Goal: Task Accomplishment & Management: Manage account settings

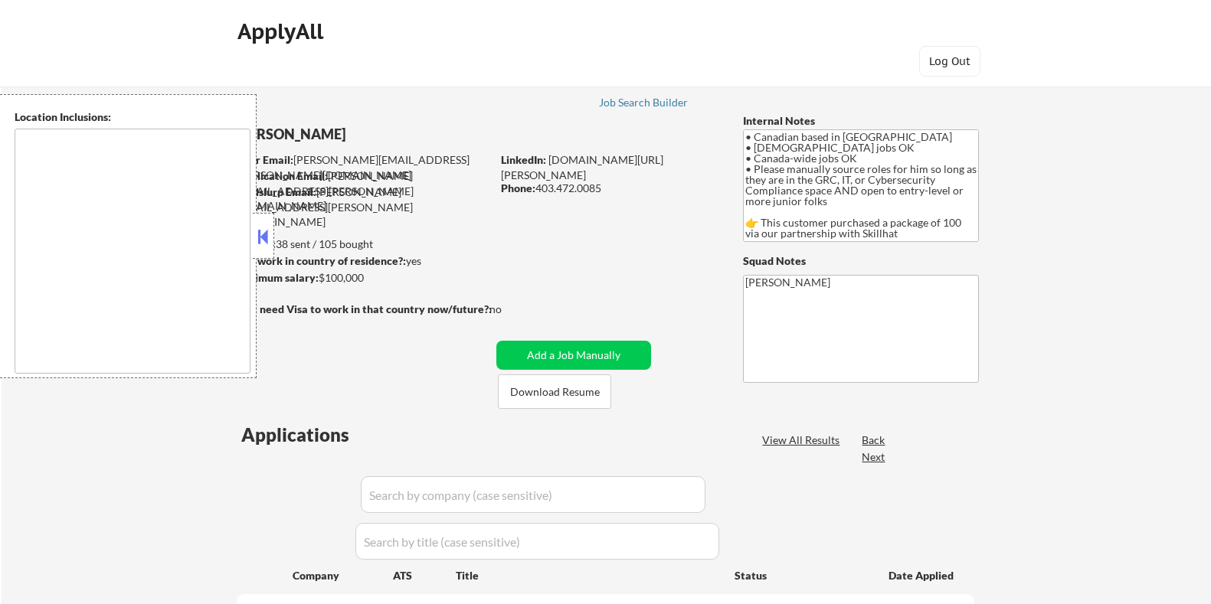
select select ""pending""
type textarea "country:CA"
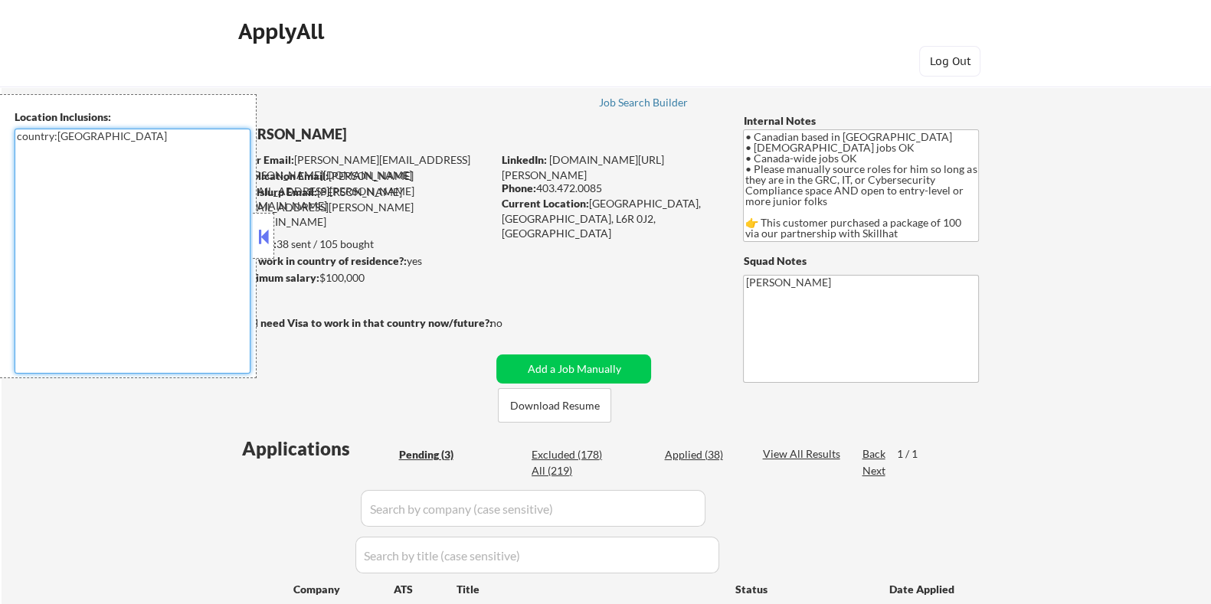
click at [249, 232] on textarea "country:CA" at bounding box center [133, 251] width 236 height 245
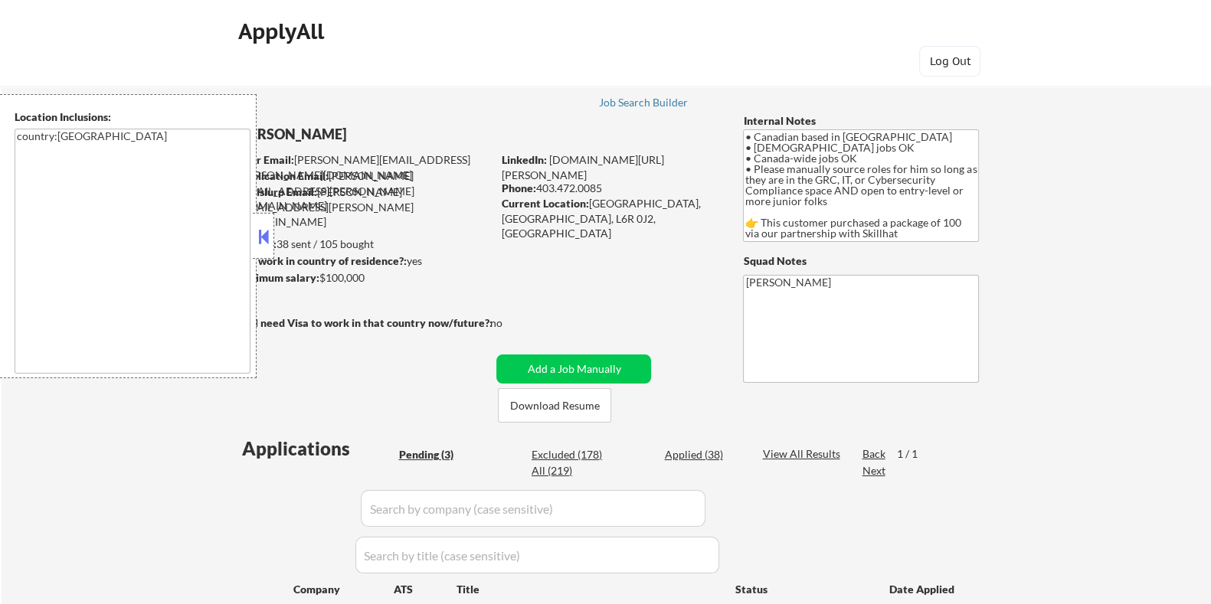
click at [257, 235] on button at bounding box center [263, 236] width 17 height 23
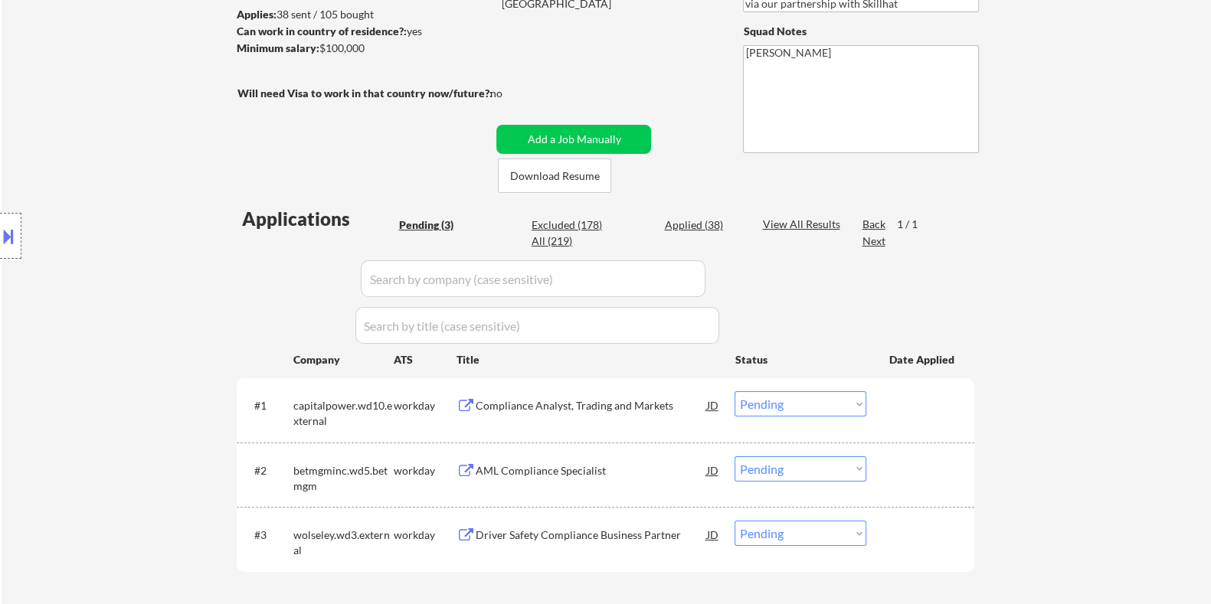
scroll to position [382, 0]
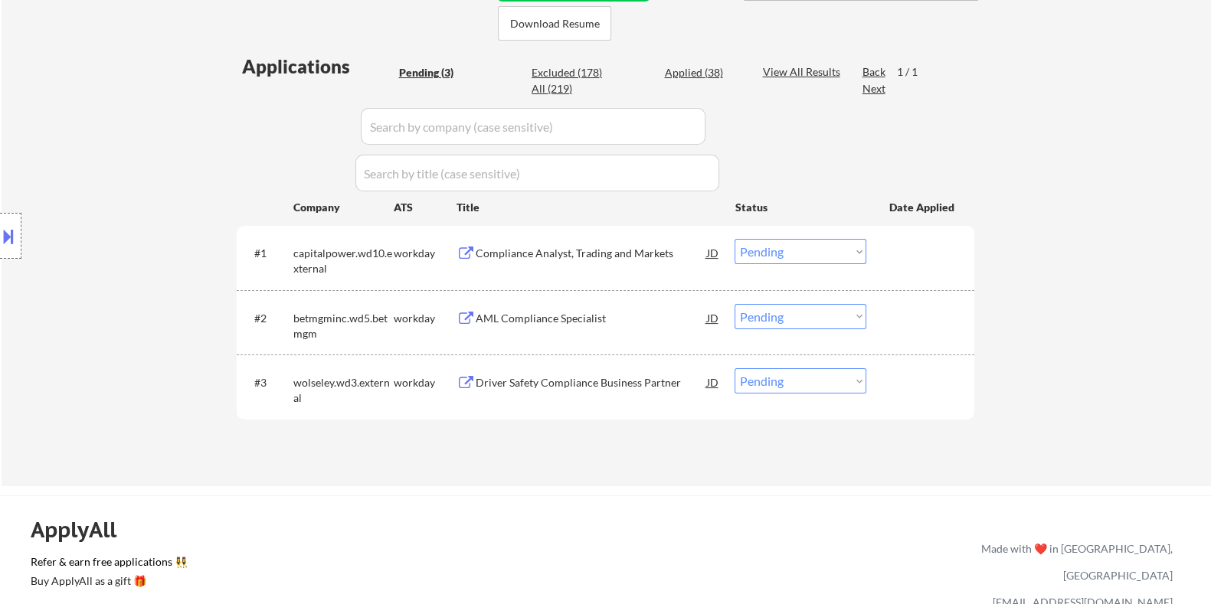
click at [547, 254] on div "Compliance Analyst, Trading and Markets" at bounding box center [590, 253] width 231 height 15
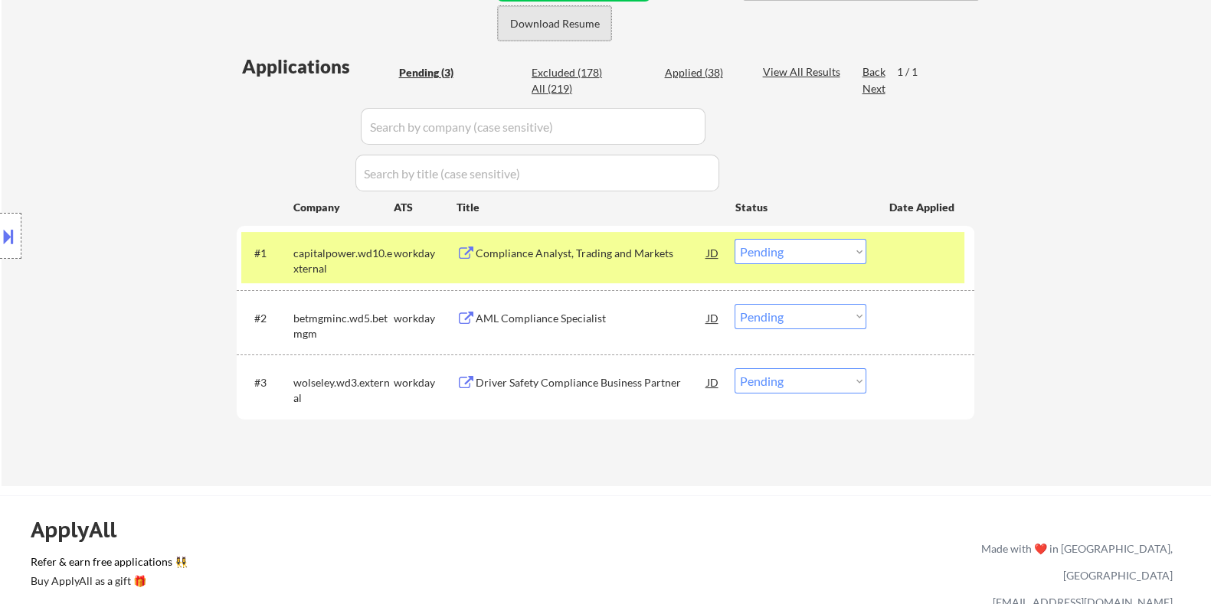
click at [555, 23] on button "Download Resume" at bounding box center [554, 23] width 113 height 34
click at [13, 227] on button at bounding box center [8, 236] width 17 height 25
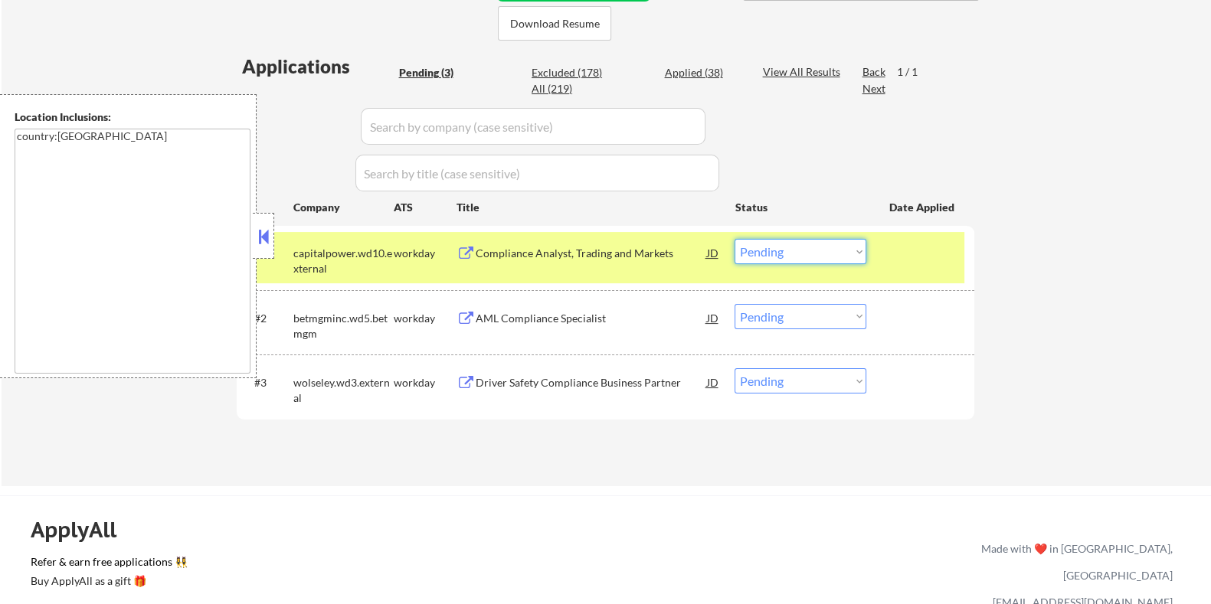
click at [770, 250] on select "Choose an option... Pending Applied Excluded (Questions) Excluded (Expired) Exc…" at bounding box center [800, 251] width 132 height 25
click at [734, 239] on select "Choose an option... Pending Applied Excluded (Questions) Excluded (Expired) Exc…" at bounding box center [800, 251] width 132 height 25
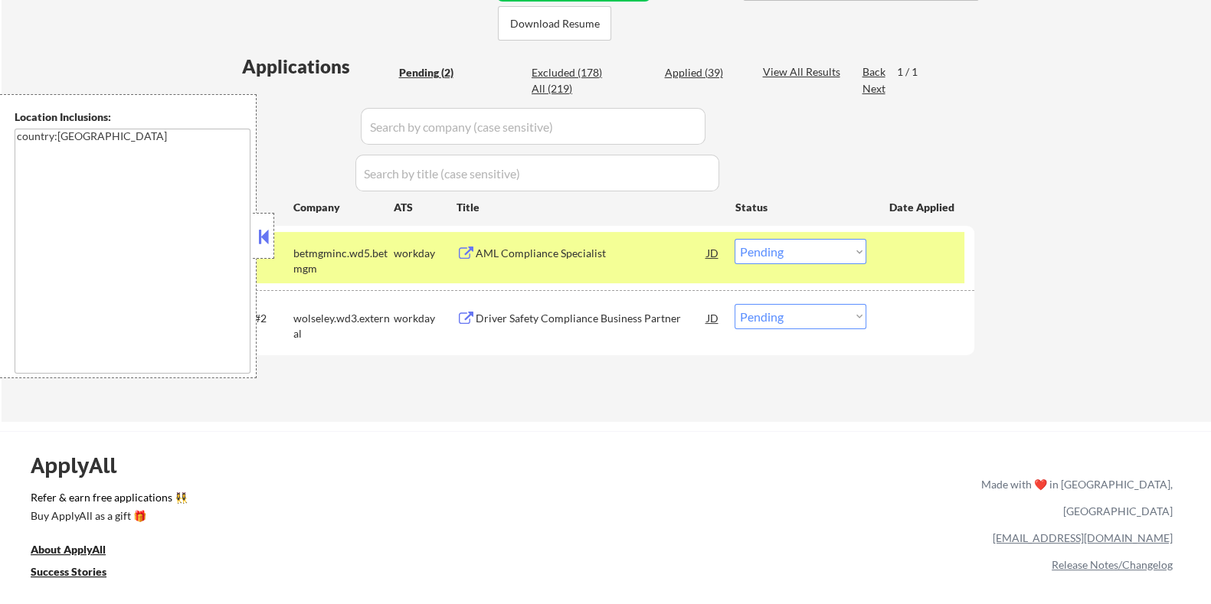
click at [489, 254] on div "AML Compliance Specialist" at bounding box center [590, 253] width 231 height 15
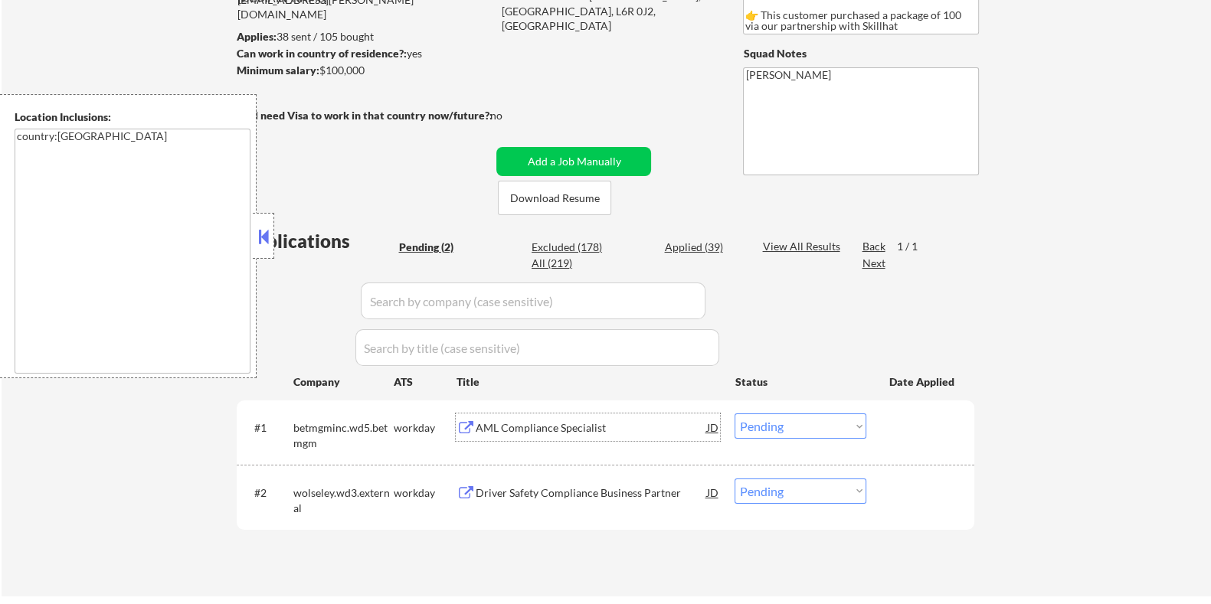
scroll to position [191, 0]
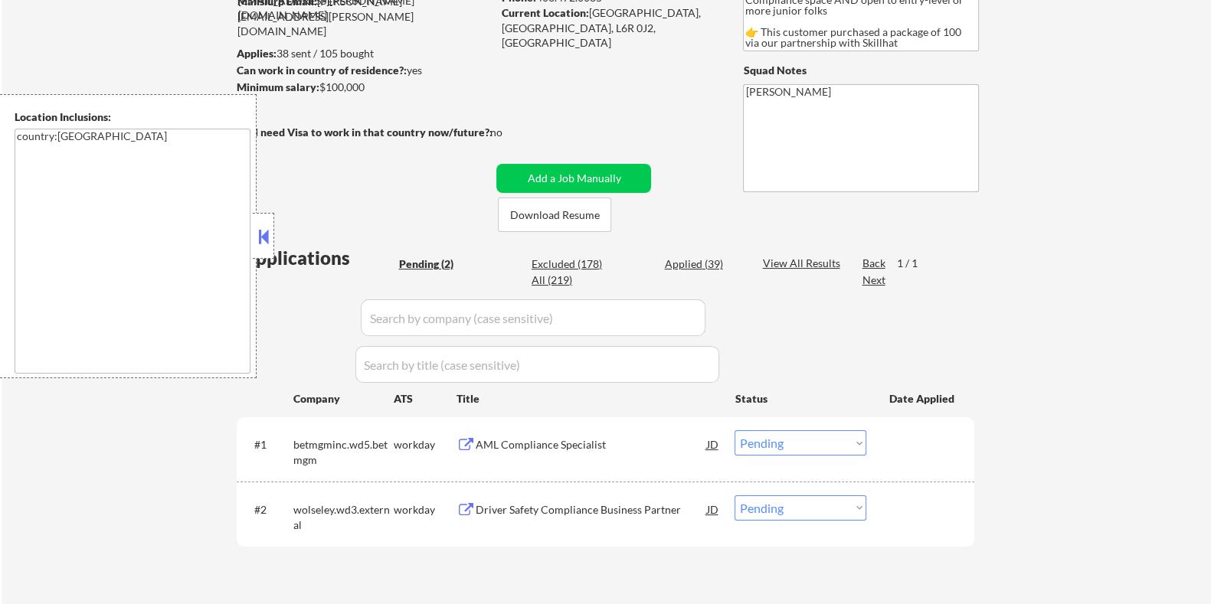
drag, startPoint x: 406, startPoint y: 87, endPoint x: 319, endPoint y: 84, distance: 86.6
click at [319, 84] on div "Minimum salary: $100,000" at bounding box center [363, 87] width 255 height 15
copy div "$100,000"
click at [818, 449] on select "Choose an option... Pending Applied Excluded (Questions) Excluded (Expired) Exc…" at bounding box center [800, 442] width 132 height 25
click at [734, 430] on select "Choose an option... Pending Applied Excluded (Questions) Excluded (Expired) Exc…" at bounding box center [800, 442] width 132 height 25
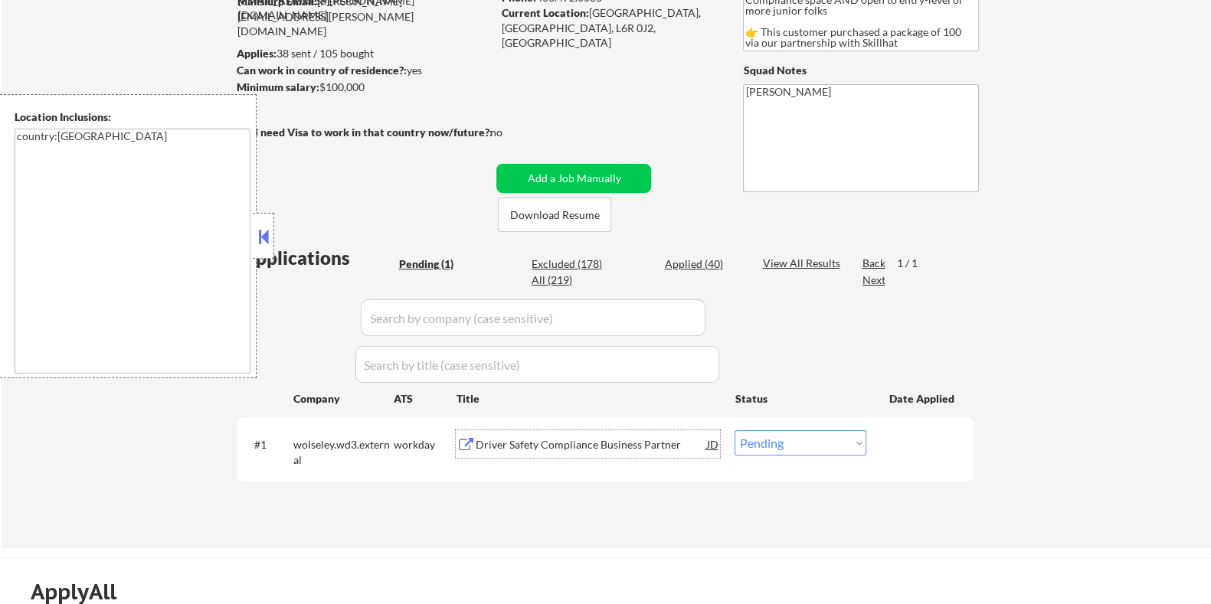
click at [524, 438] on div "Driver Safety Compliance Business Partner" at bounding box center [590, 444] width 231 height 15
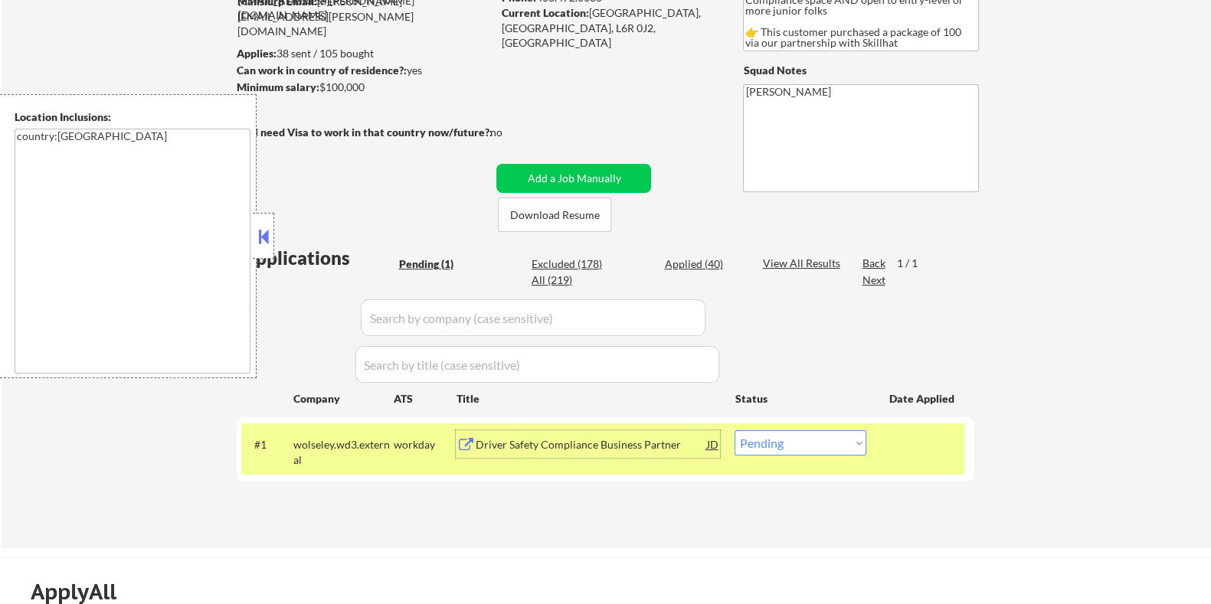
click at [816, 435] on select "Choose an option... Pending Applied Excluded (Questions) Excluded (Expired) Exc…" at bounding box center [800, 442] width 132 height 25
select select ""excluded__bad_match_""
click at [734, 430] on select "Choose an option... Pending Applied Excluded (Questions) Excluded (Expired) Exc…" at bounding box center [800, 442] width 132 height 25
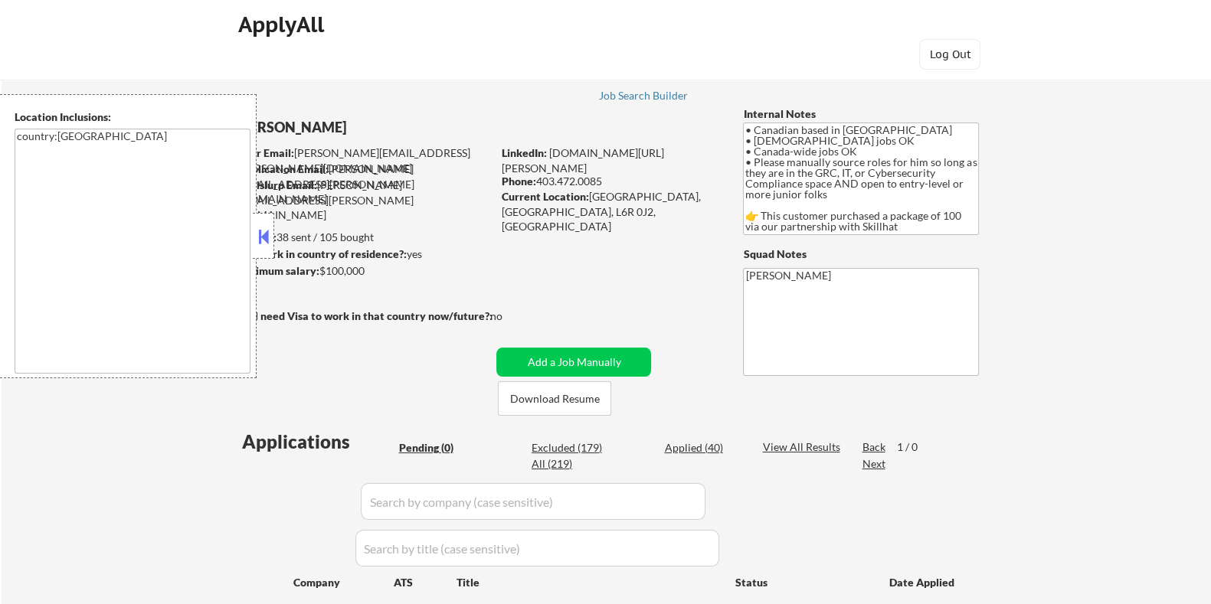
scroll to position [0, 0]
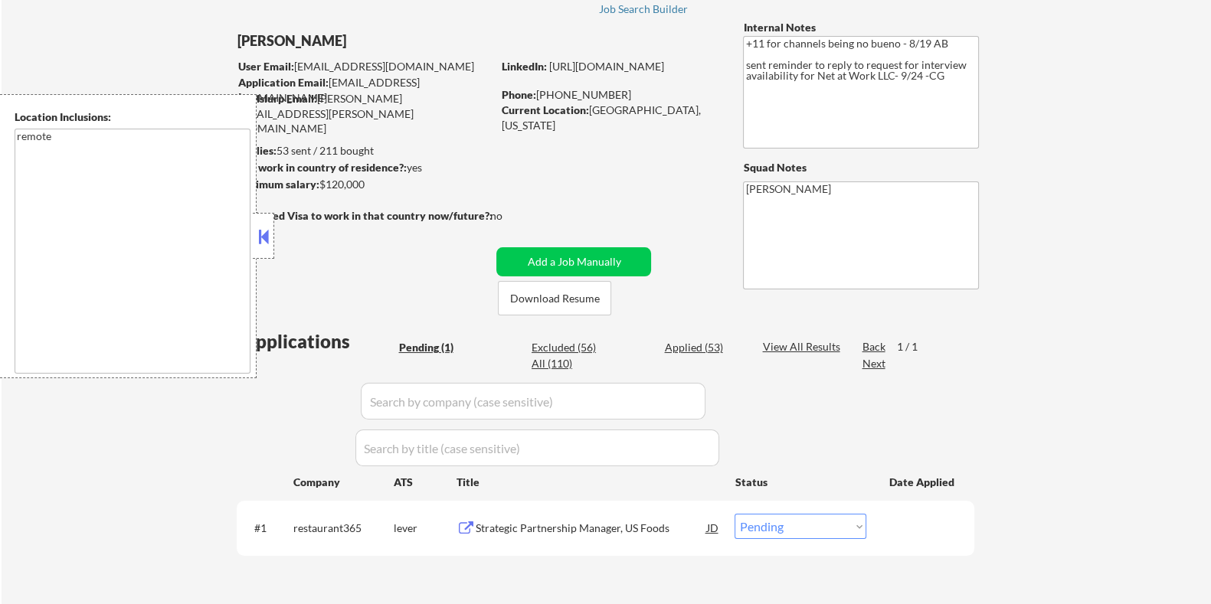
scroll to position [95, 0]
click at [544, 297] on button "Download Resume" at bounding box center [554, 296] width 113 height 34
click at [264, 232] on button at bounding box center [263, 236] width 17 height 23
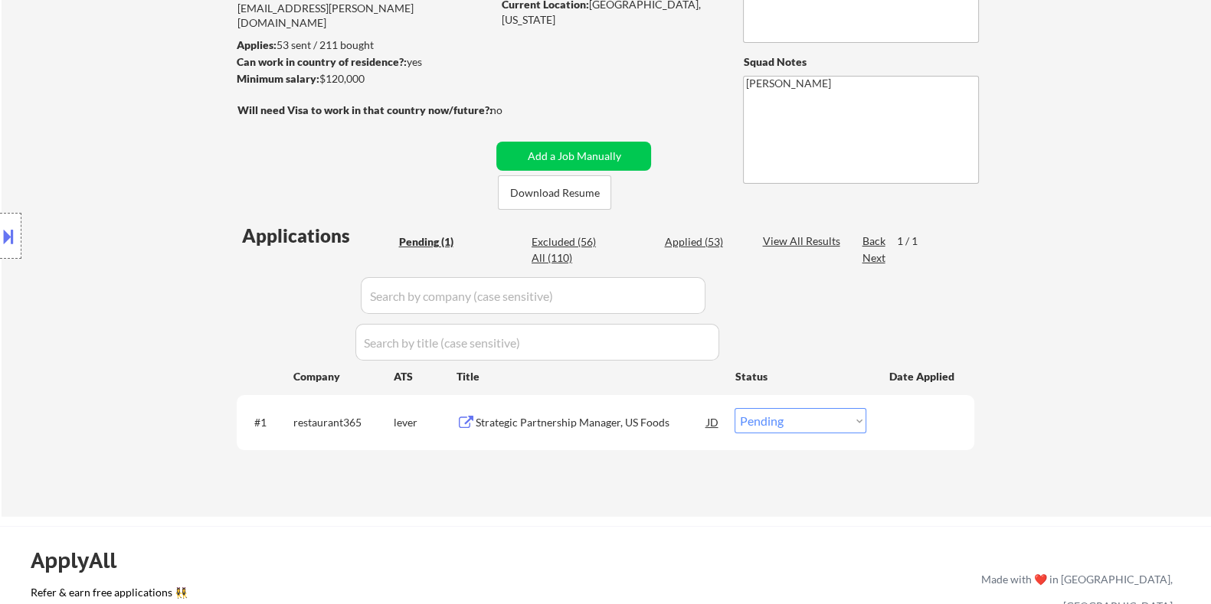
scroll to position [287, 0]
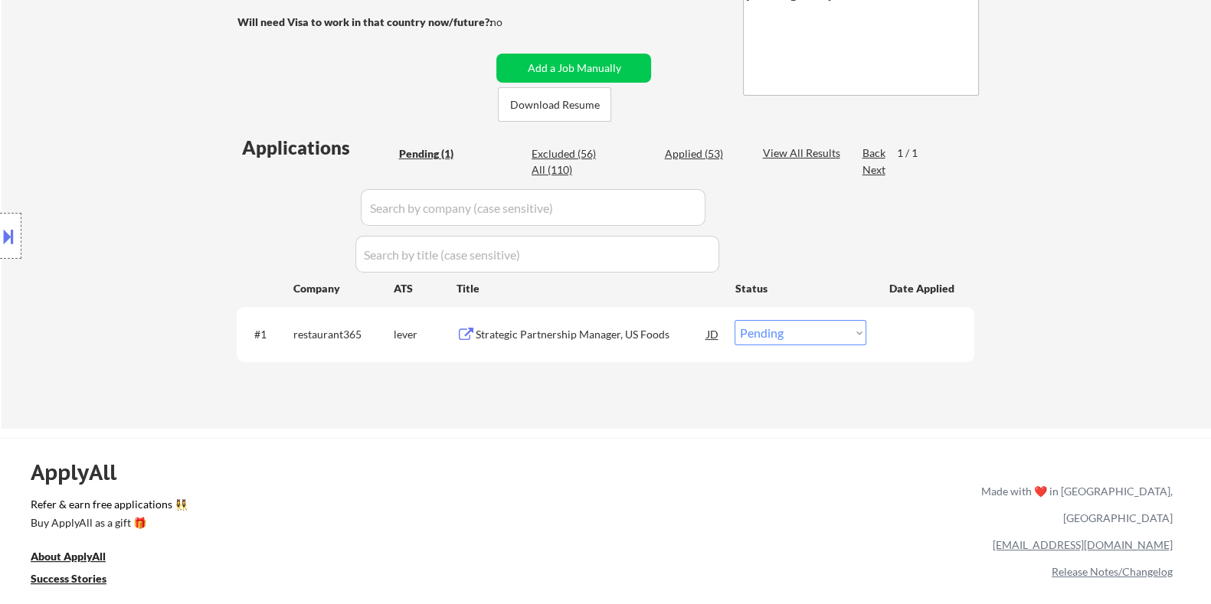
click at [563, 336] on div "Strategic Partnership Manager, US Foods" at bounding box center [590, 334] width 231 height 15
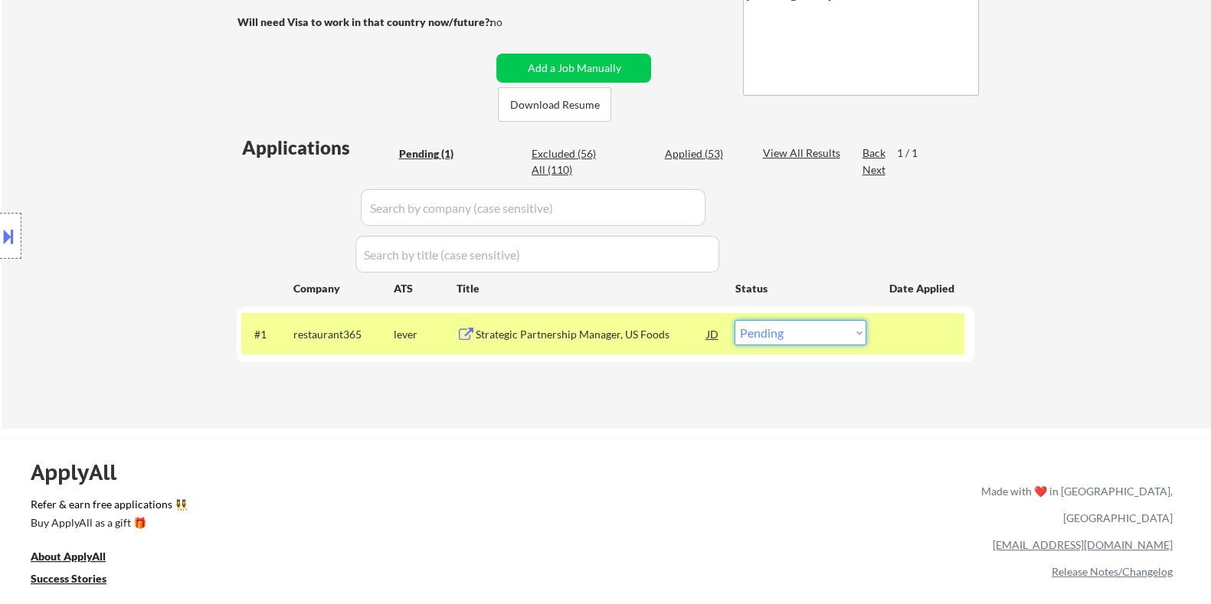
click at [832, 329] on select "Choose an option... Pending Applied Excluded (Questions) Excluded (Expired) Exc…" at bounding box center [800, 332] width 132 height 25
select select ""excluded""
click at [734, 320] on select "Choose an option... Pending Applied Excluded (Questions) Excluded (Expired) Exc…" at bounding box center [800, 332] width 132 height 25
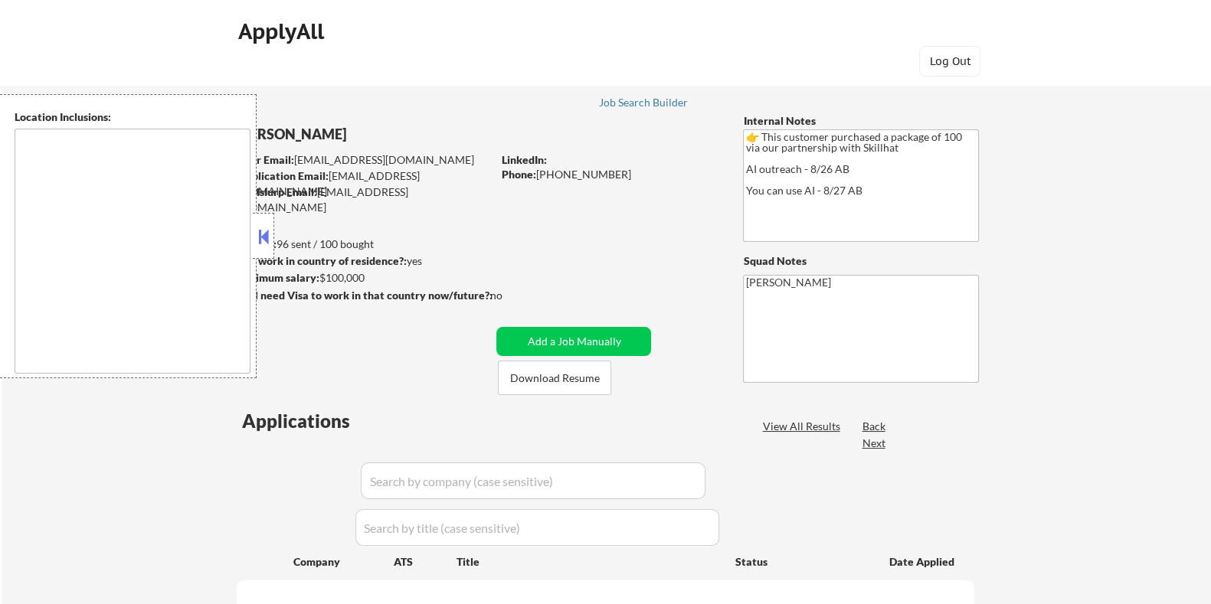
type textarea "Toronto, ON Mississauga, ON Brampton, ON Markham, ON Vaughan, ON Richmond Hill,…"
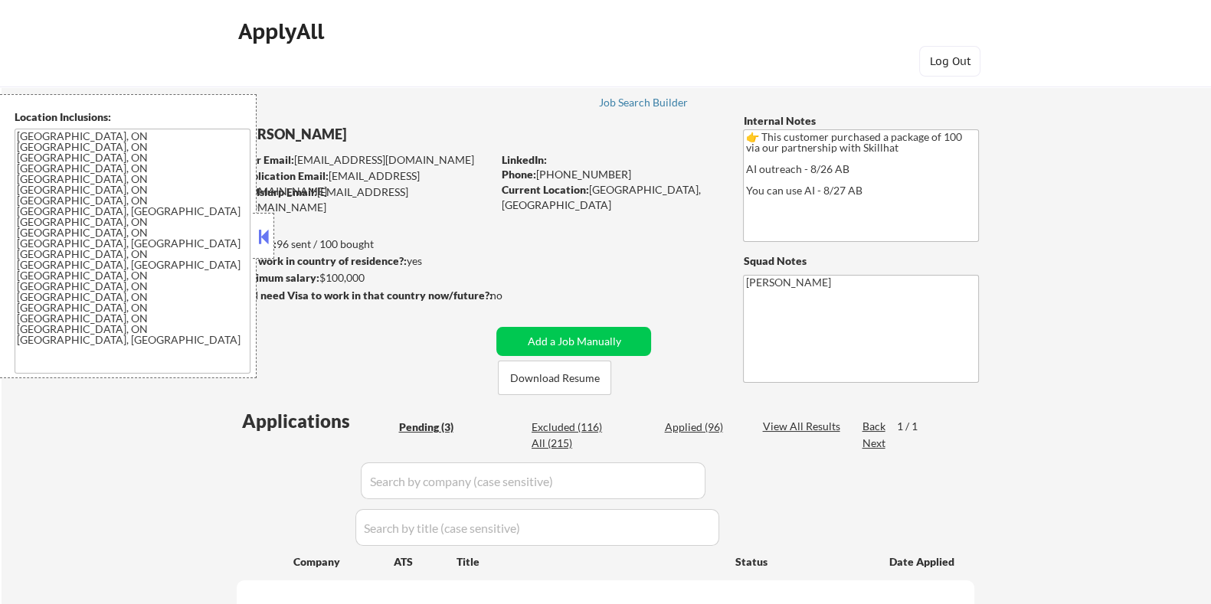
select select ""pending""
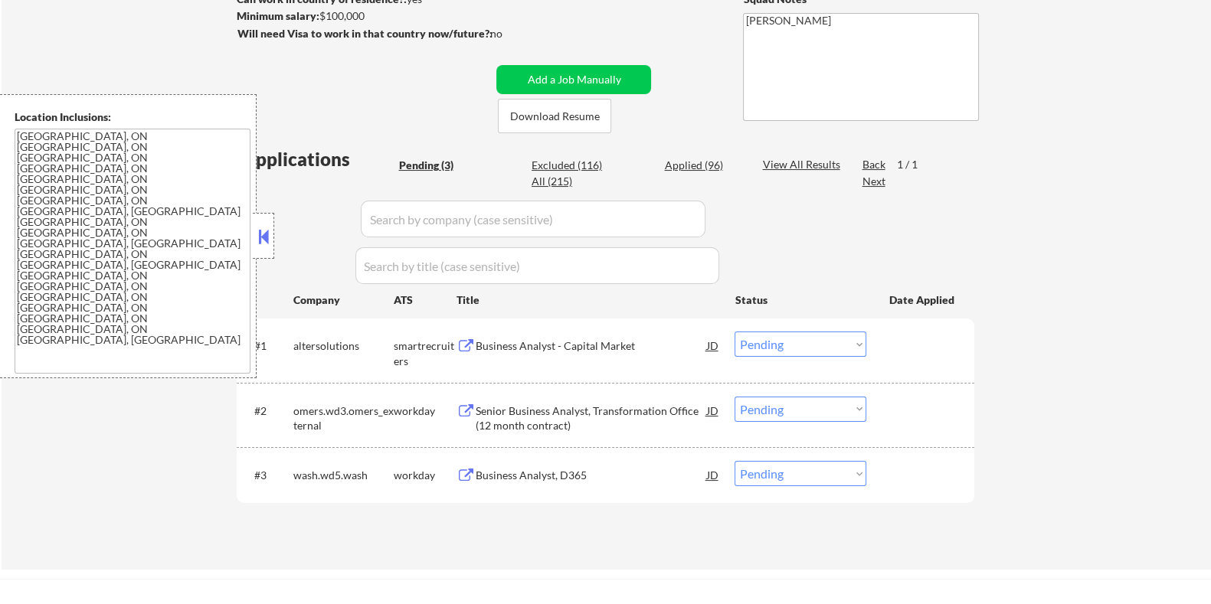
scroll to position [287, 0]
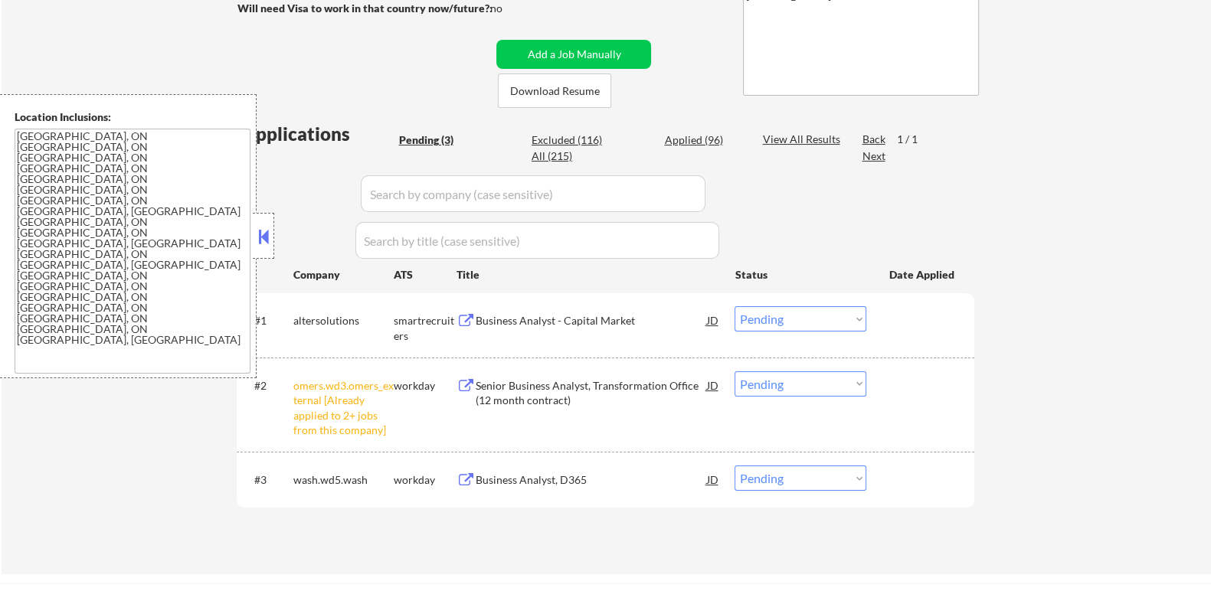
click at [835, 386] on select "Choose an option... Pending Applied Excluded (Questions) Excluded (Expired) Exc…" at bounding box center [800, 383] width 132 height 25
click at [734, 371] on select "Choose an option... Pending Applied Excluded (Questions) Excluded (Expired) Exc…" at bounding box center [800, 383] width 132 height 25
select select ""pending""
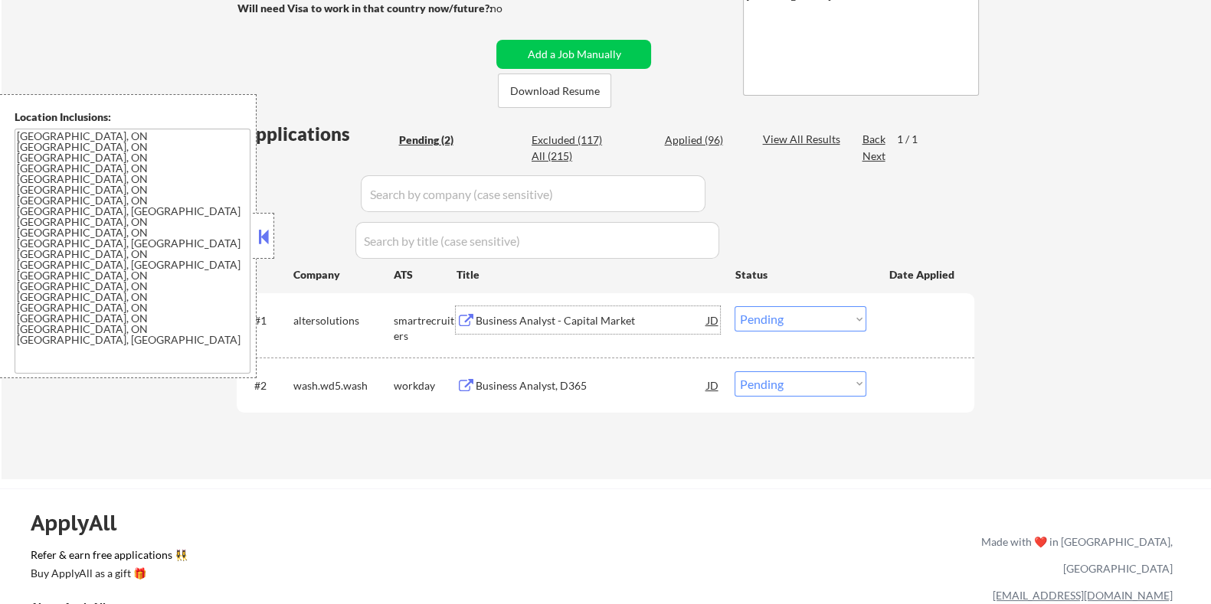
click at [531, 321] on div "Business Analyst - Capital Market" at bounding box center [590, 320] width 231 height 15
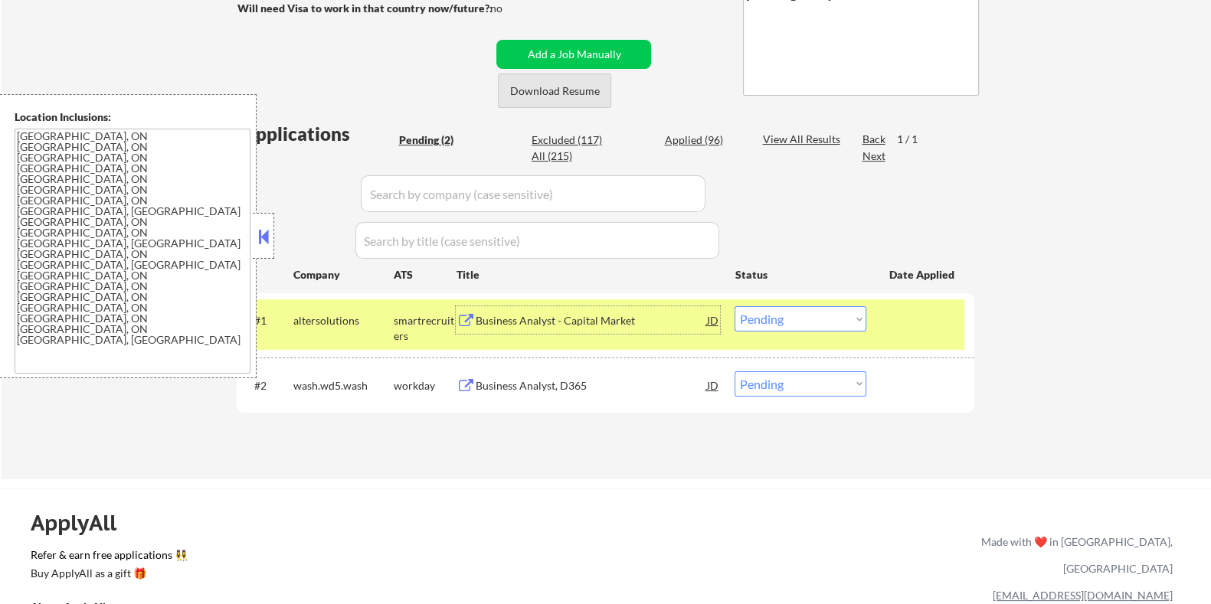
click at [567, 93] on button "Download Resume" at bounding box center [554, 91] width 113 height 34
click at [799, 321] on select "Choose an option... Pending Applied Excluded (Questions) Excluded (Expired) Exc…" at bounding box center [800, 318] width 132 height 25
click at [734, 306] on select "Choose an option... Pending Applied Excluded (Questions) Excluded (Expired) Exc…" at bounding box center [800, 318] width 132 height 25
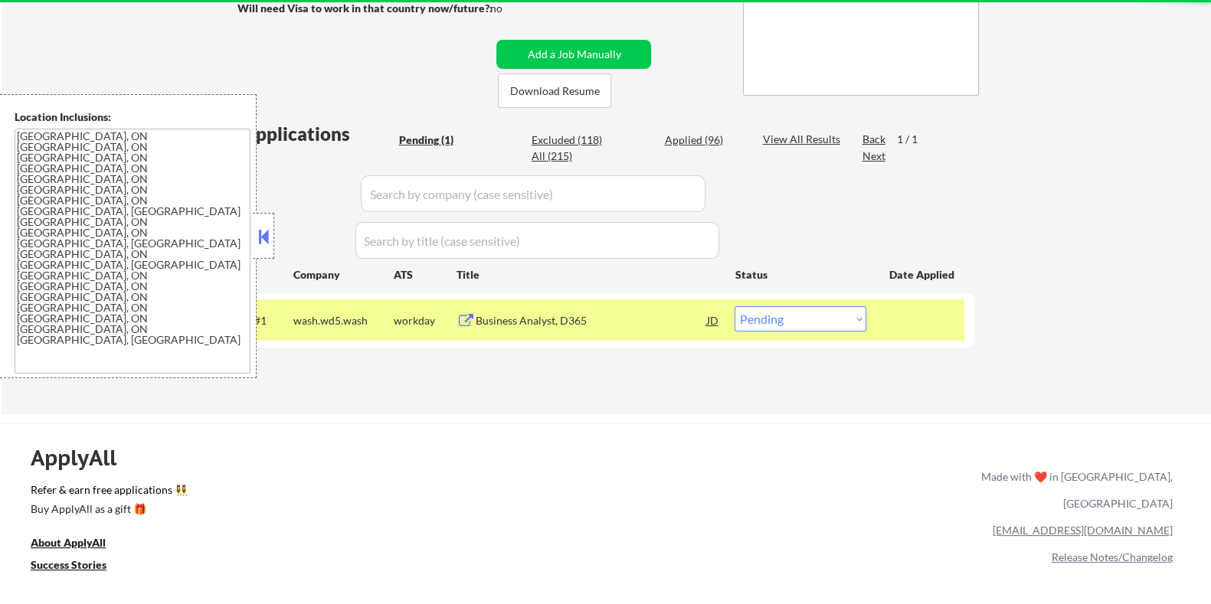
click at [502, 316] on div "Business Analyst, D365" at bounding box center [590, 320] width 231 height 15
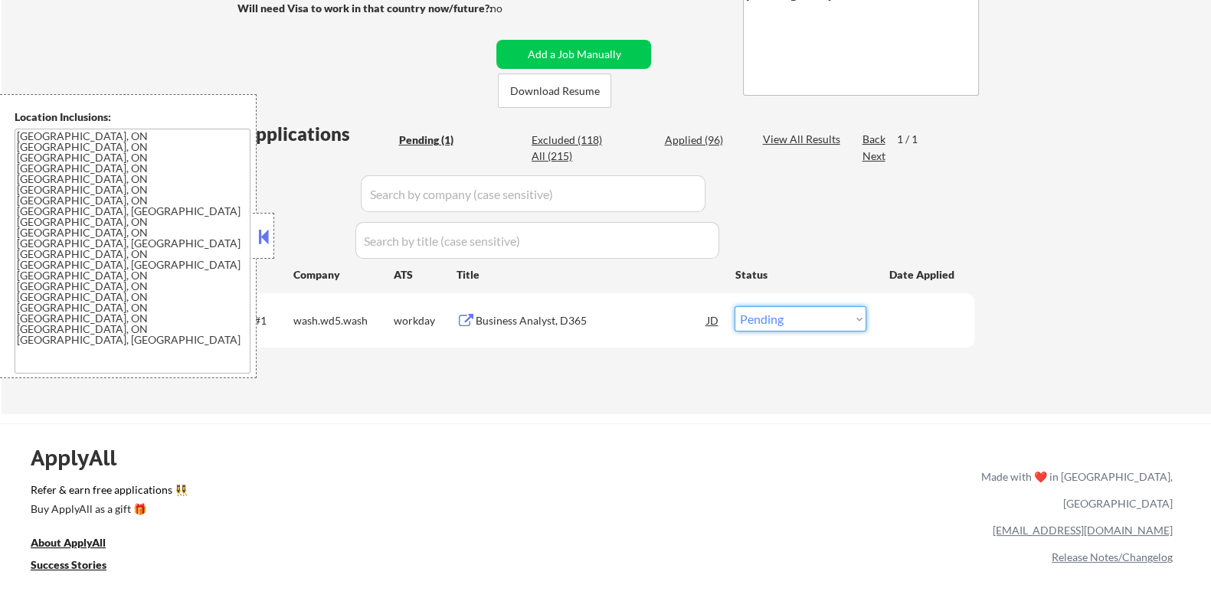
click at [773, 320] on select "Choose an option... Pending Applied Excluded (Questions) Excluded (Expired) Exc…" at bounding box center [800, 318] width 132 height 25
select select ""excluded__bad_match_""
click at [734, 306] on select "Choose an option... Pending Applied Excluded (Questions) Excluded (Expired) Exc…" at bounding box center [800, 318] width 132 height 25
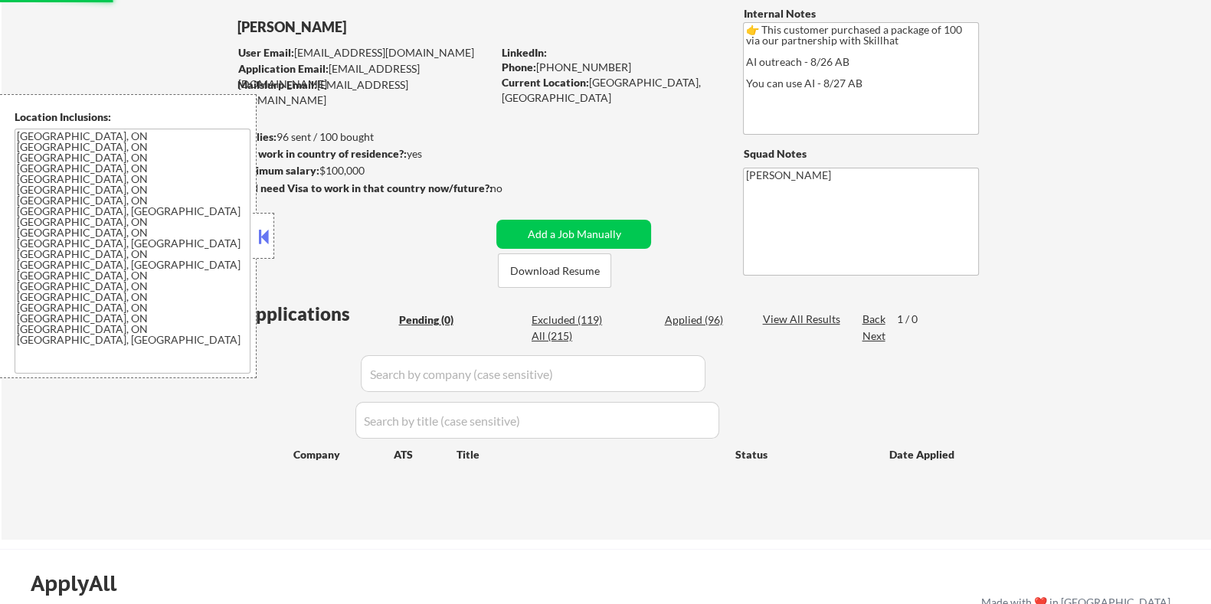
scroll to position [95, 0]
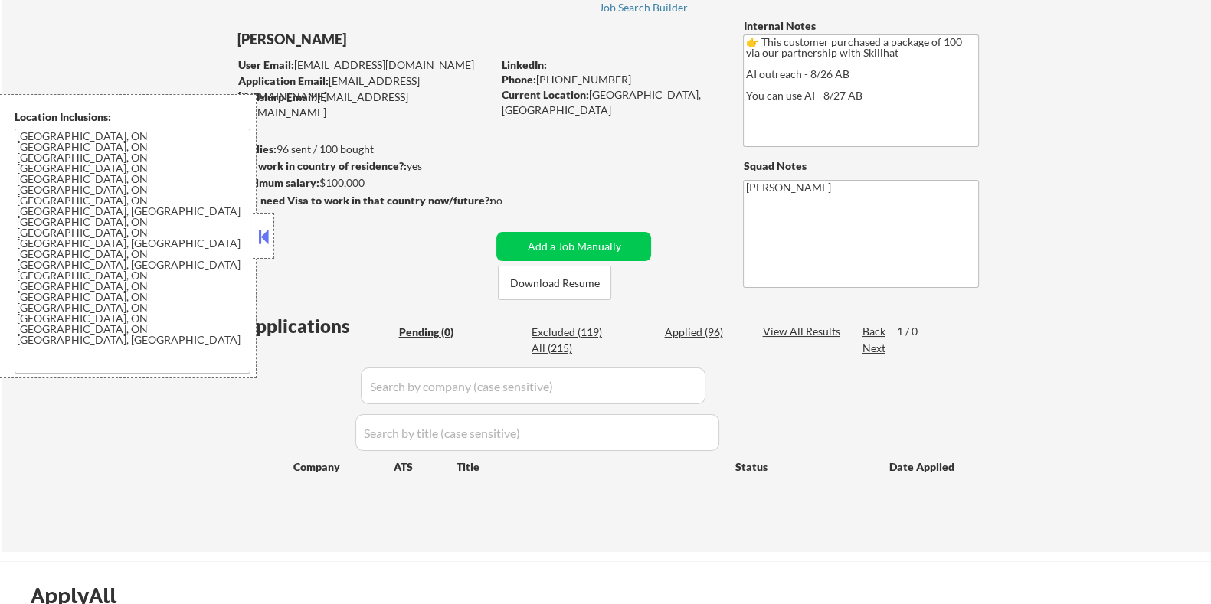
click at [577, 329] on div "Excluded (119)" at bounding box center [569, 332] width 77 height 15
select select ""excluded__bad_match_""
select select ""excluded__expired_""
select select ""excluded__location_""
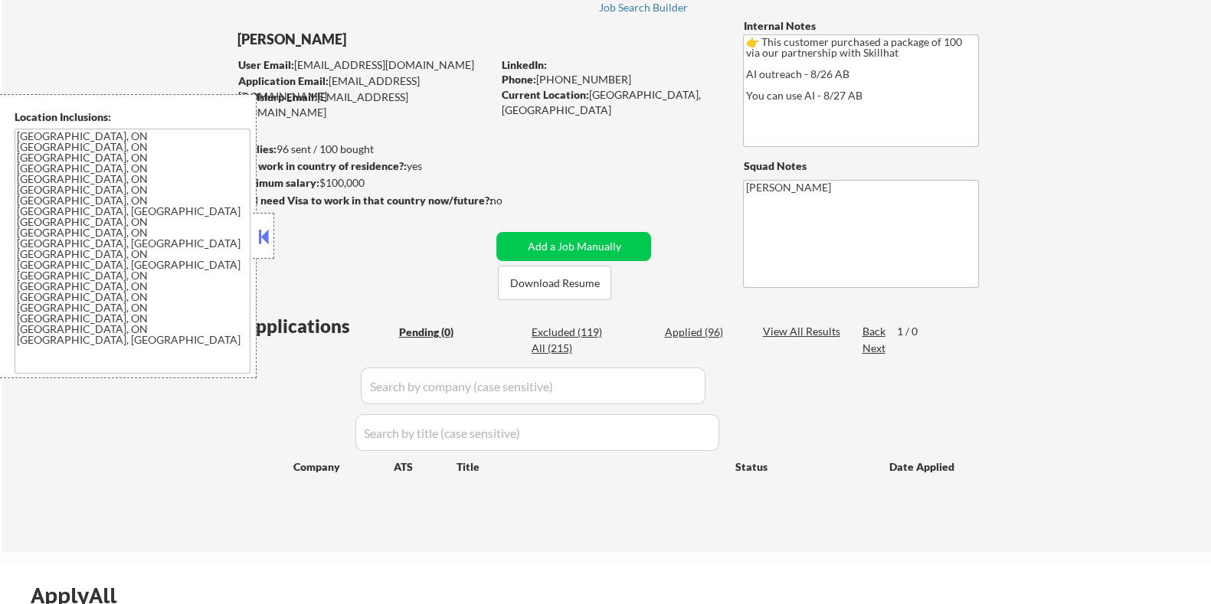
select select ""excluded__expired_""
select select ""excluded__other_""
select select ""excluded__expired_""
select select ""excluded""
select select ""excluded__bad_match_""
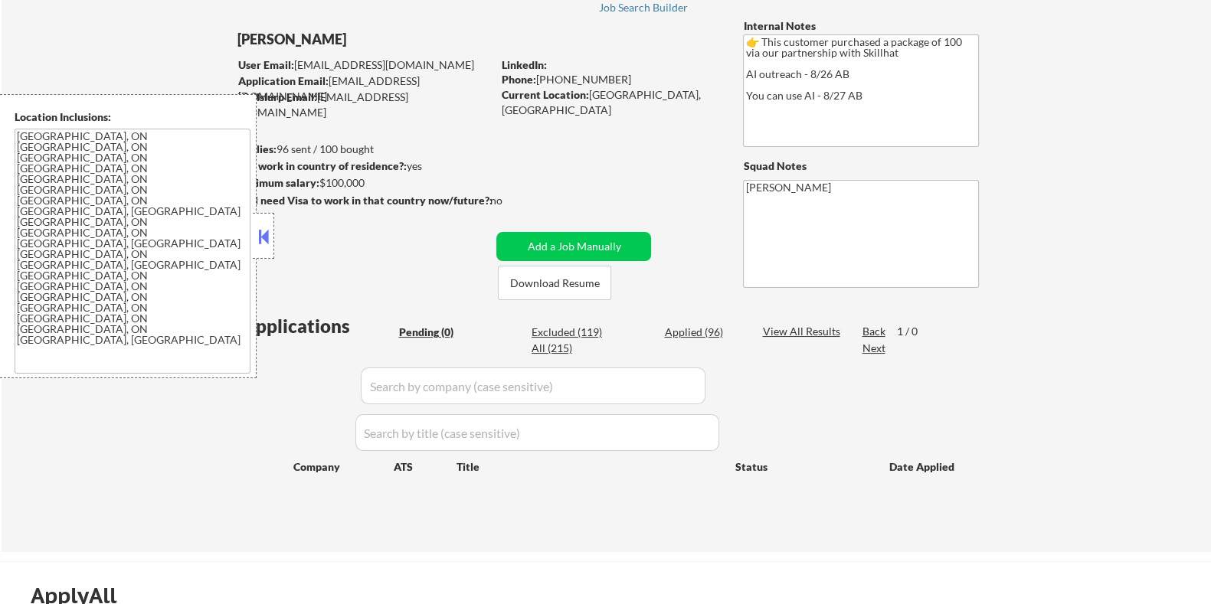
select select ""excluded__expired_""
select select ""excluded__other_""
select select ""excluded__expired_""
select select ""excluded__bad_match_""
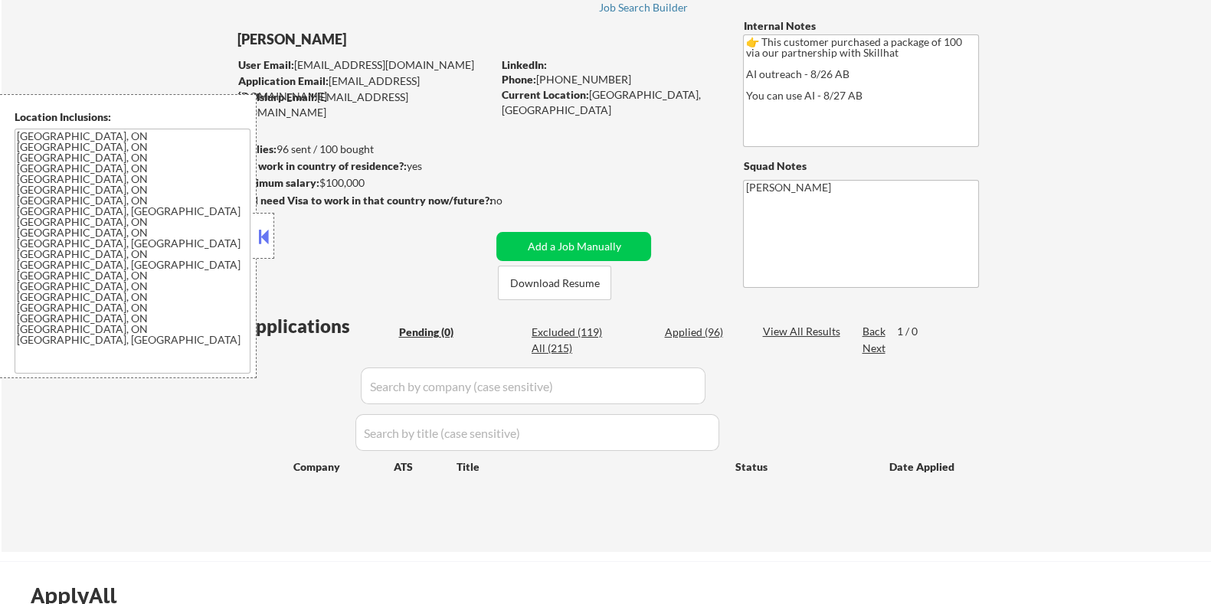
select select ""excluded__expired_""
select select ""excluded__other_""
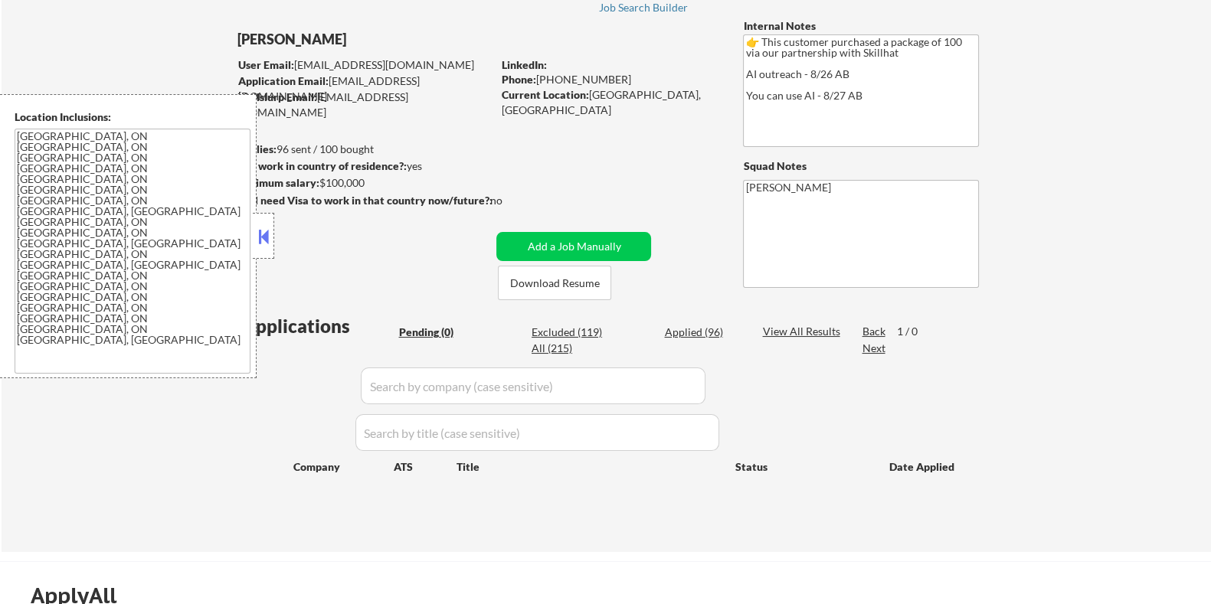
select select ""excluded__salary_""
select select ""excluded""
select select ""excluded__bad_match_""
select select ""excluded__expired_""
select select ""excluded""
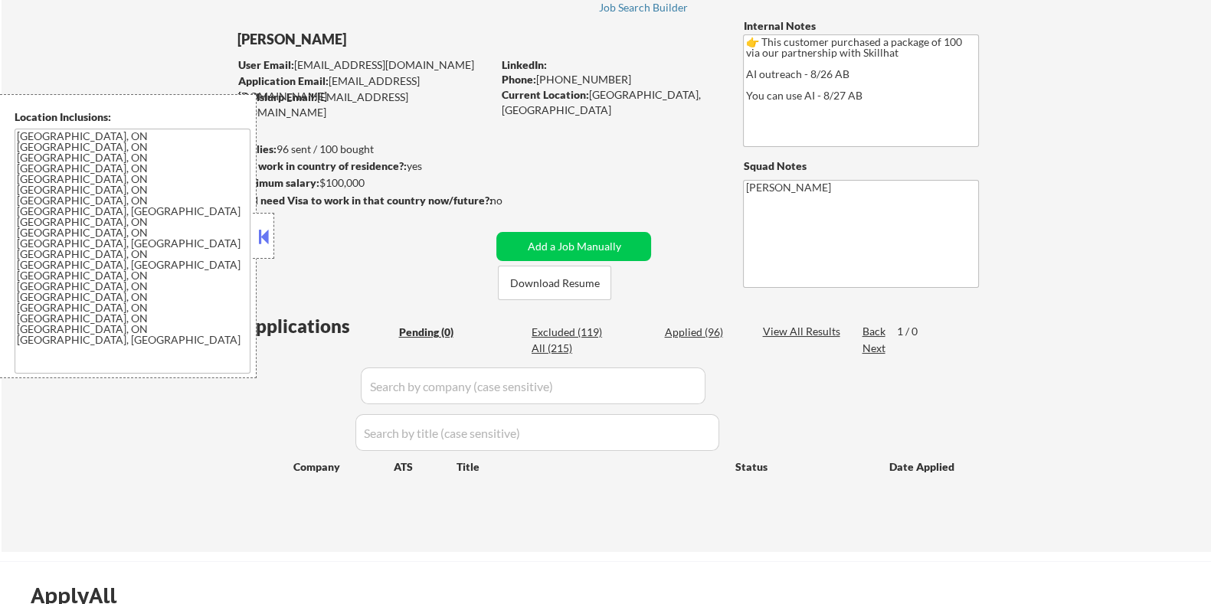
select select ""excluded__expired_""
select select ""excluded__location_""
select select ""excluded__other_""
select select ""excluded__bad_match_""
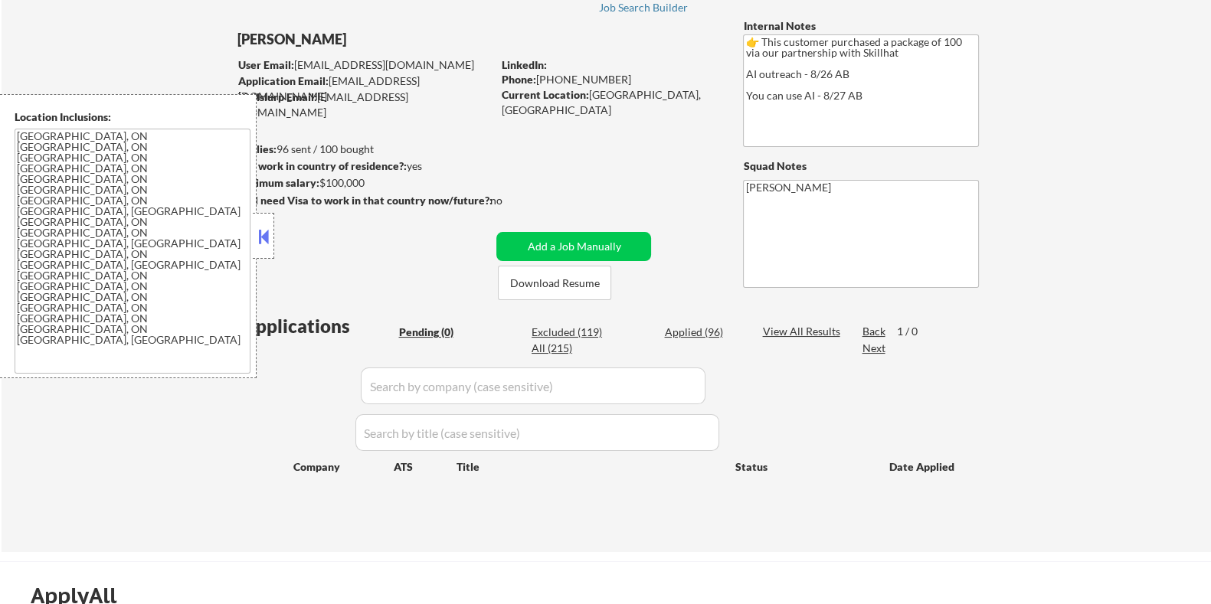
select select ""excluded__other_""
select select ""excluded__expired_""
select select ""excluded""
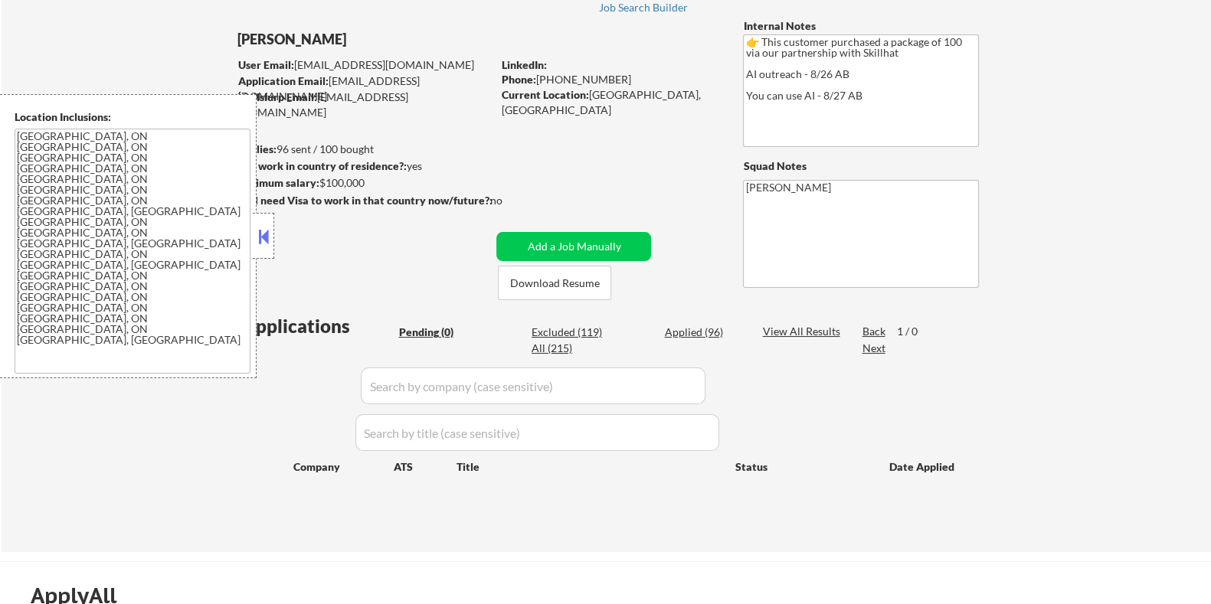
select select ""excluded__expired_""
select select ""excluded__bad_match_""
select select ""excluded__other_""
select select ""excluded__bad_match_""
select select ""excluded__expired_""
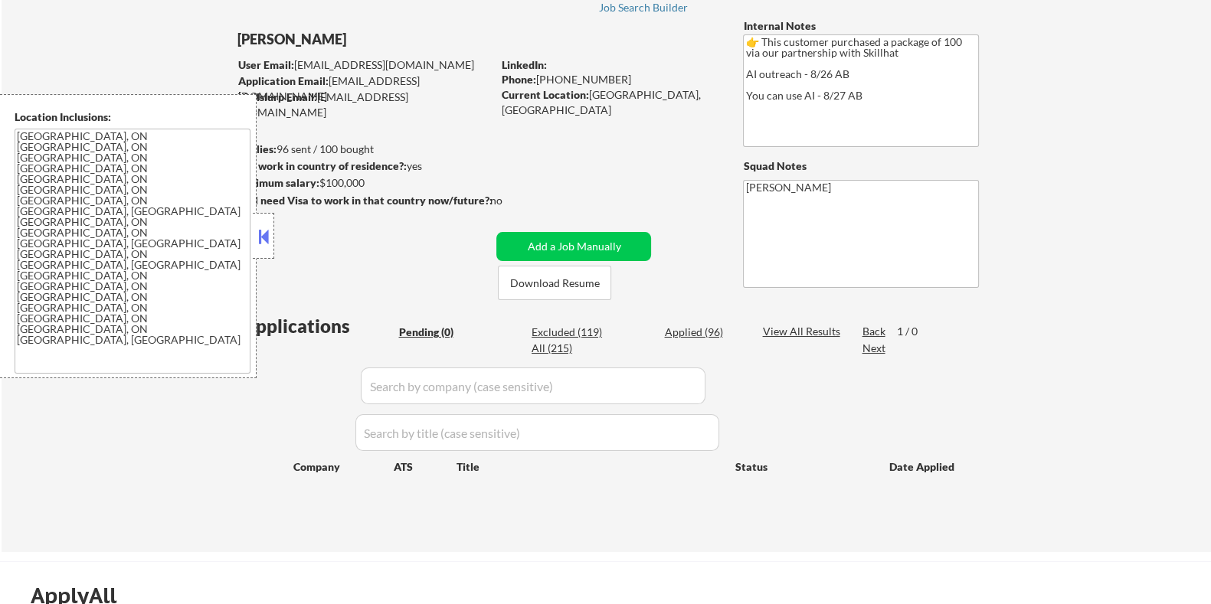
select select ""excluded__expired_""
select select ""excluded__bad_match_""
select select ""excluded""
select select ""excluded__expired_""
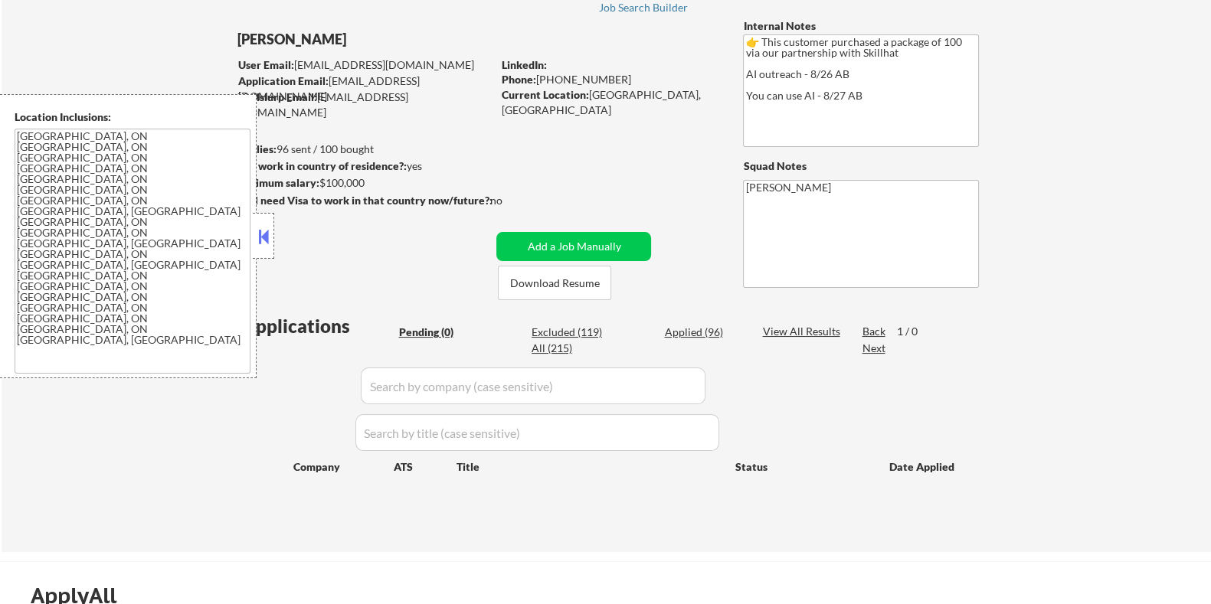
select select ""excluded__bad_match_""
select select ""excluded__other_""
select select ""excluded__expired_""
select select ""excluded__bad_match_""
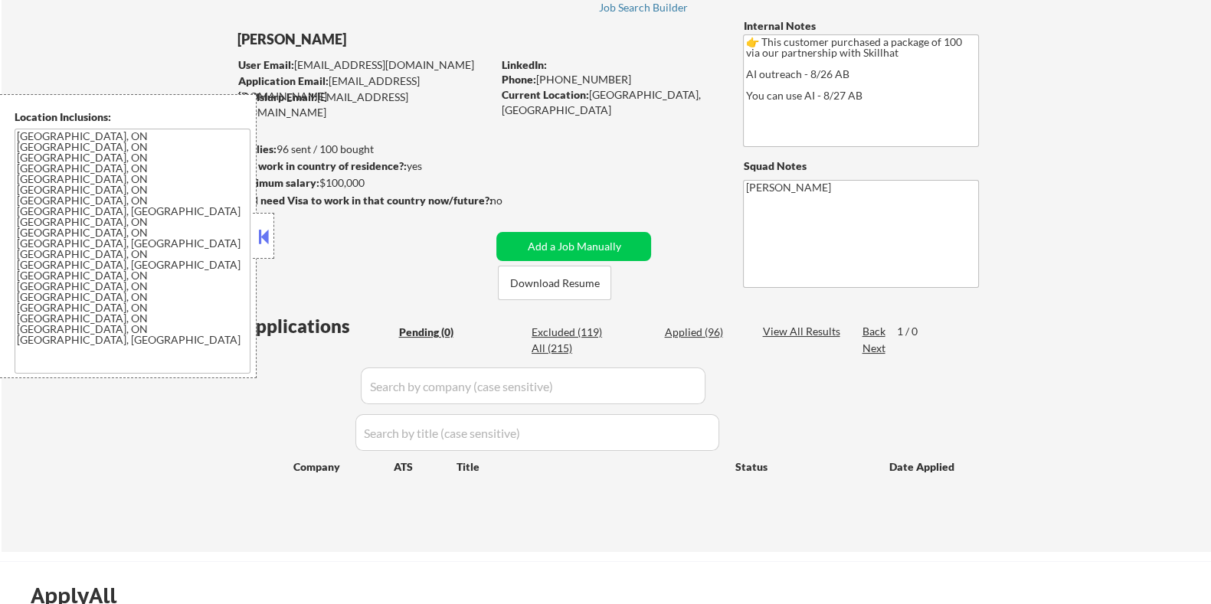
select select ""excluded""
select select ""excluded__other_""
select select ""excluded__bad_match_""
select select ""excluded__expired_""
select select ""excluded__bad_match_""
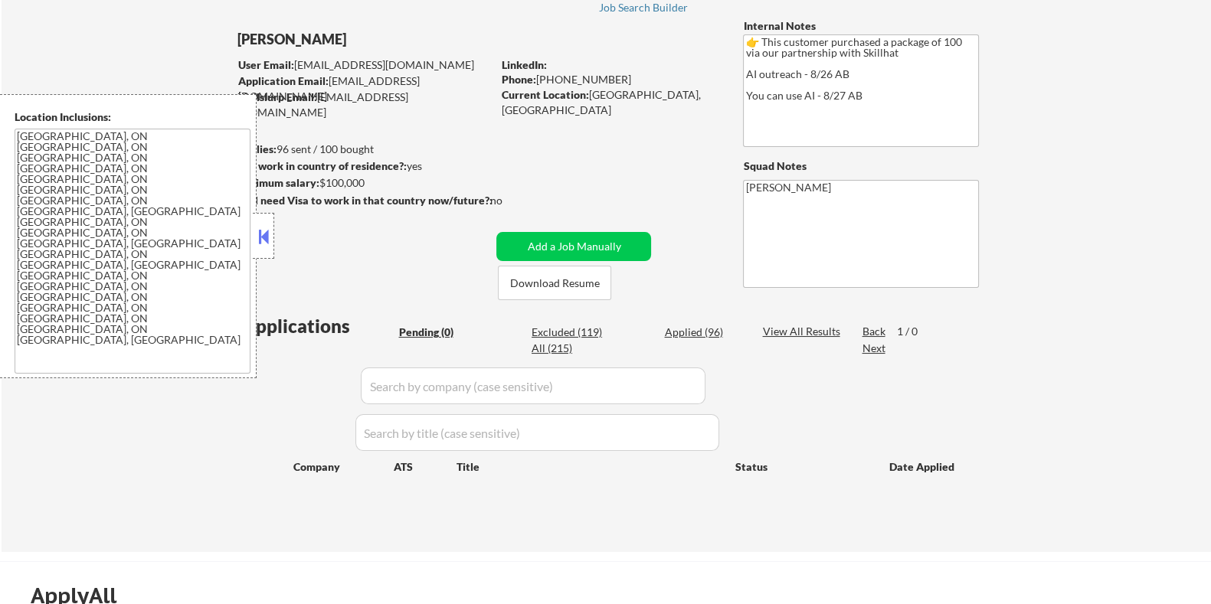
select select ""excluded__expired_""
select select ""excluded__location_""
select select ""excluded__bad_match_""
select select ""excluded__other_""
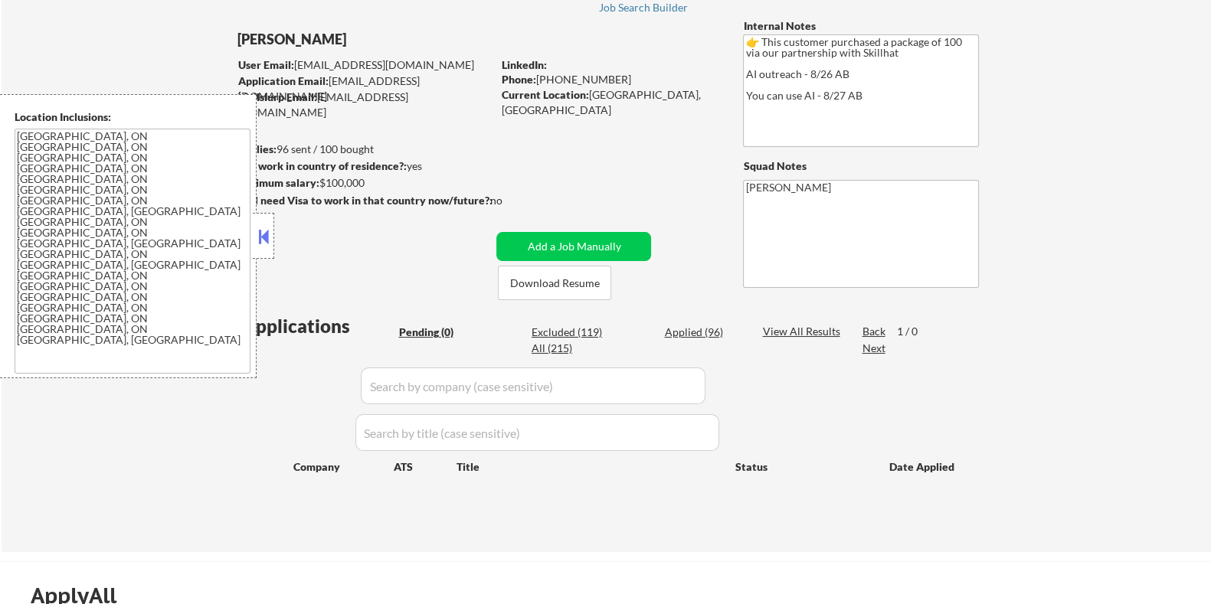
select select ""excluded__other_""
select select ""excluded__bad_match_""
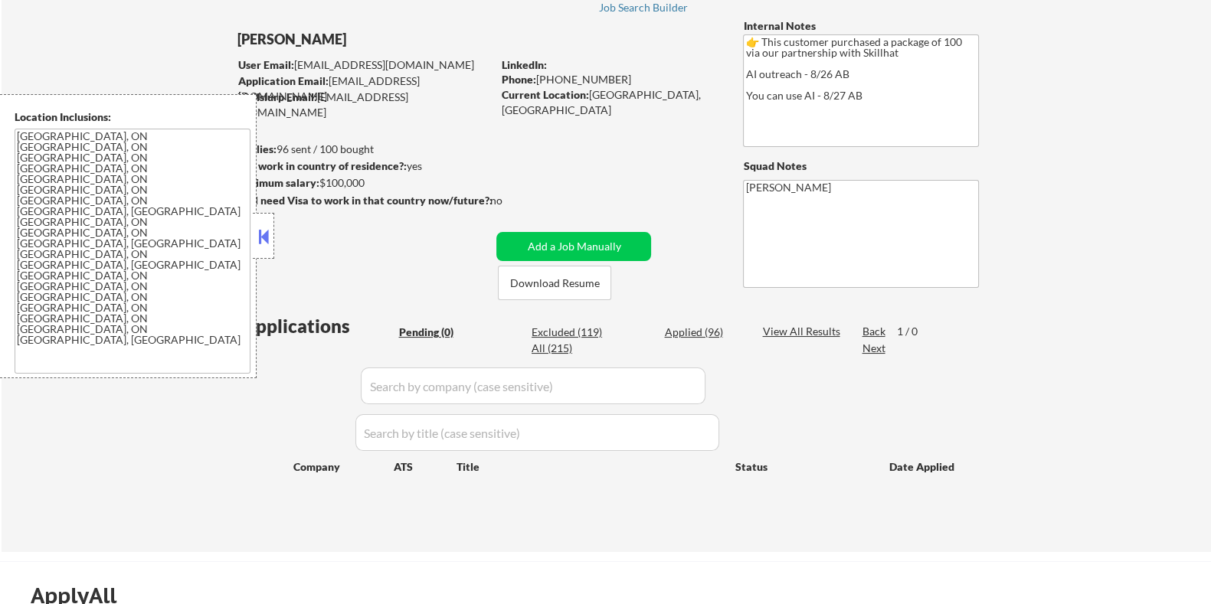
select select ""excluded__bad_match_""
select select ""excluded__other_""
select select ""excluded__bad_match_""
select select ""excluded__other_""
select select ""excluded""
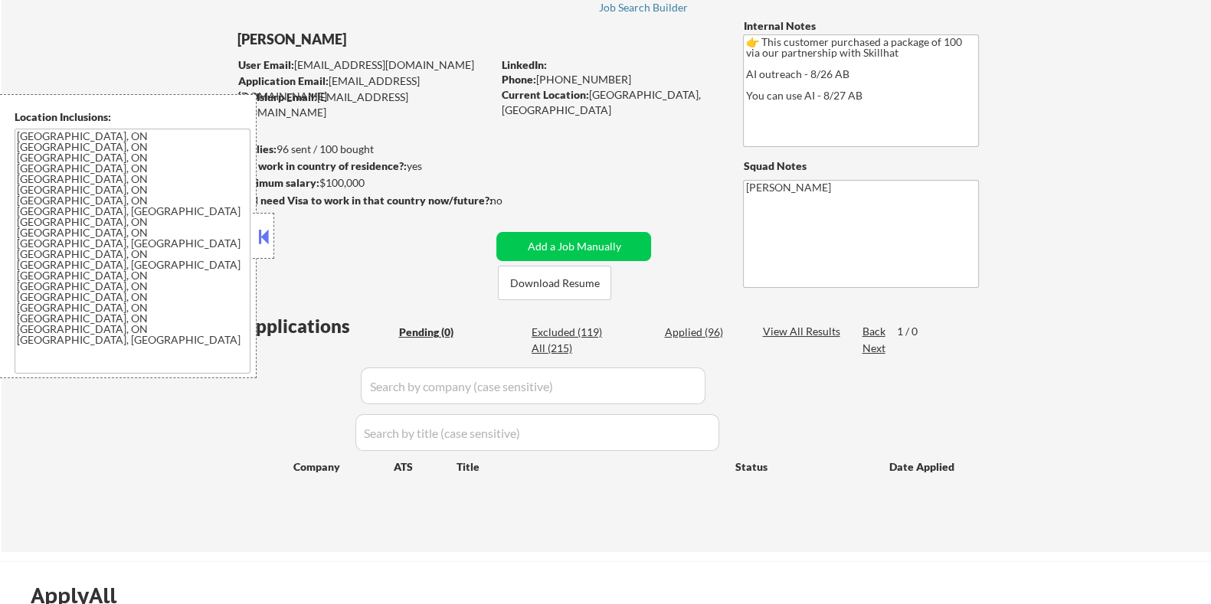
select select ""excluded__expired_""
select select ""excluded__other_""
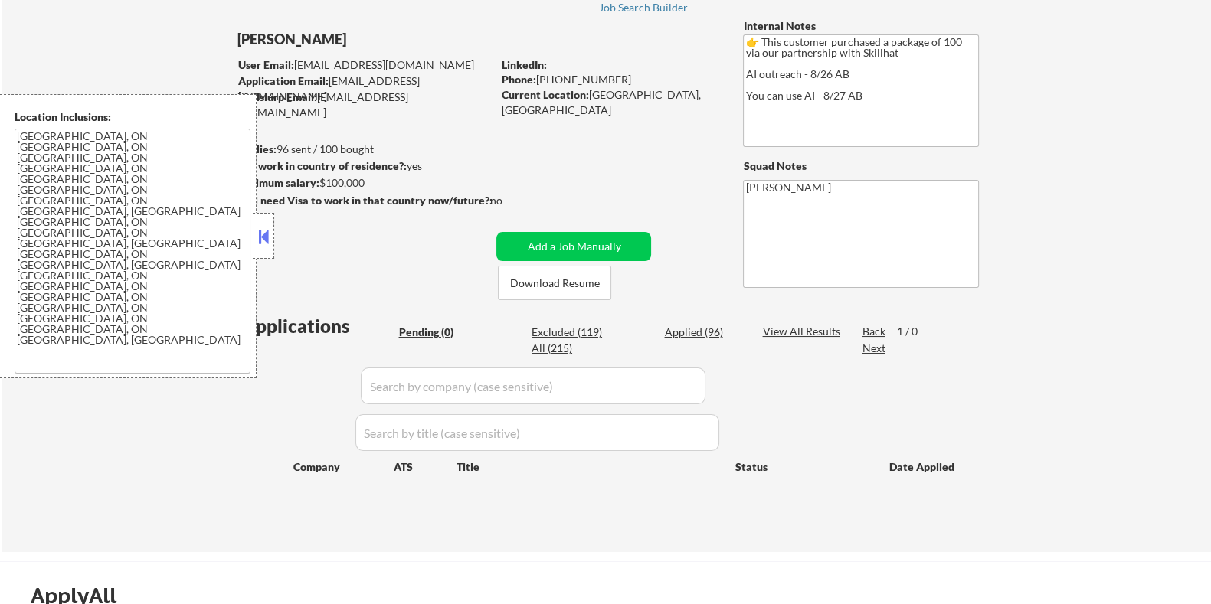
select select ""excluded""
select select ""excluded__other_""
select select ""excluded__expired_""
select select ""excluded__bad_match_""
select select ""excluded__expired_""
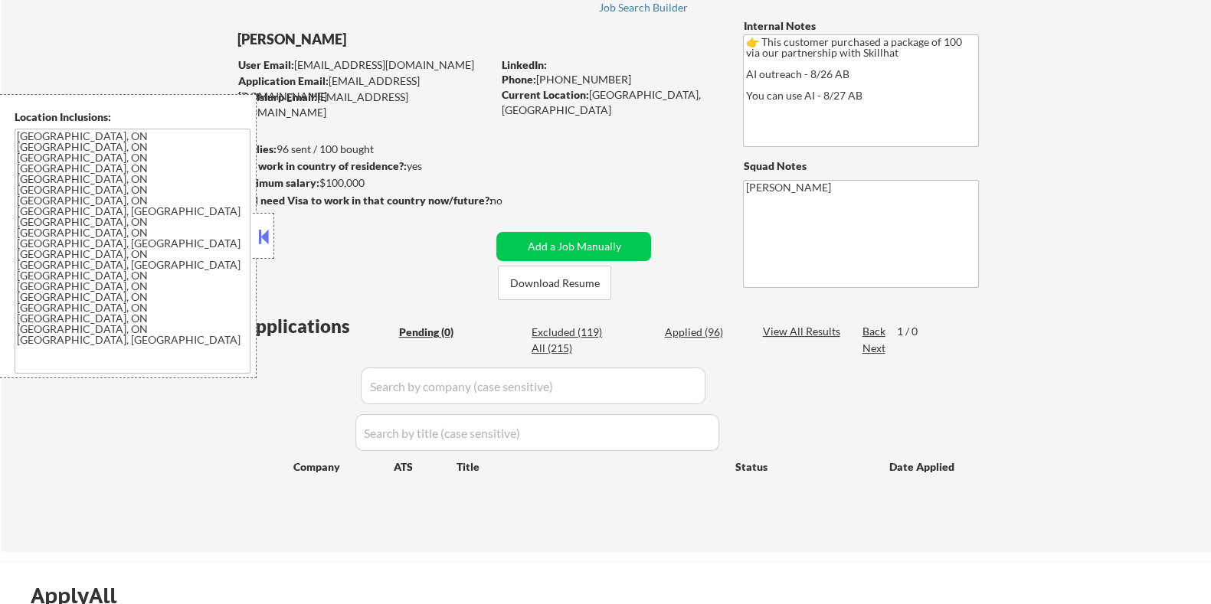
select select ""excluded__expired_""
select select ""excluded__other_""
select select ""excluded__expired_""
select select ""excluded""
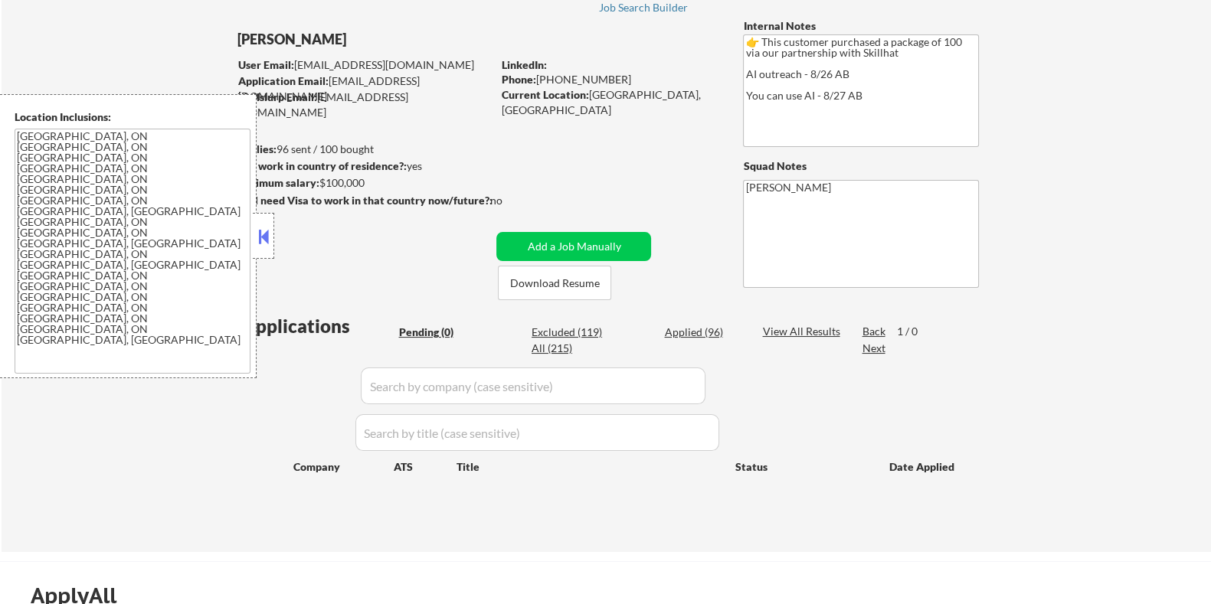
select select ""excluded__expired_""
select select ""excluded""
select select ""excluded__expired_""
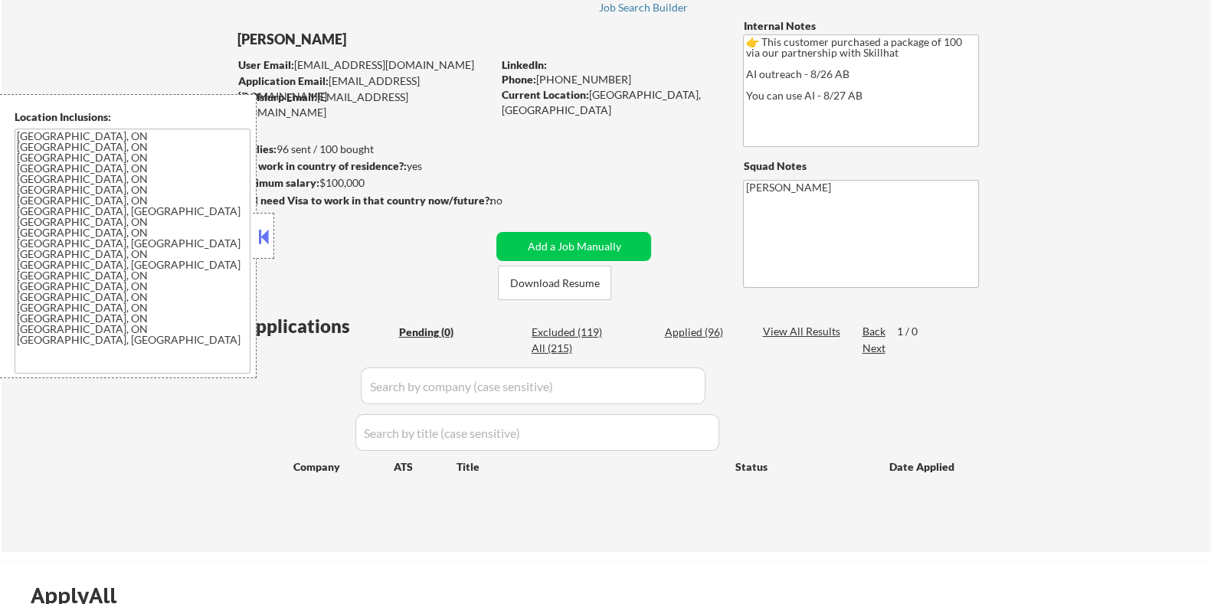
select select ""excluded""
select select ""excluded__bad_match_""
select select ""excluded__other_""
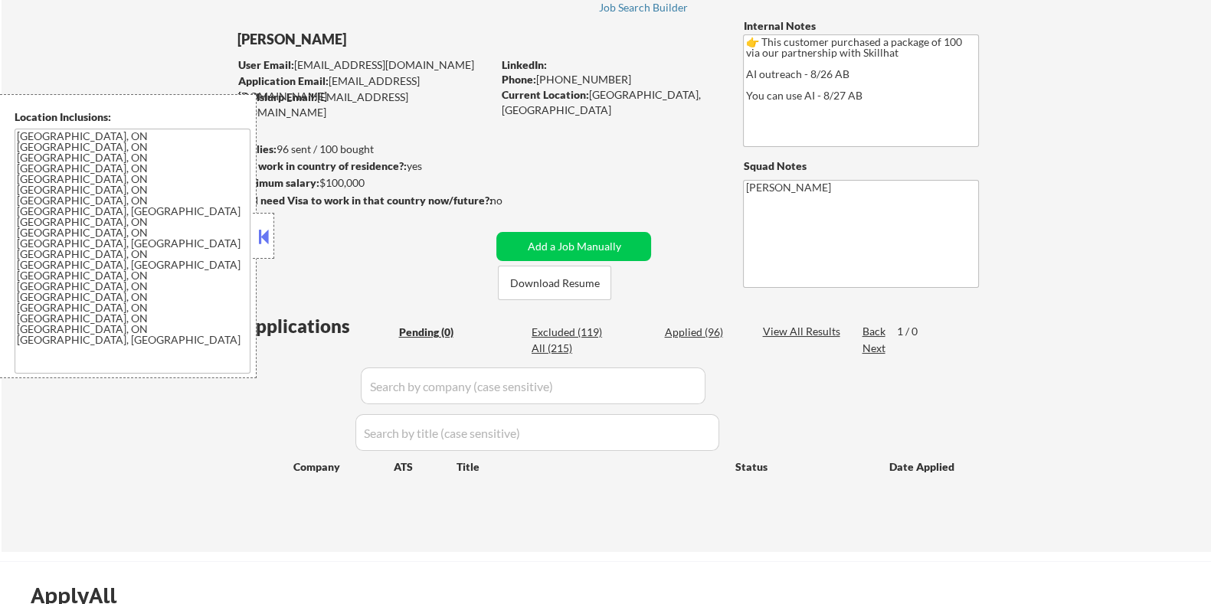
select select ""excluded""
select select ""excluded__bad_match_""
select select ""excluded__expired_""
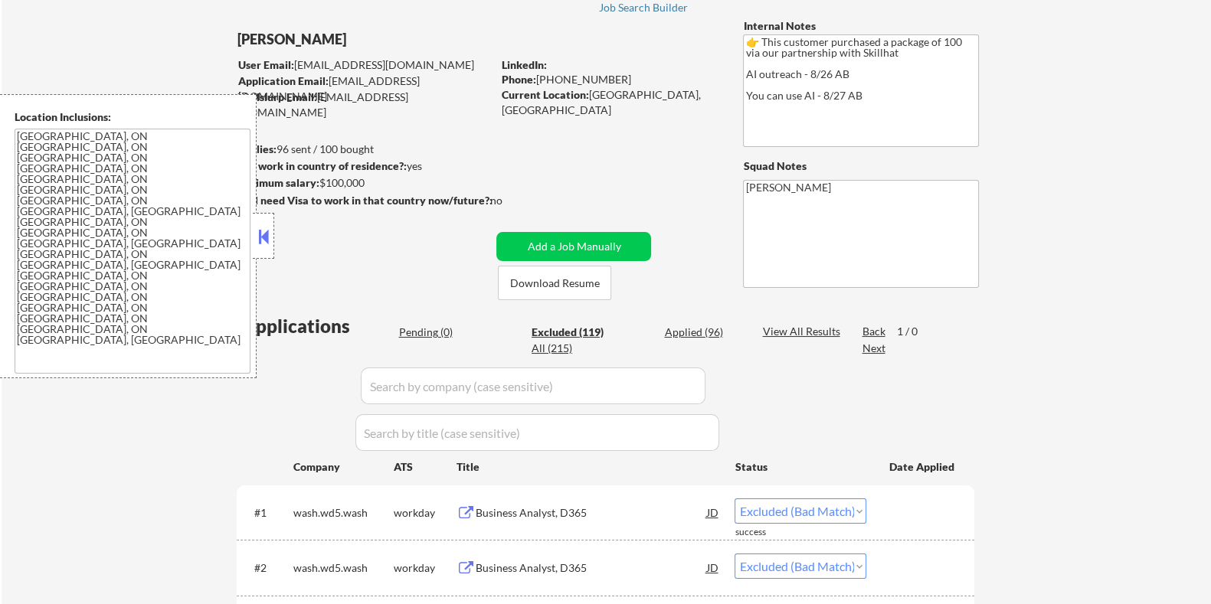
select select ""excluded__other_""
select select ""excluded""
select select ""excluded__other_""
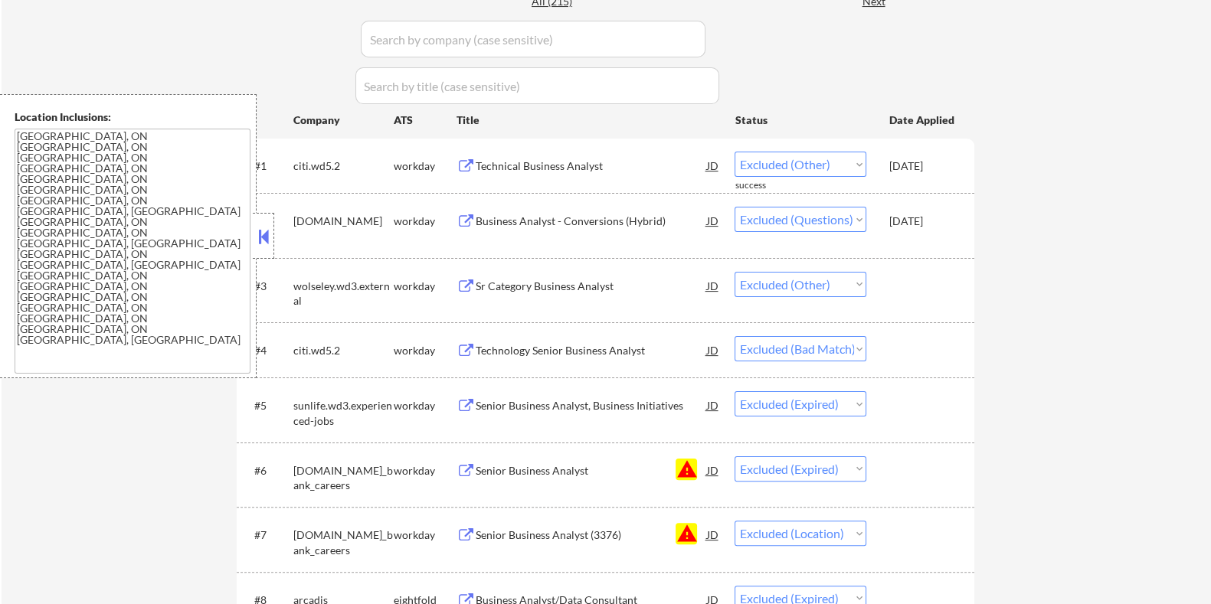
scroll to position [479, 0]
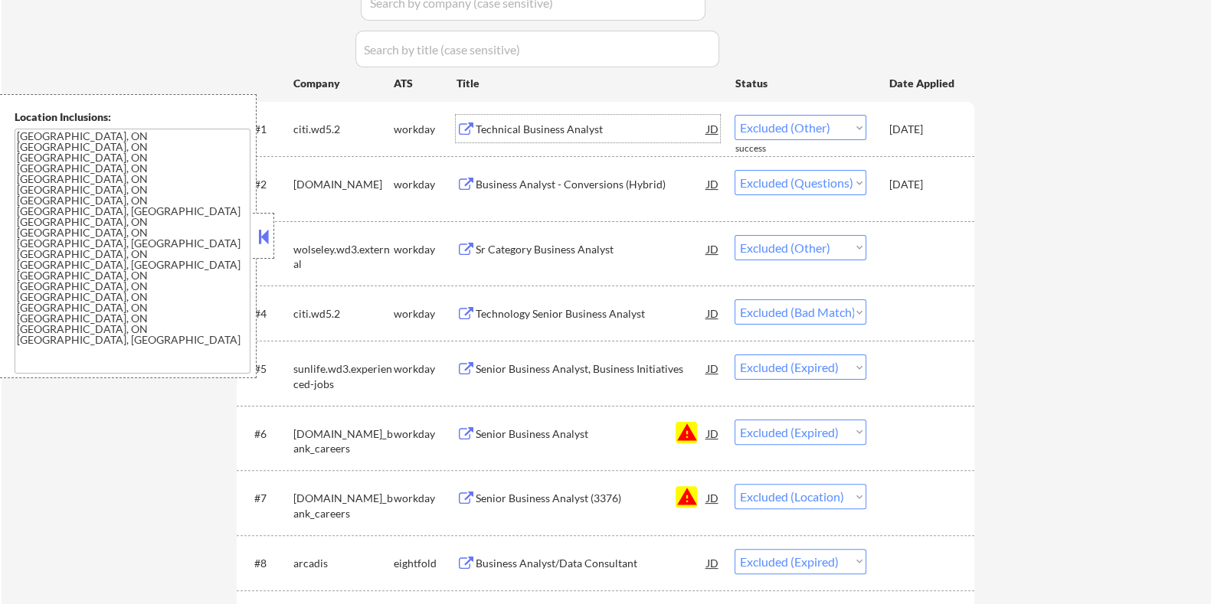
click at [548, 124] on div "Technical Business Analyst" at bounding box center [590, 129] width 231 height 15
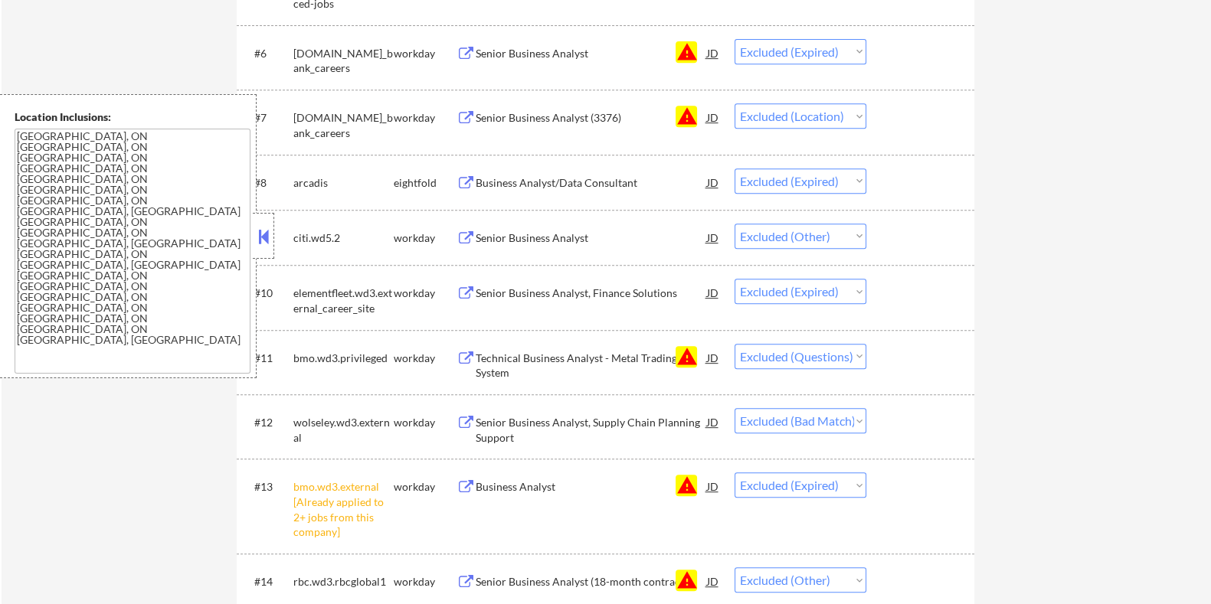
scroll to position [861, 0]
click at [570, 243] on div "Senior Business Analyst" at bounding box center [590, 235] width 231 height 28
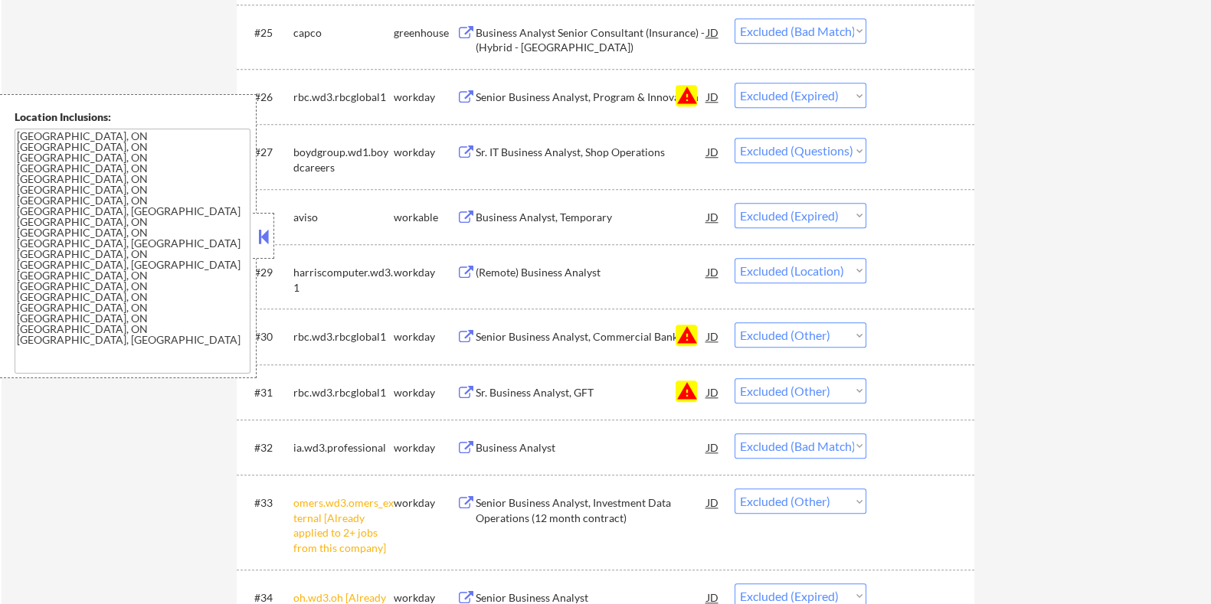
scroll to position [2106, 0]
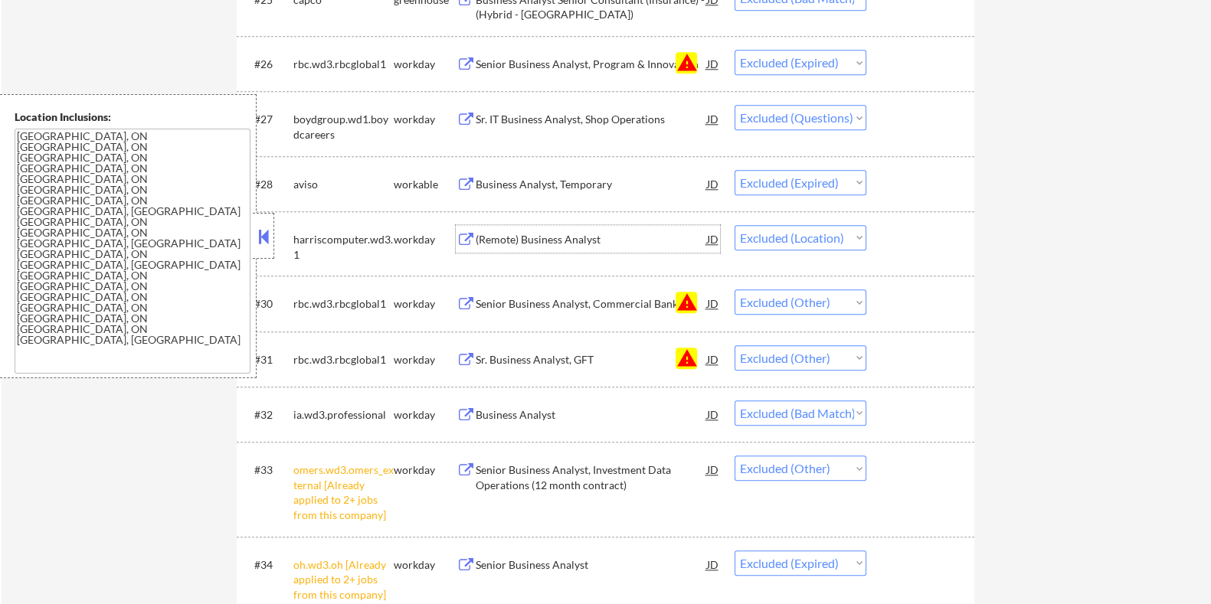
click at [528, 238] on div "(Remote) Business Analyst" at bounding box center [590, 239] width 231 height 15
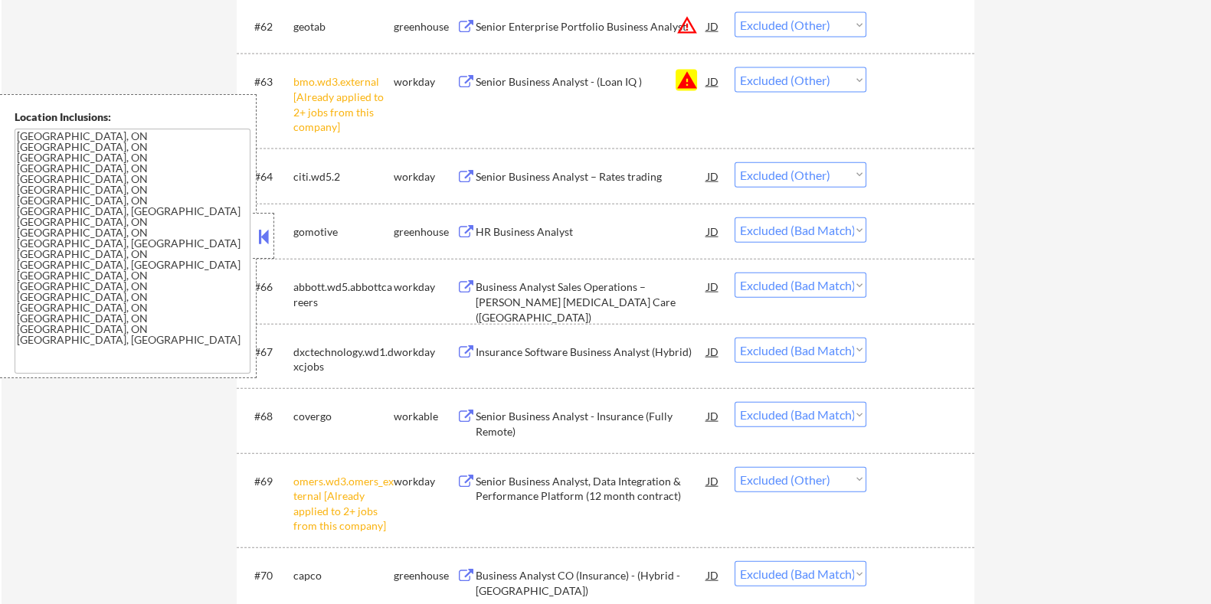
scroll to position [4403, 0]
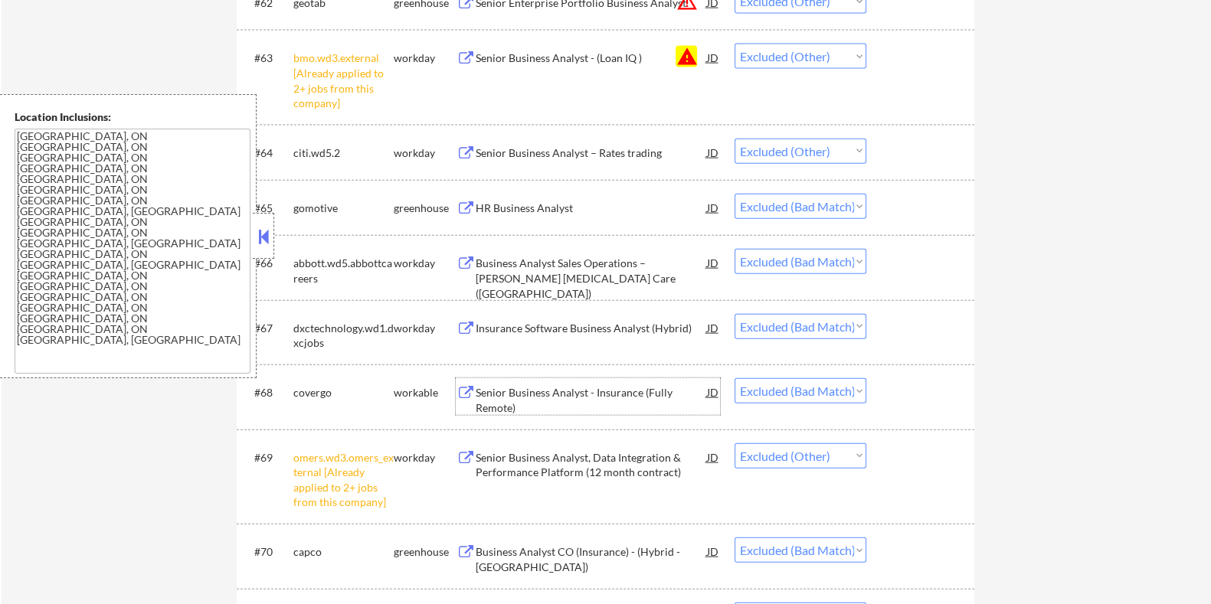
click at [550, 392] on div "Senior Business Analyst - Insurance (Fully Remote)" at bounding box center [590, 400] width 231 height 30
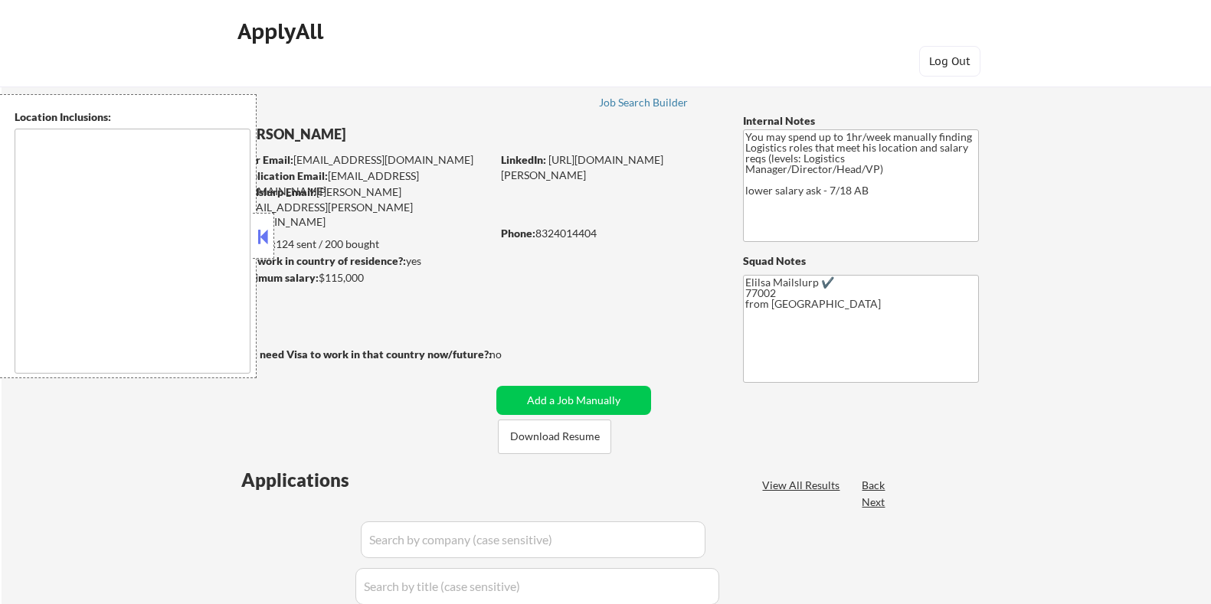
select select ""pending""
type textarea "Houston, TX Bellaire, TX West University Place, TX Southside Place, TX Hunters …"
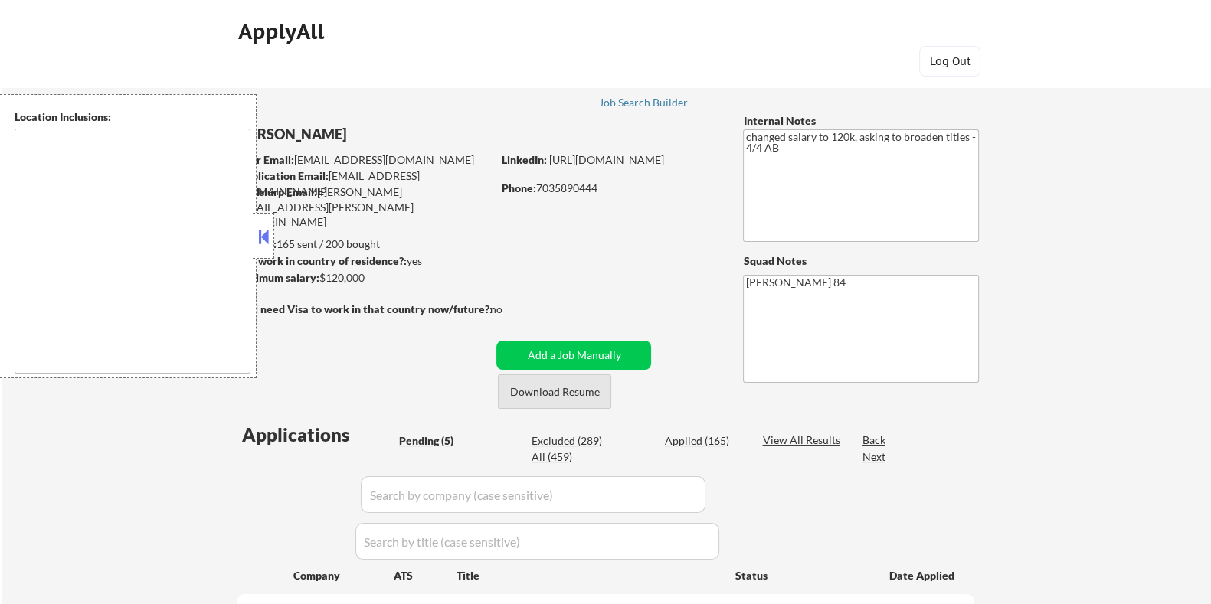
select select ""pending""
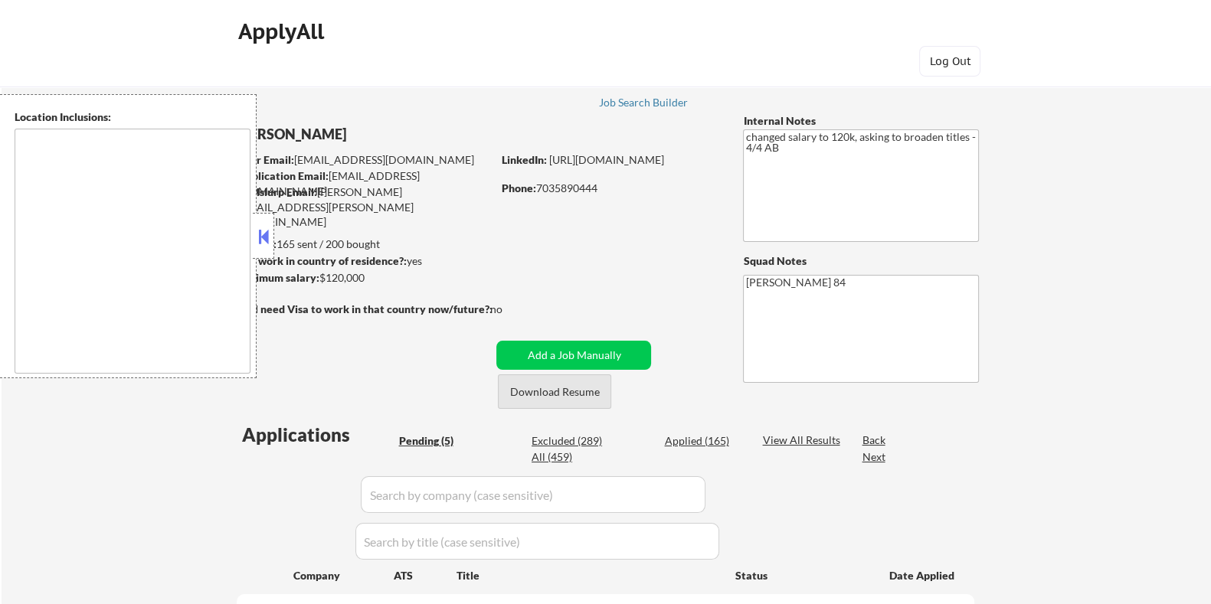
type textarea "Lorem Ipsumd, SI Ametco Adip, EL Seddoei Tempo, IN Utla Etdolorem, AL Enimadmin…"
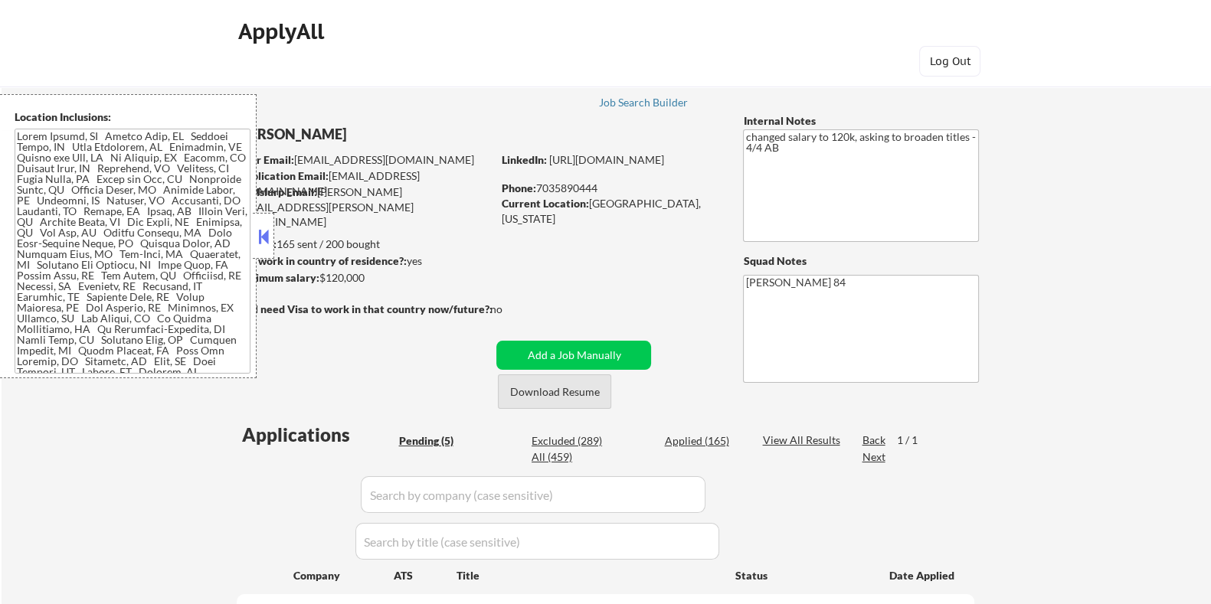
click at [570, 387] on button "Download Resume" at bounding box center [554, 391] width 113 height 34
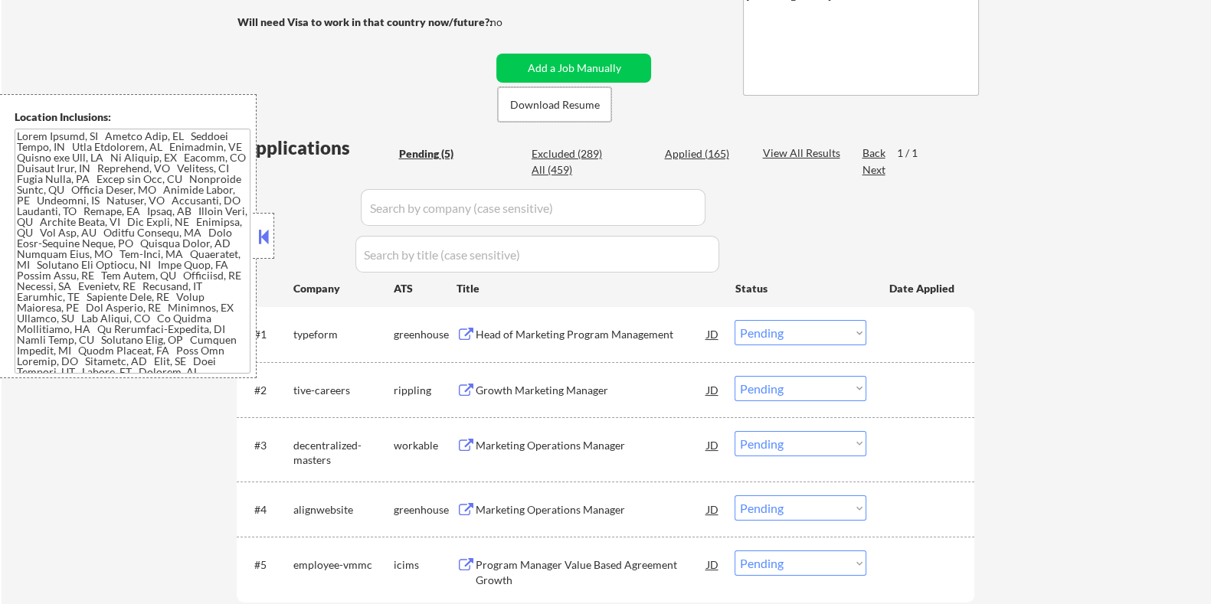
scroll to position [382, 0]
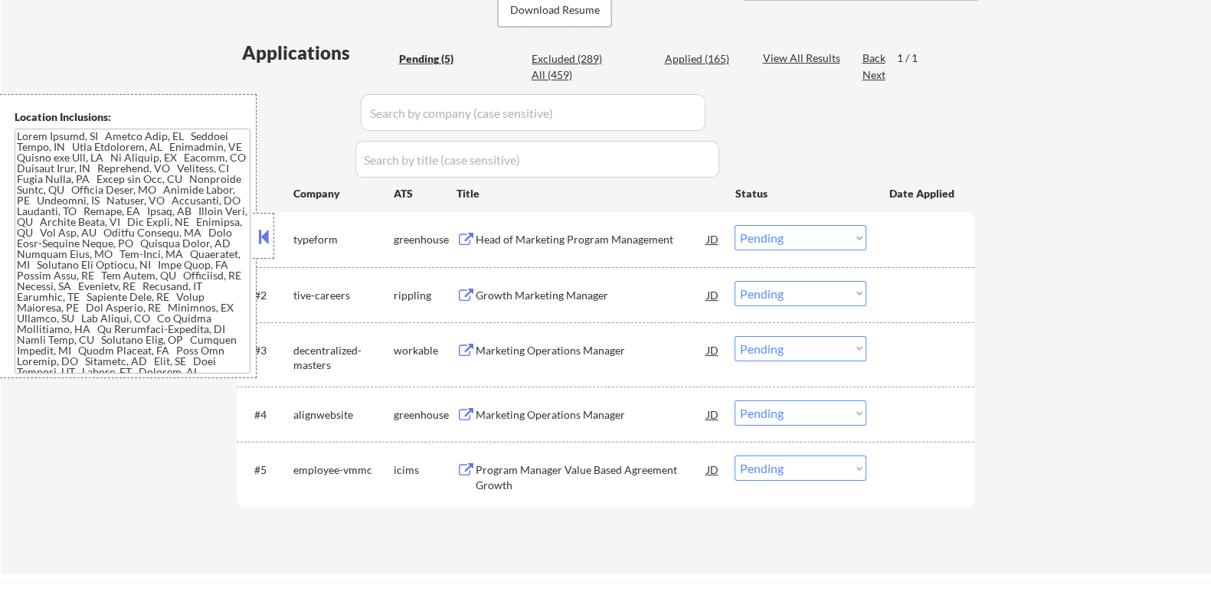
click at [584, 237] on div "Head of Marketing Program Management" at bounding box center [590, 239] width 231 height 15
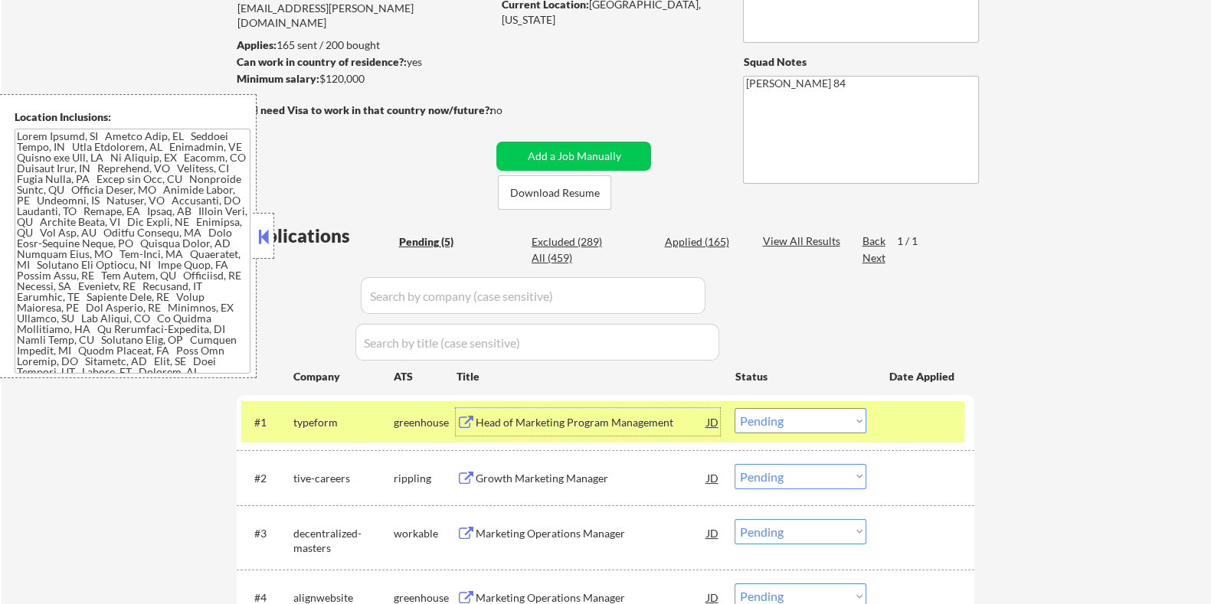
scroll to position [287, 0]
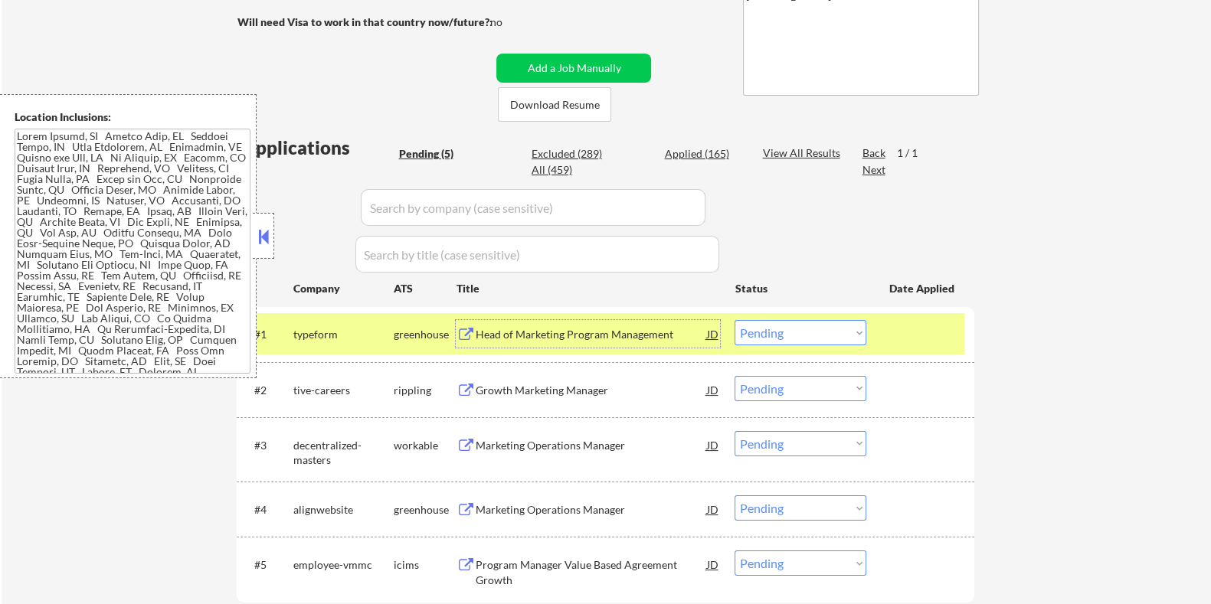
click at [860, 331] on select "Choose an option... Pending Applied Excluded (Questions) Excluded (Expired) Exc…" at bounding box center [800, 332] width 132 height 25
click at [734, 320] on select "Choose an option... Pending Applied Excluded (Questions) Excluded (Expired) Exc…" at bounding box center [800, 332] width 132 height 25
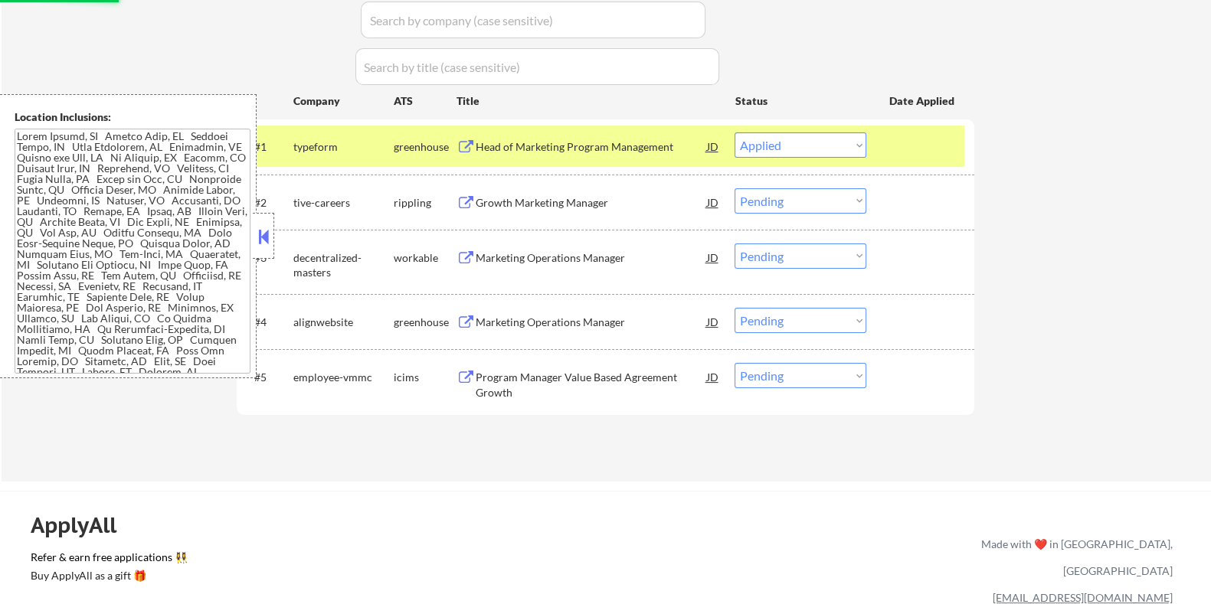
scroll to position [479, 0]
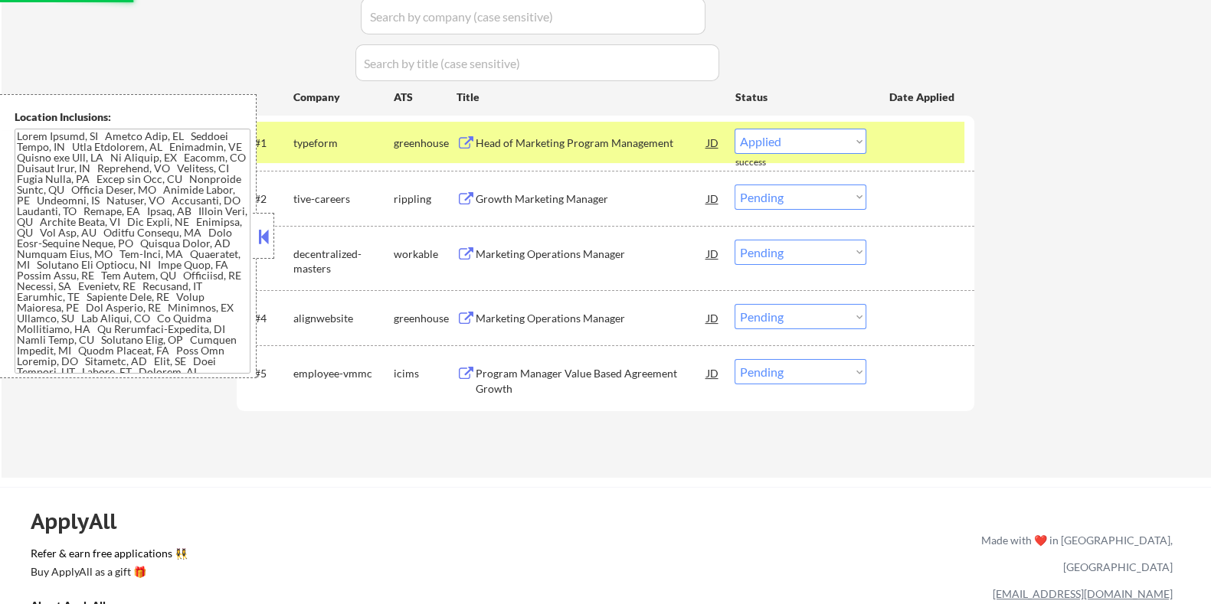
select select ""pending""
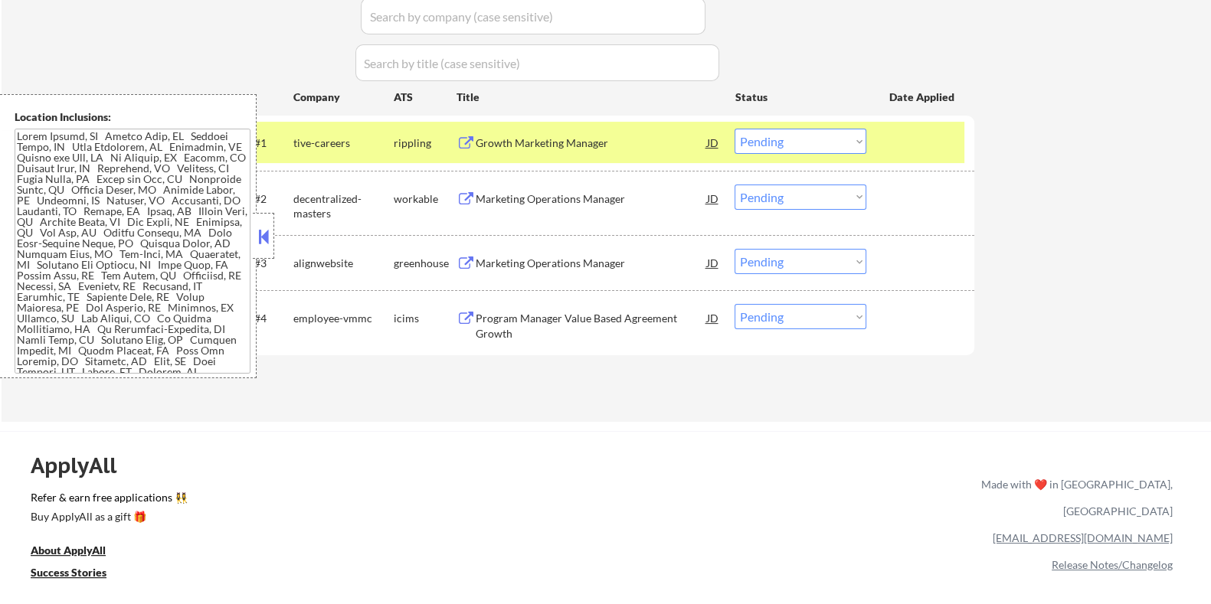
click at [539, 193] on div "Marketing Operations Manager" at bounding box center [590, 198] width 231 height 15
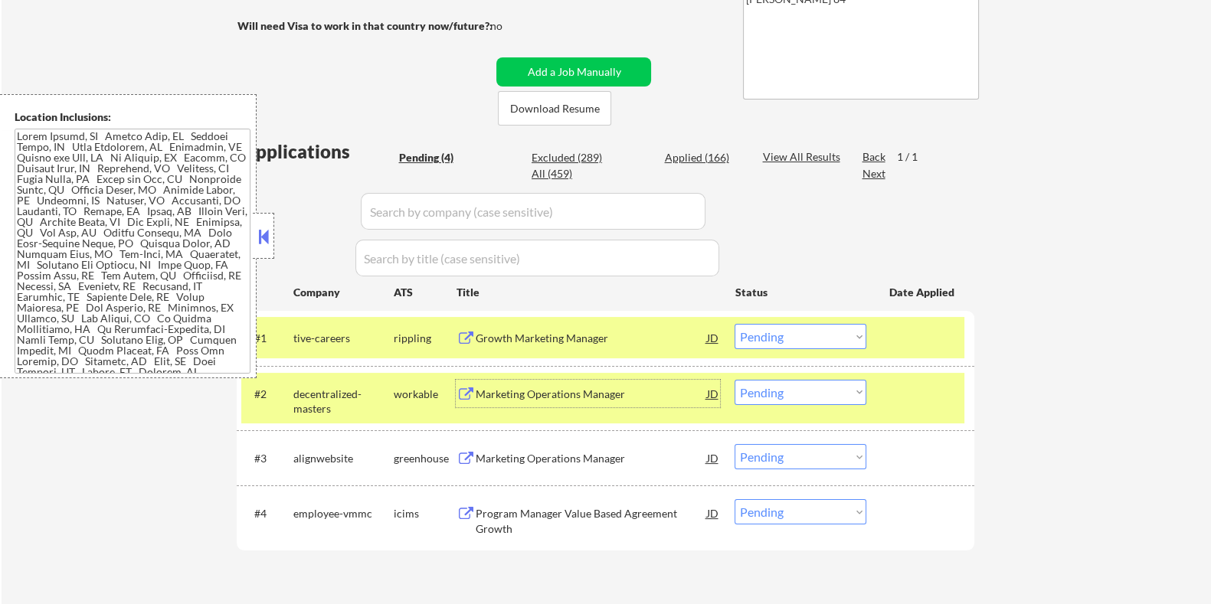
scroll to position [287, 0]
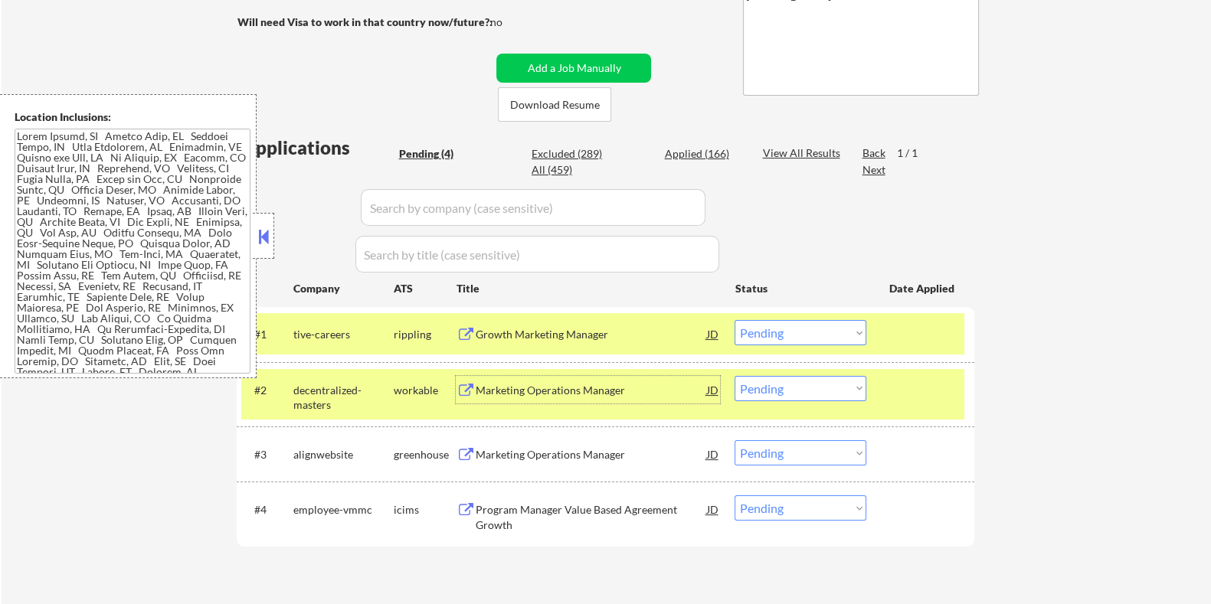
click at [778, 389] on select "Choose an option... Pending Applied Excluded (Questions) Excluded (Expired) Exc…" at bounding box center [800, 388] width 132 height 25
click at [734, 376] on select "Choose an option... Pending Applied Excluded (Questions) Excluded (Expired) Exc…" at bounding box center [800, 388] width 132 height 25
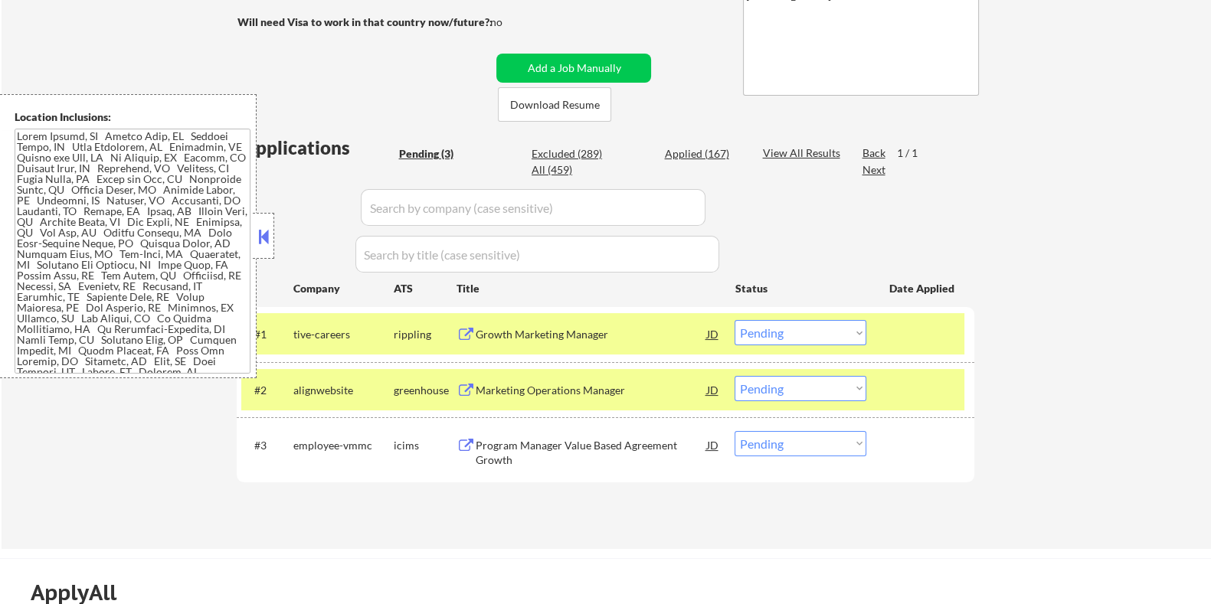
scroll to position [382, 0]
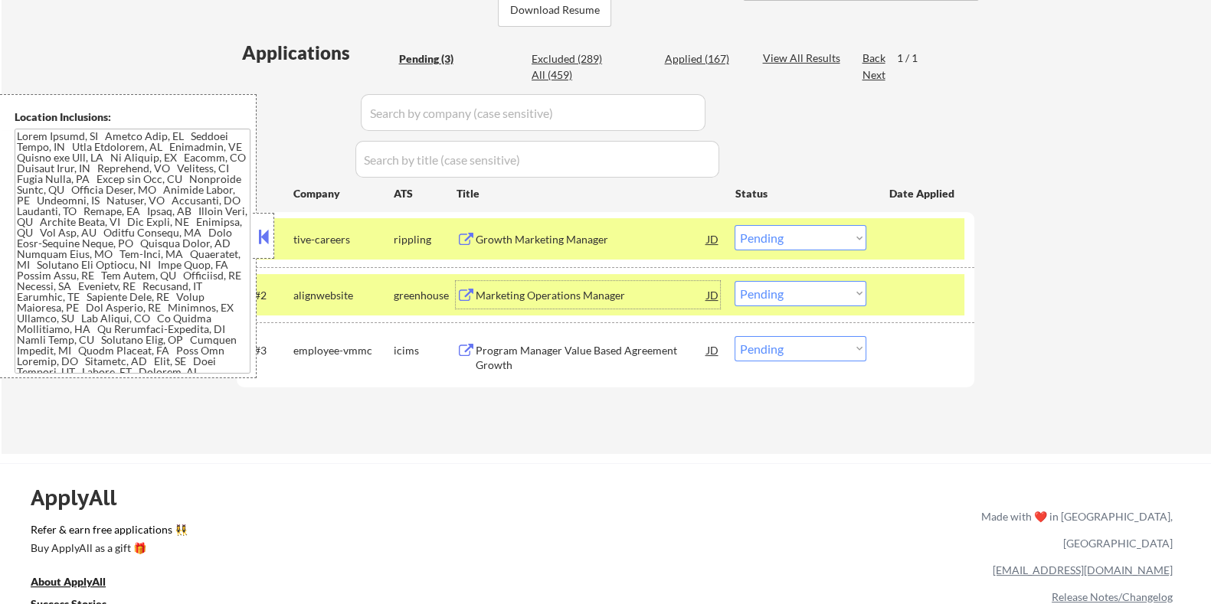
click at [495, 289] on div "Marketing Operations Manager" at bounding box center [590, 295] width 231 height 15
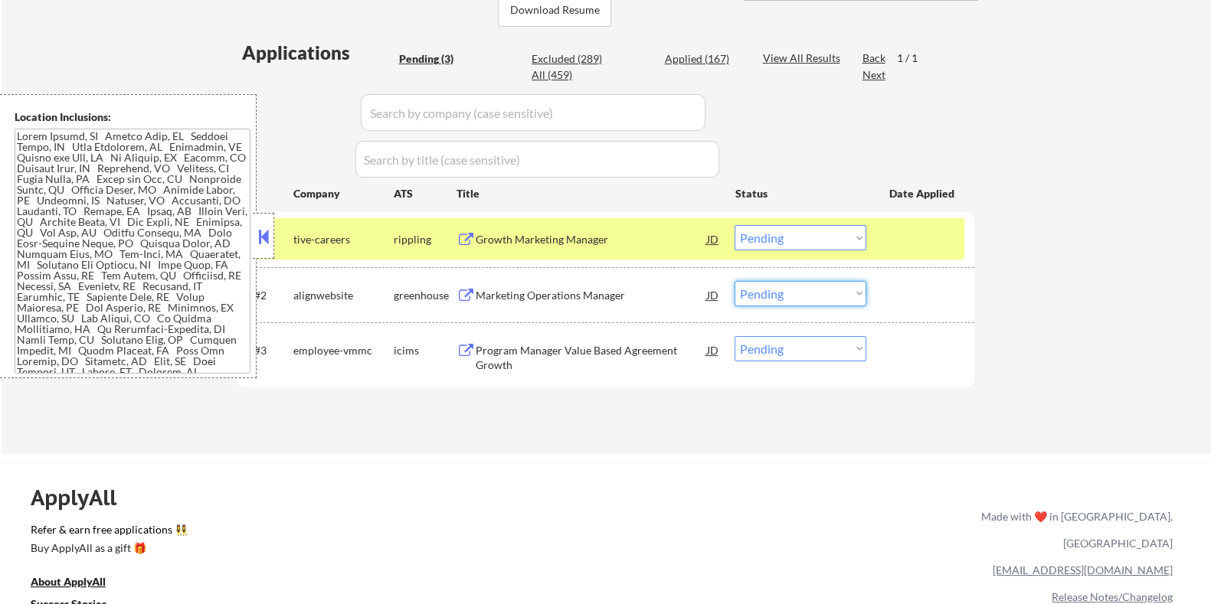
click at [753, 289] on select "Choose an option... Pending Applied Excluded (Questions) Excluded (Expired) Exc…" at bounding box center [800, 293] width 132 height 25
click at [734, 281] on select "Choose an option... Pending Applied Excluded (Questions) Excluded (Expired) Exc…" at bounding box center [800, 293] width 132 height 25
select select ""pending""
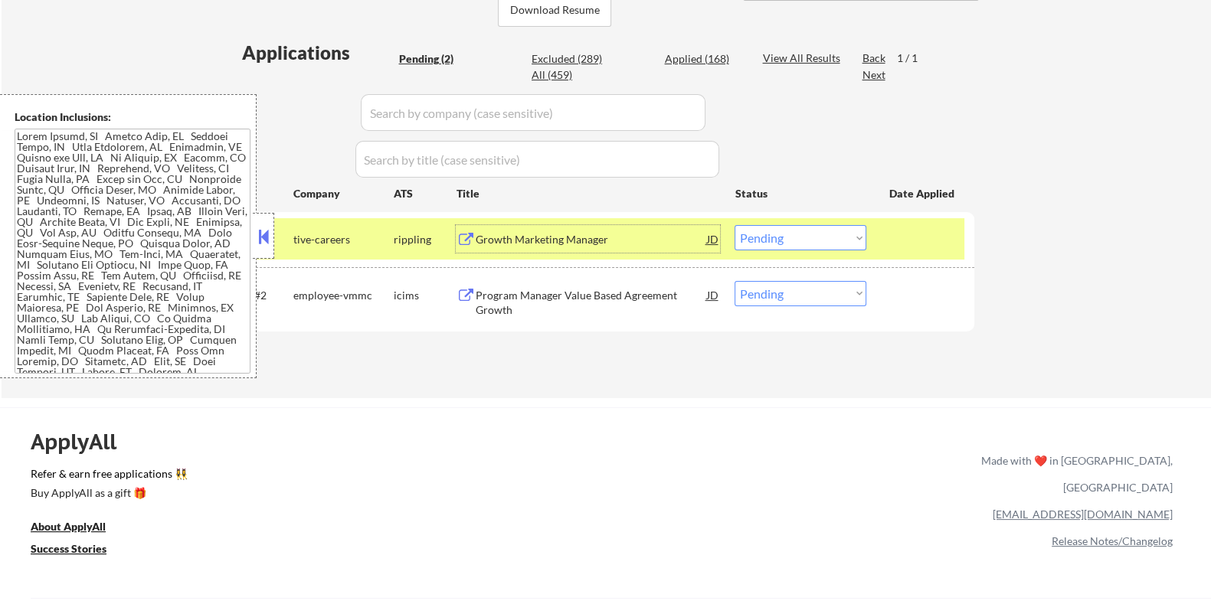
click at [563, 240] on div "Growth Marketing Manager" at bounding box center [590, 239] width 231 height 15
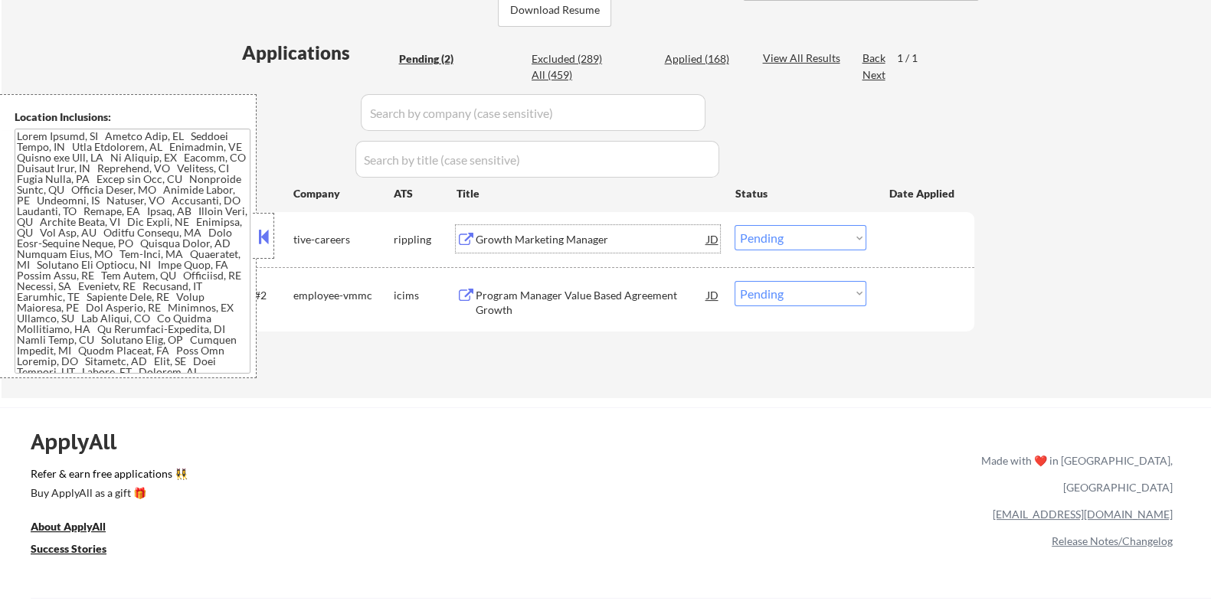
click at [805, 231] on select "Choose an option... Pending Applied Excluded (Questions) Excluded (Expired) Exc…" at bounding box center [800, 237] width 132 height 25
click at [734, 225] on select "Choose an option... Pending Applied Excluded (Questions) Excluded (Expired) Exc…" at bounding box center [800, 237] width 132 height 25
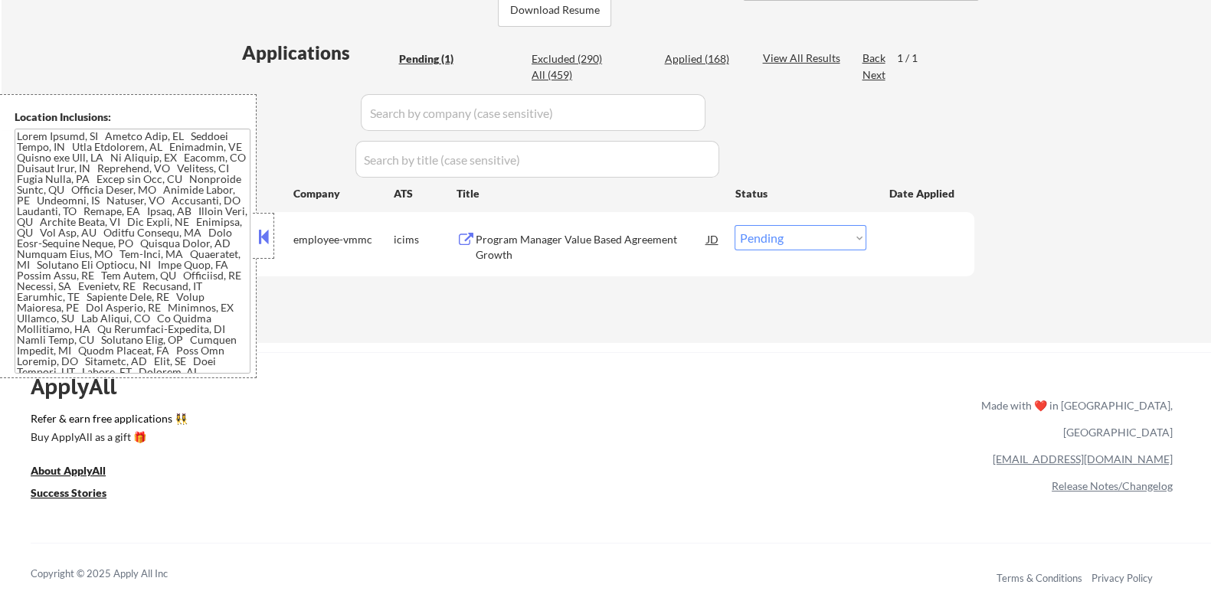
click at [613, 240] on div "Program Manager Value Based Agreement Growth" at bounding box center [590, 247] width 231 height 30
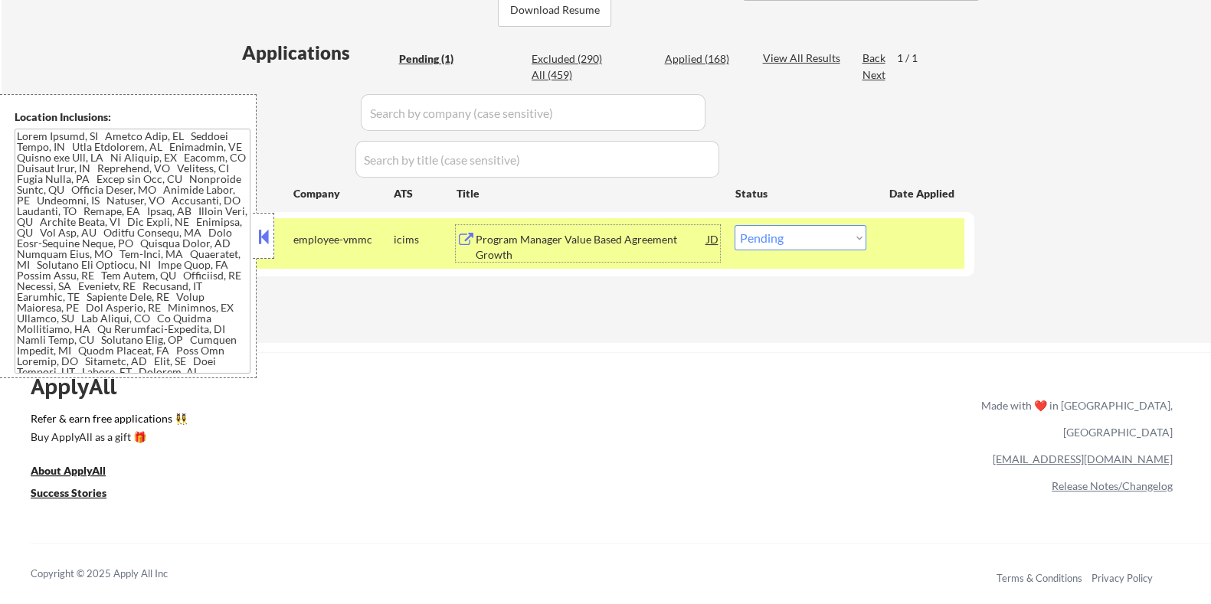
click at [814, 235] on select "Choose an option... Pending Applied Excluded (Questions) Excluded (Expired) Exc…" at bounding box center [800, 237] width 132 height 25
select select ""excluded__bad_match_""
click at [734, 225] on select "Choose an option... Pending Applied Excluded (Questions) Excluded (Expired) Exc…" at bounding box center [800, 237] width 132 height 25
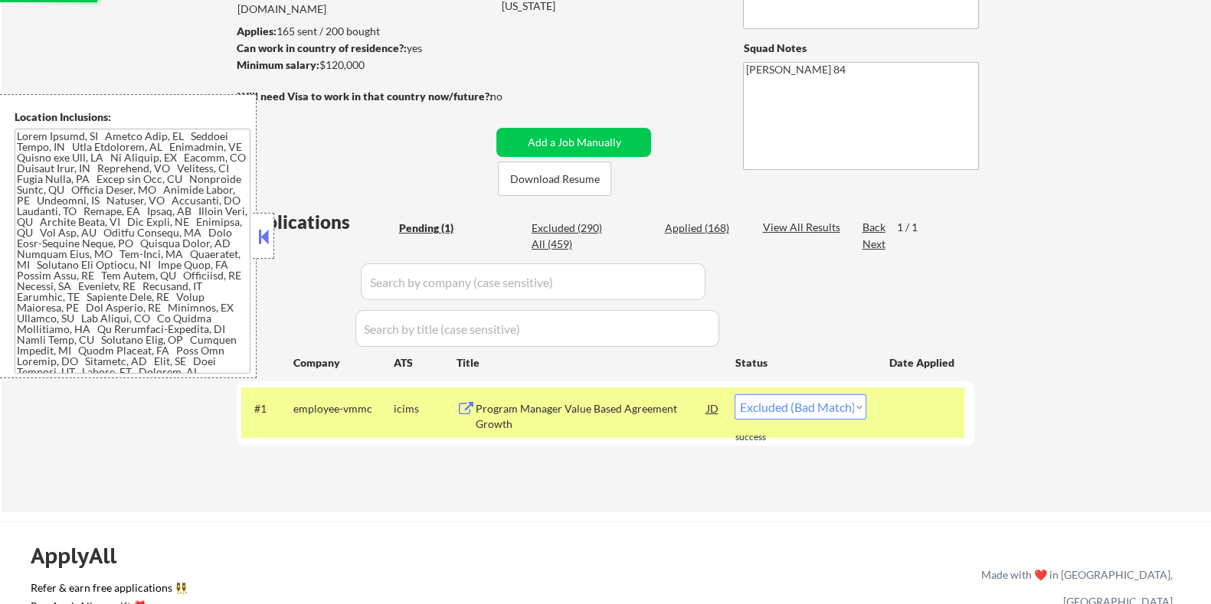
scroll to position [191, 0]
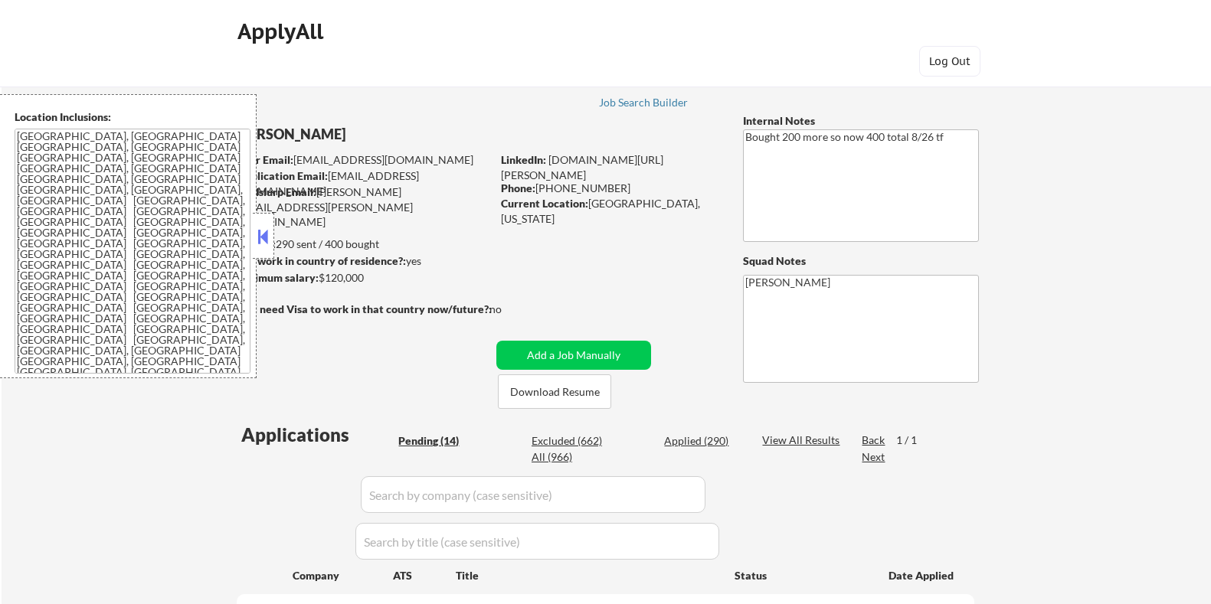
select select ""pending""
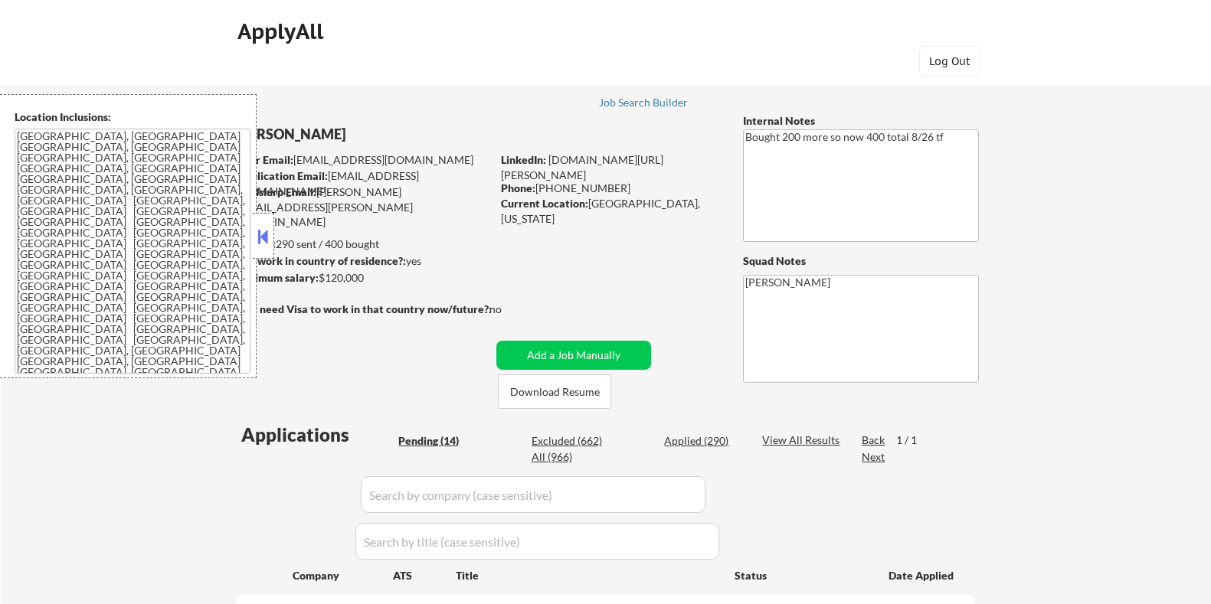
select select ""pending""
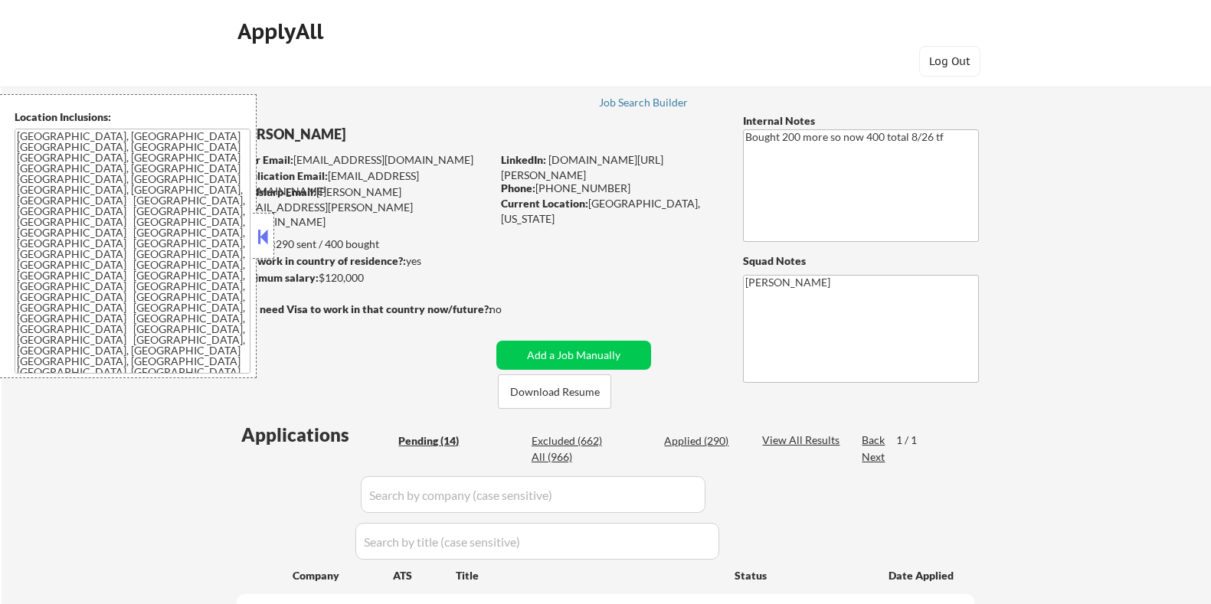
select select ""pending""
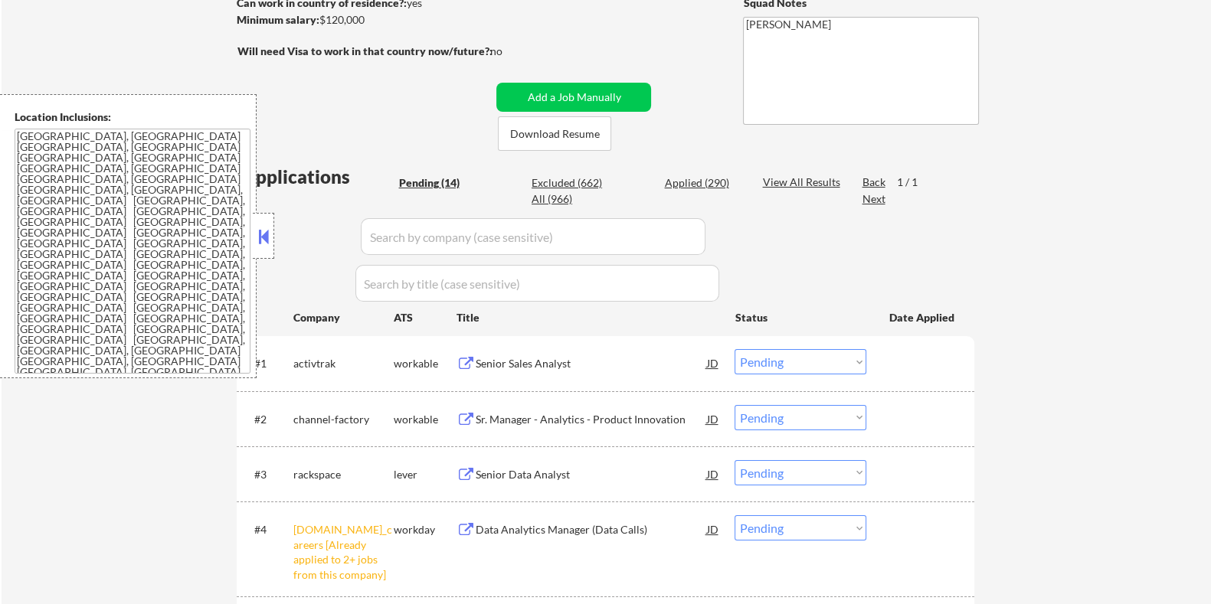
scroll to position [382, 0]
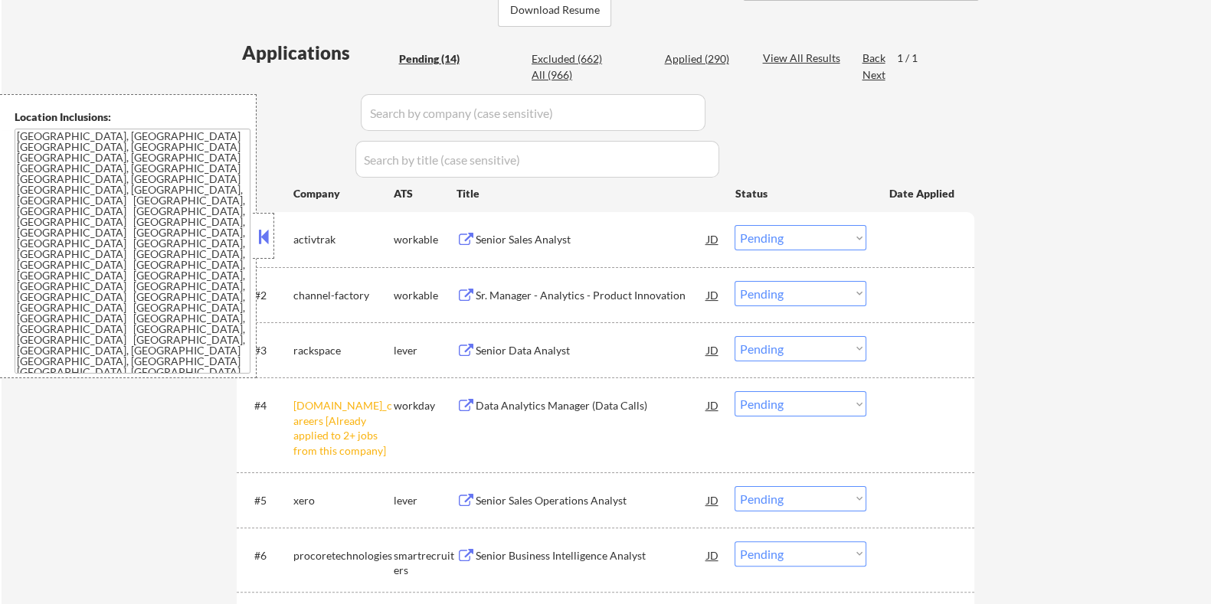
click at [808, 407] on select "Choose an option... Pending Applied Excluded (Questions) Excluded (Expired) Exc…" at bounding box center [800, 403] width 132 height 25
click at [734, 391] on select "Choose an option... Pending Applied Excluded (Questions) Excluded (Expired) Exc…" at bounding box center [800, 403] width 132 height 25
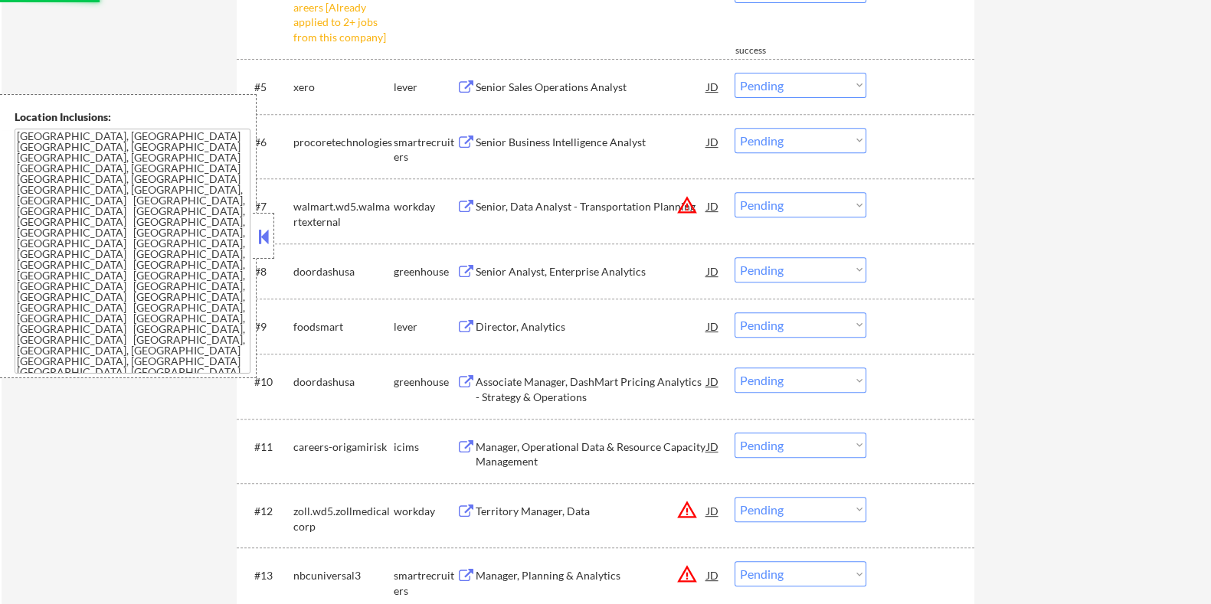
select select ""pending""
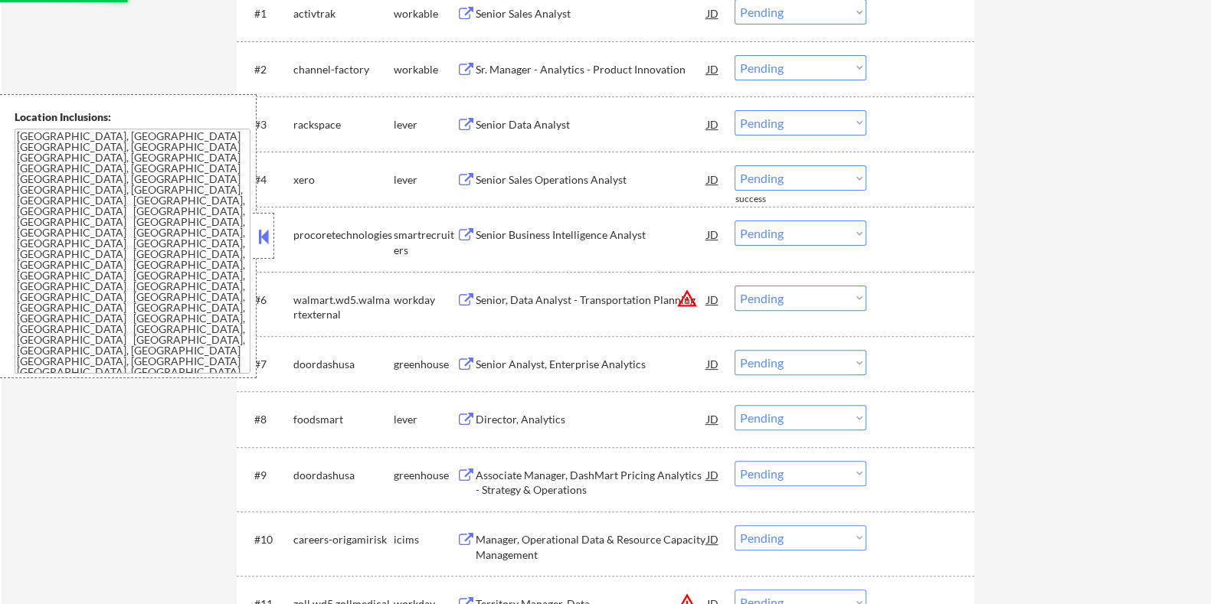
scroll to position [479, 0]
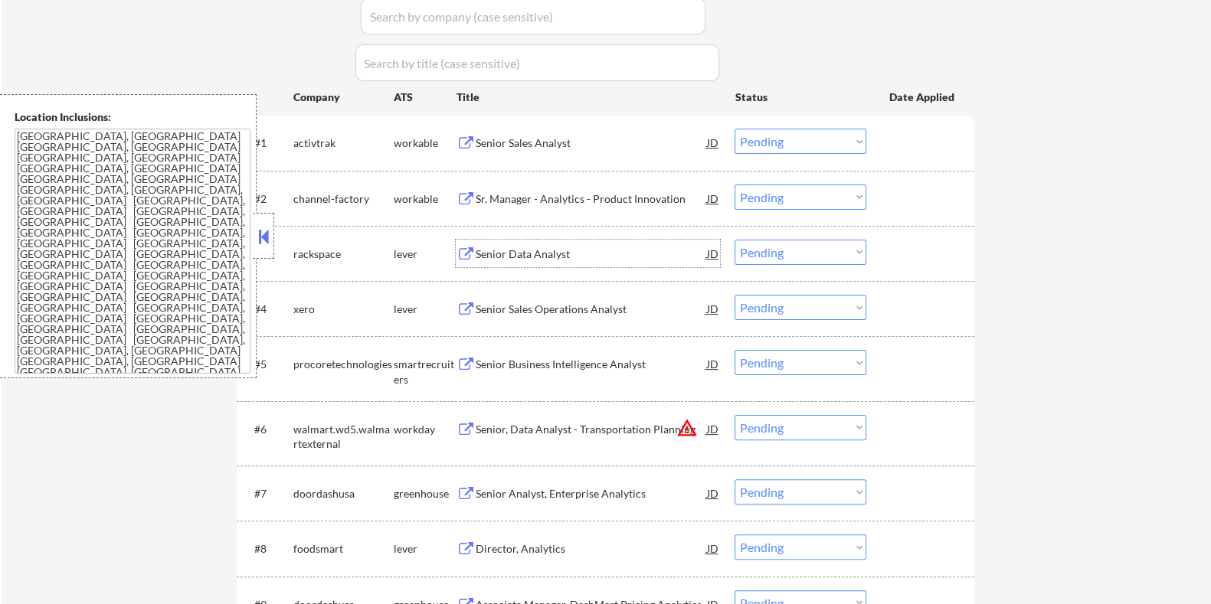
click at [534, 241] on div "Senior Data Analyst" at bounding box center [590, 254] width 231 height 28
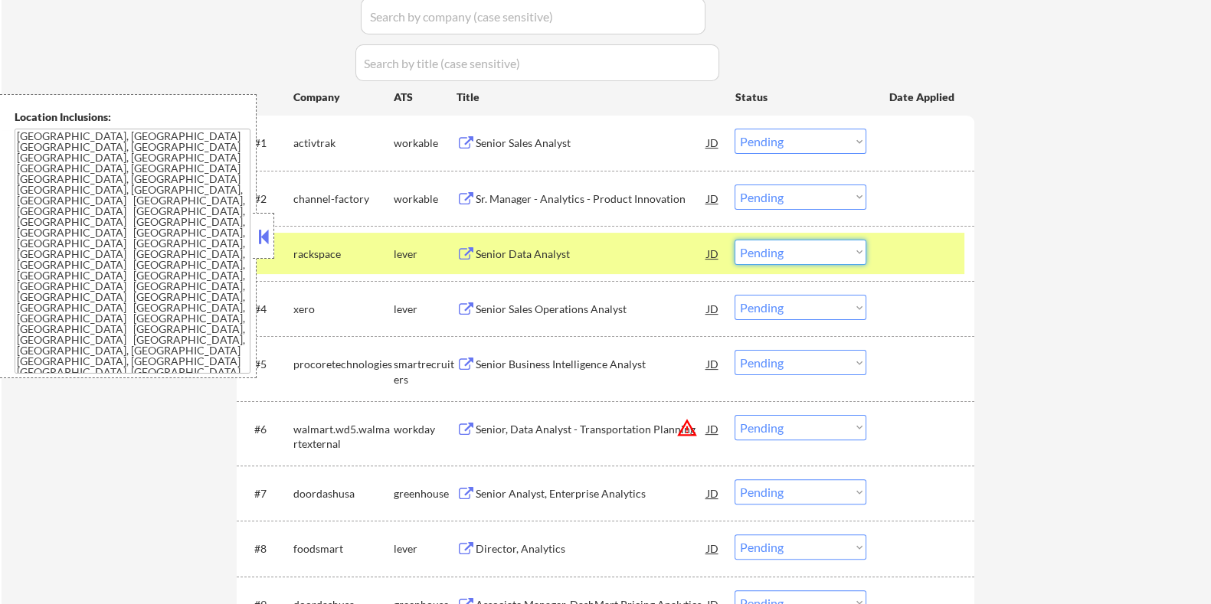
click at [839, 257] on select "Choose an option... Pending Applied Excluded (Questions) Excluded (Expired) Exc…" at bounding box center [800, 252] width 132 height 25
click at [734, 240] on select "Choose an option... Pending Applied Excluded (Questions) Excluded (Expired) Exc…" at bounding box center [800, 252] width 132 height 25
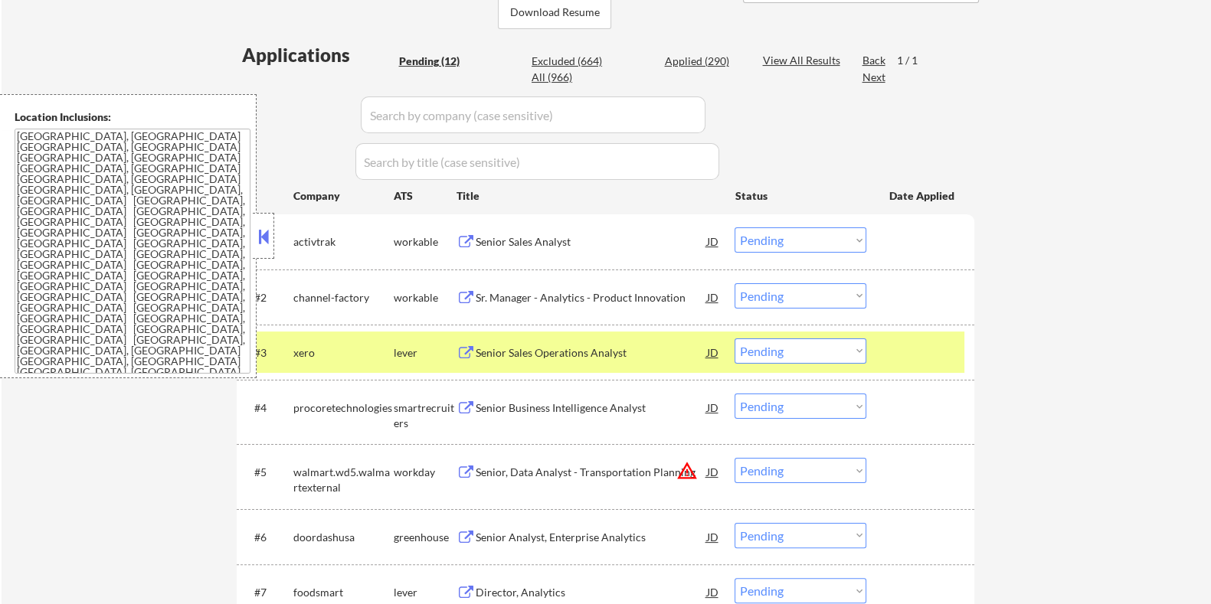
scroll to position [382, 0]
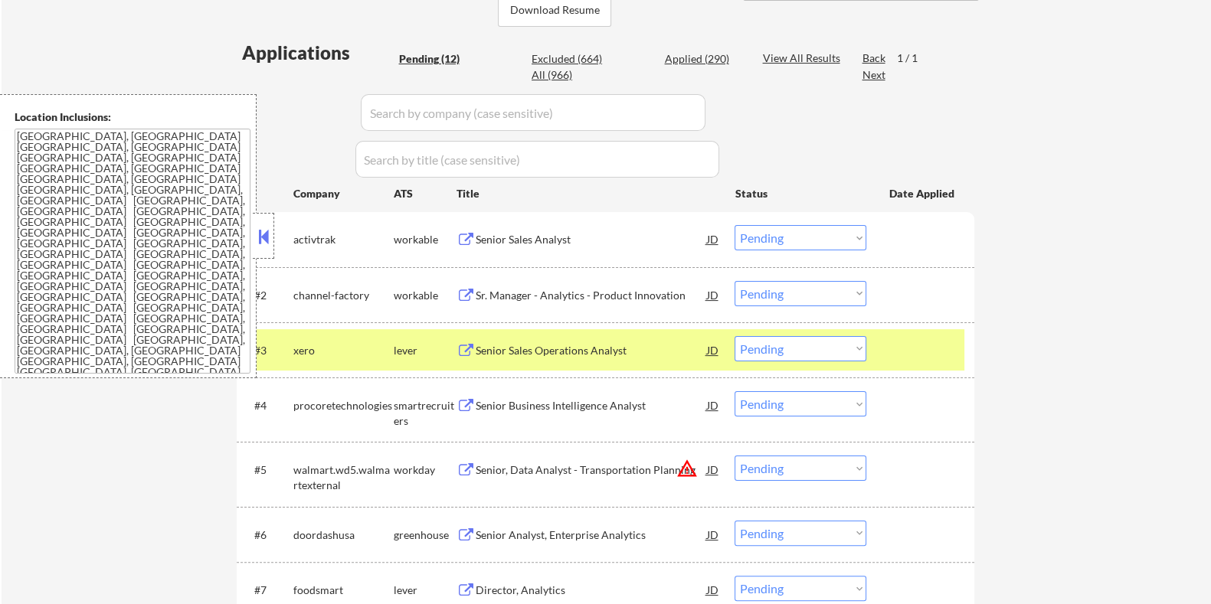
click at [515, 344] on div "Senior Sales Operations Analyst" at bounding box center [590, 350] width 231 height 15
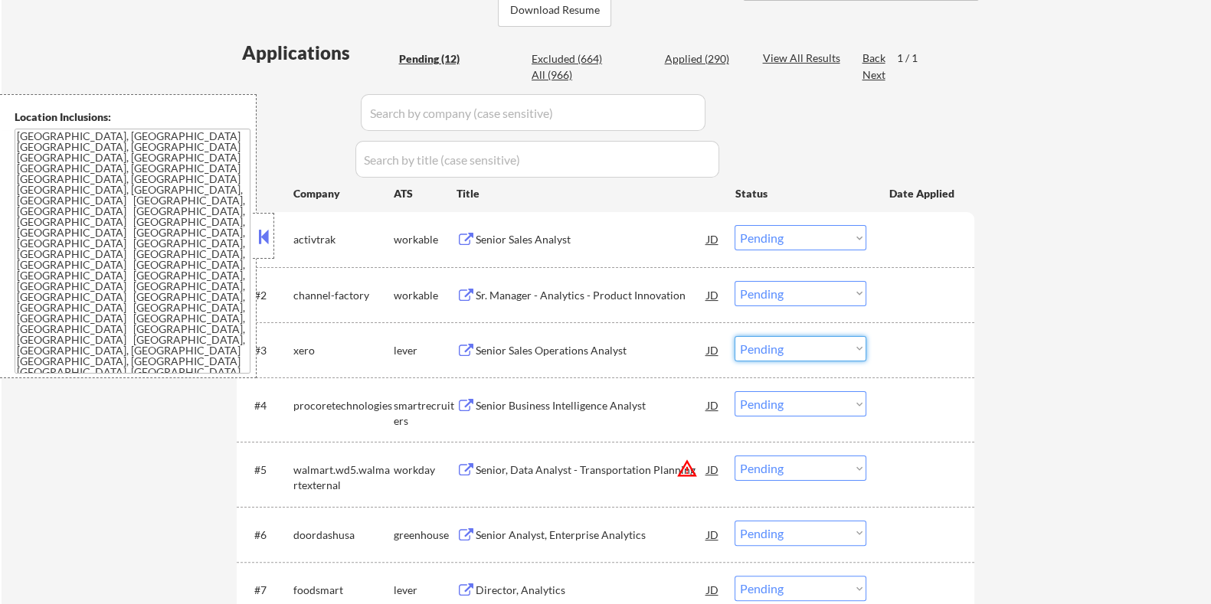
click at [834, 342] on select "Choose an option... Pending Applied Excluded (Questions) Excluded (Expired) Exc…" at bounding box center [800, 348] width 132 height 25
click at [734, 336] on select "Choose an option... Pending Applied Excluded (Questions) Excluded (Expired) Exc…" at bounding box center [800, 348] width 132 height 25
select select ""pending""
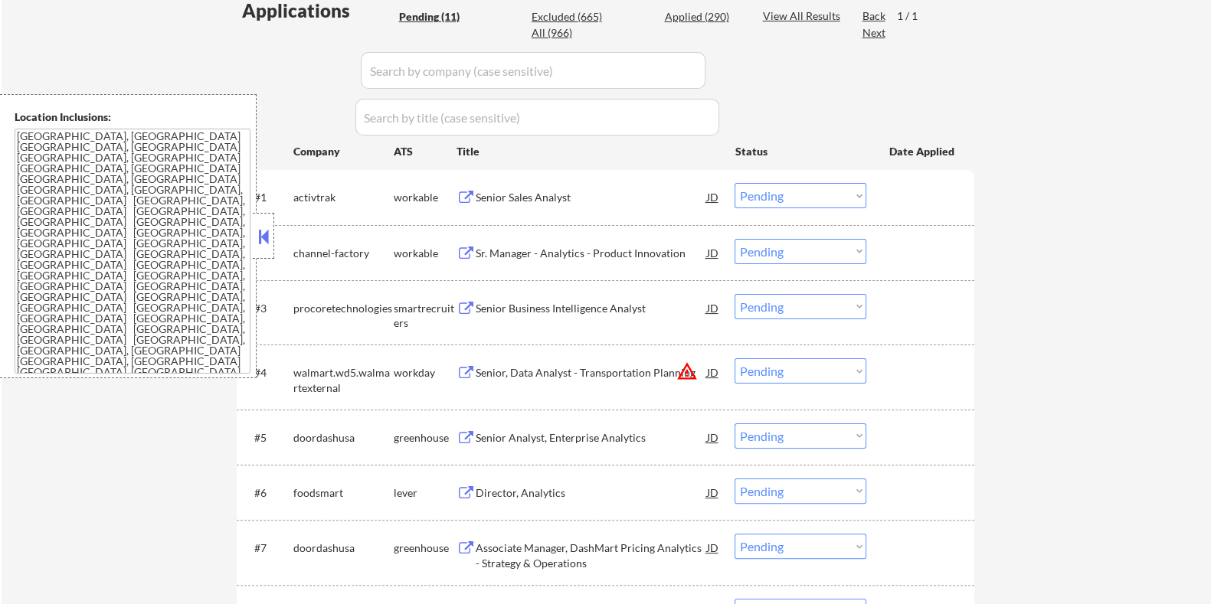
scroll to position [574, 0]
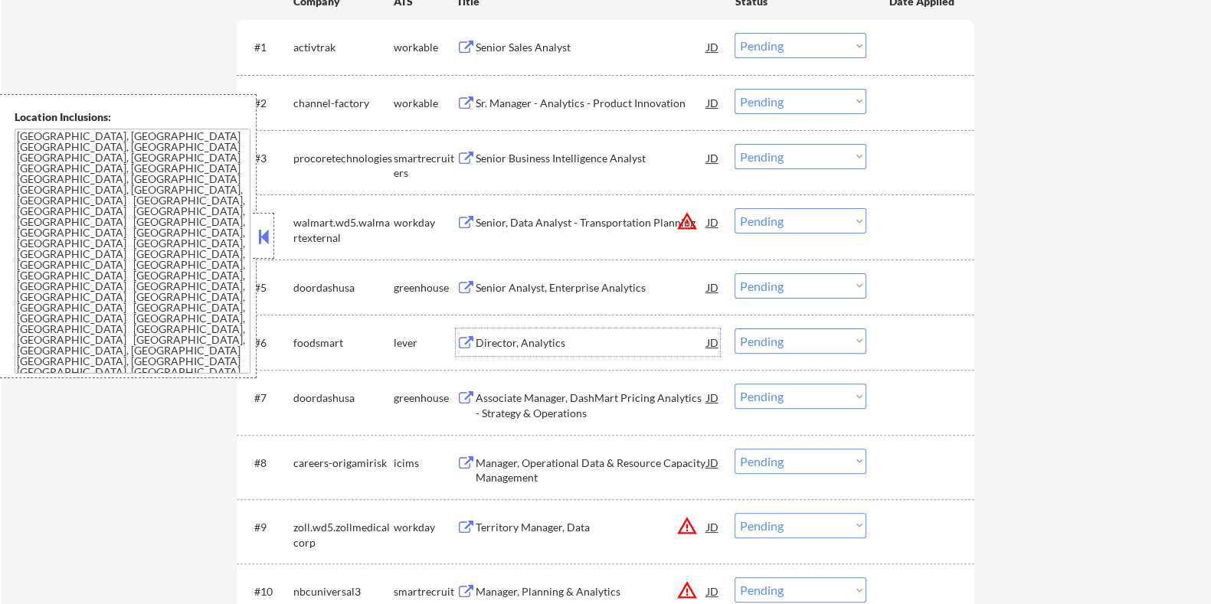
click at [522, 339] on div "Director, Analytics" at bounding box center [590, 342] width 231 height 15
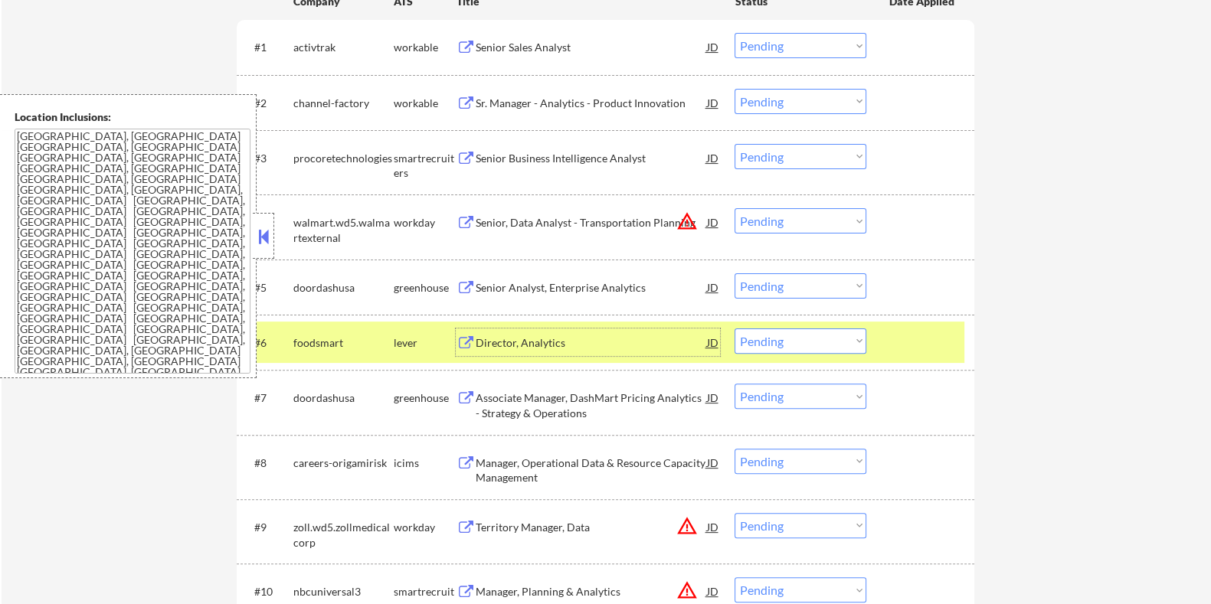
click at [570, 337] on div "Director, Analytics" at bounding box center [590, 342] width 231 height 15
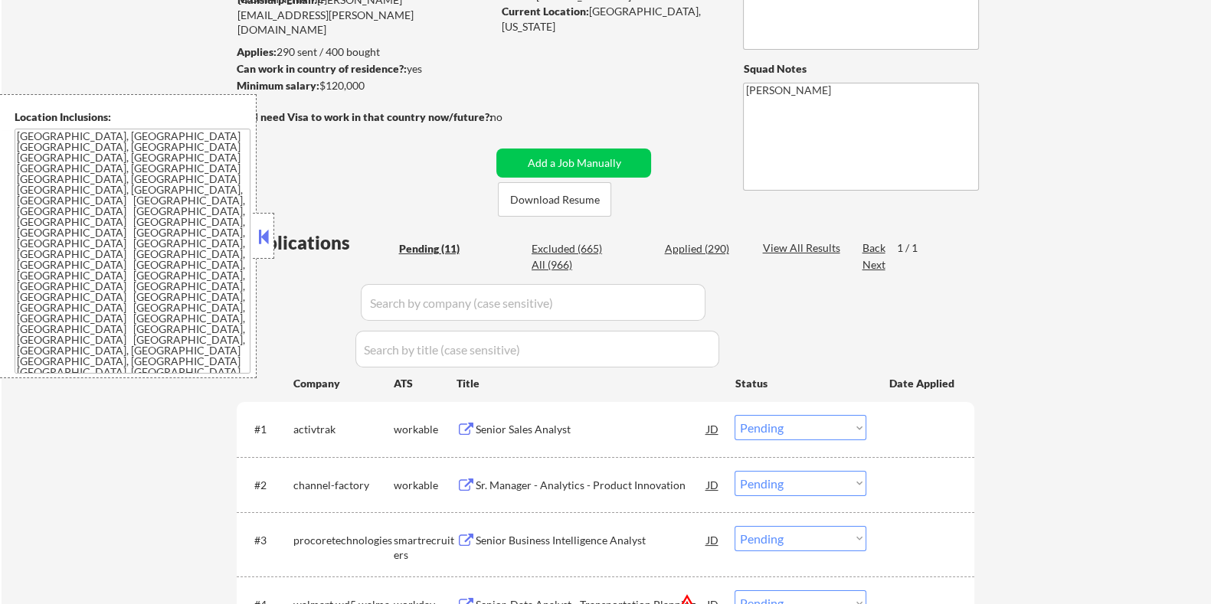
scroll to position [191, 0]
click at [572, 200] on button "Download Resume" at bounding box center [554, 201] width 113 height 34
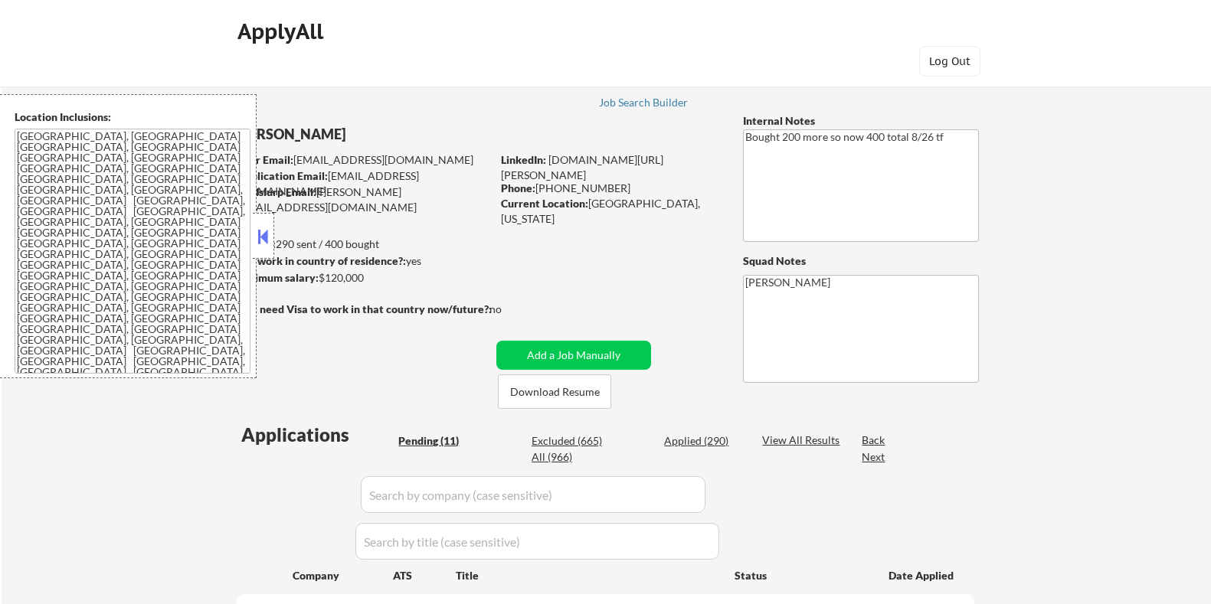
select select ""pending""
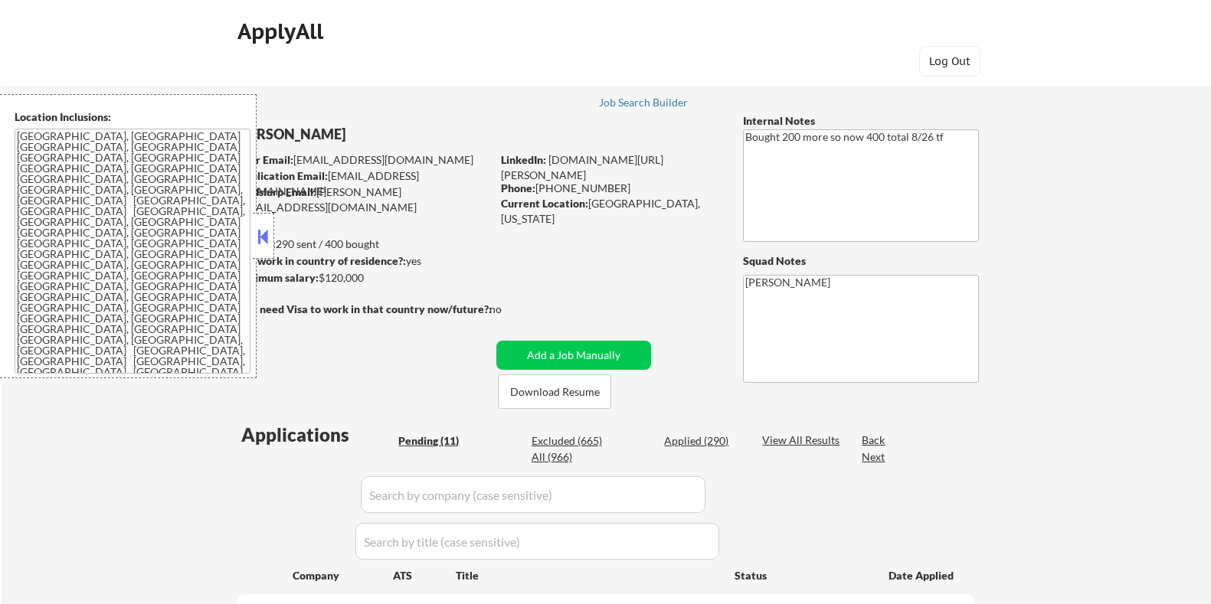
select select ""pending""
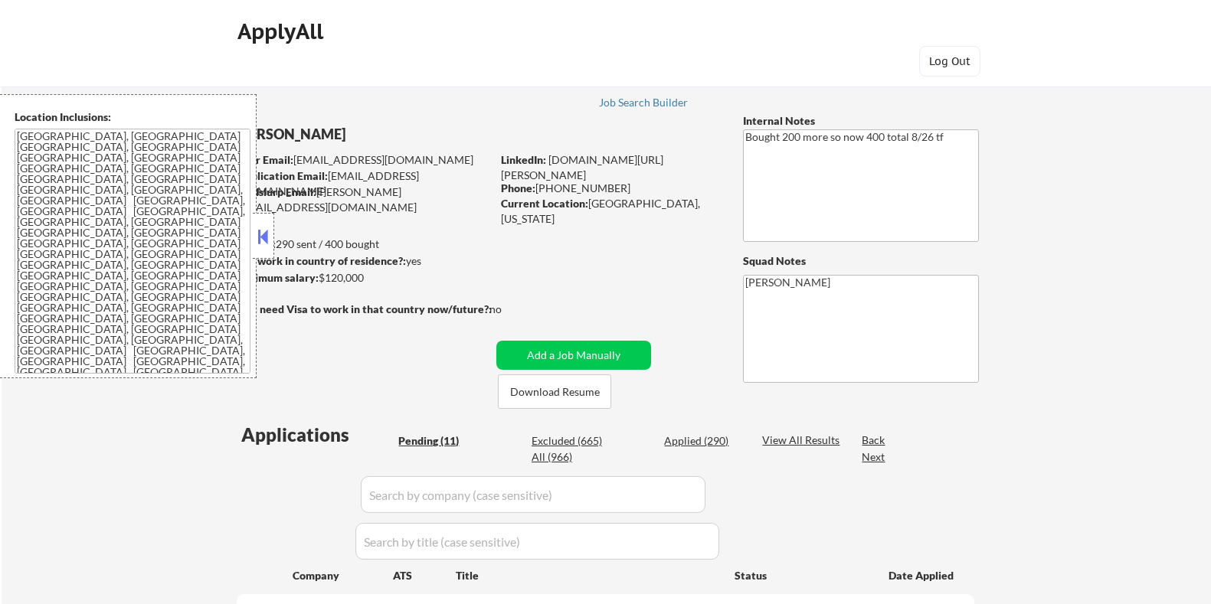
select select ""pending""
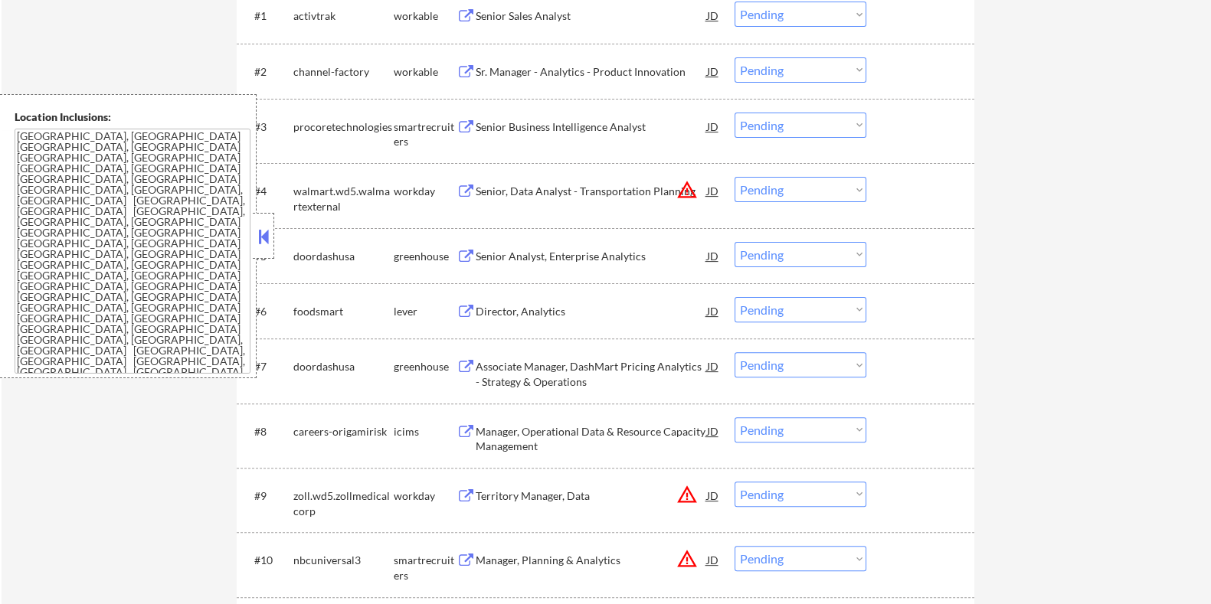
scroll to position [574, 0]
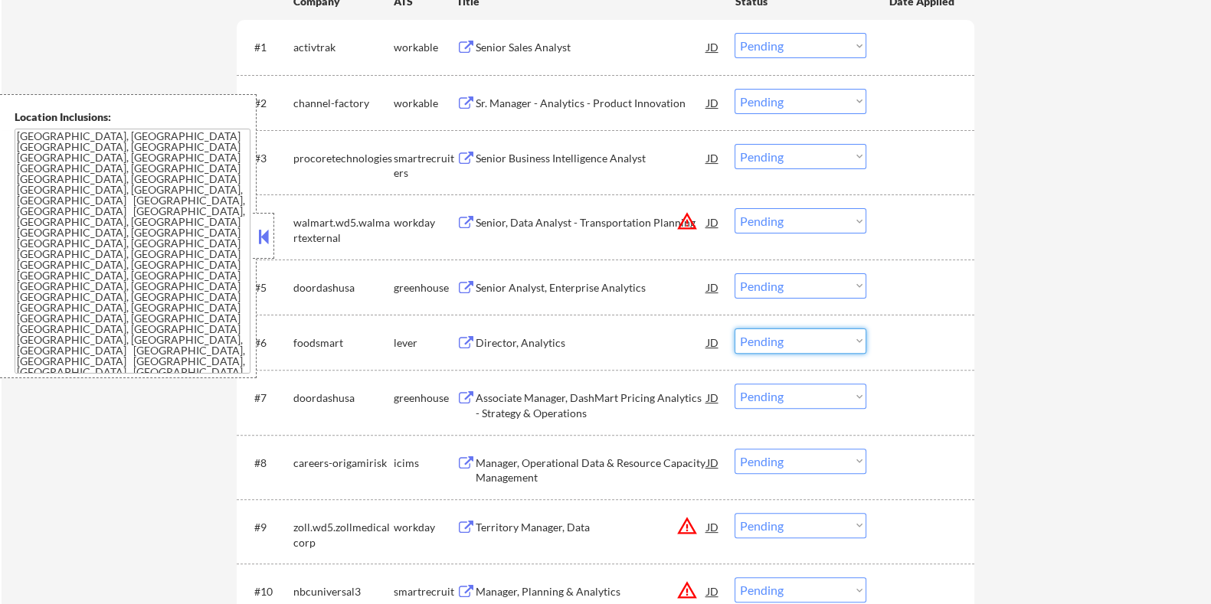
click at [776, 338] on select "Choose an option... Pending Applied Excluded (Questions) Excluded (Expired) Exc…" at bounding box center [800, 341] width 132 height 25
click at [734, 329] on select "Choose an option... Pending Applied Excluded (Questions) Excluded (Expired) Exc…" at bounding box center [800, 341] width 132 height 25
select select ""pending""
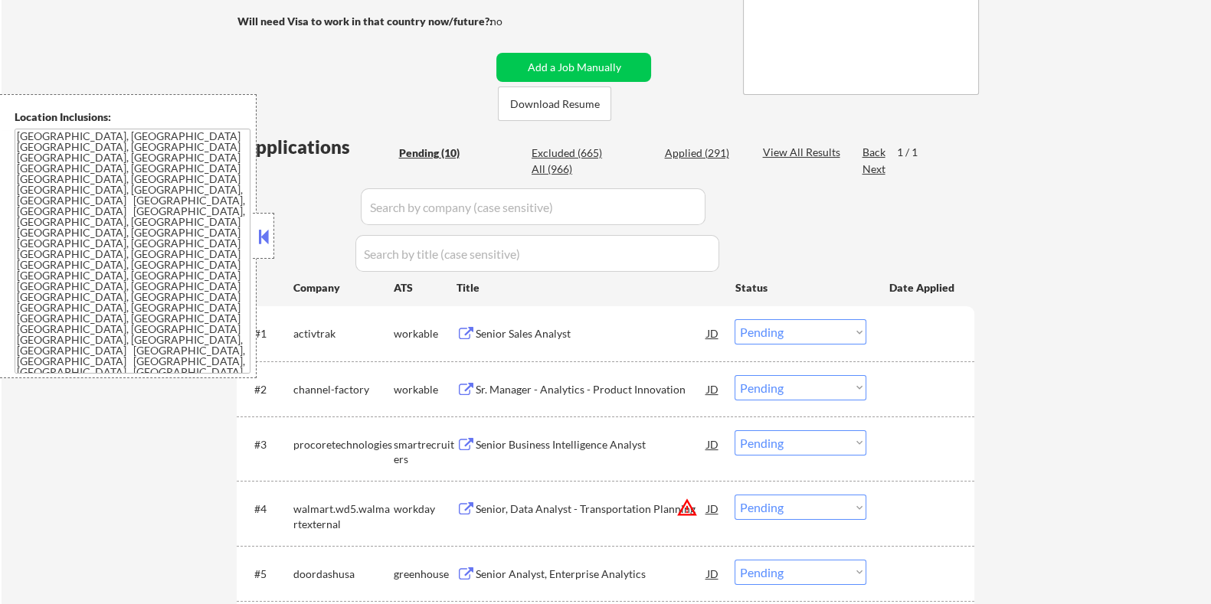
scroll to position [287, 0]
click at [493, 324] on div "Senior Sales Analyst" at bounding box center [590, 334] width 231 height 28
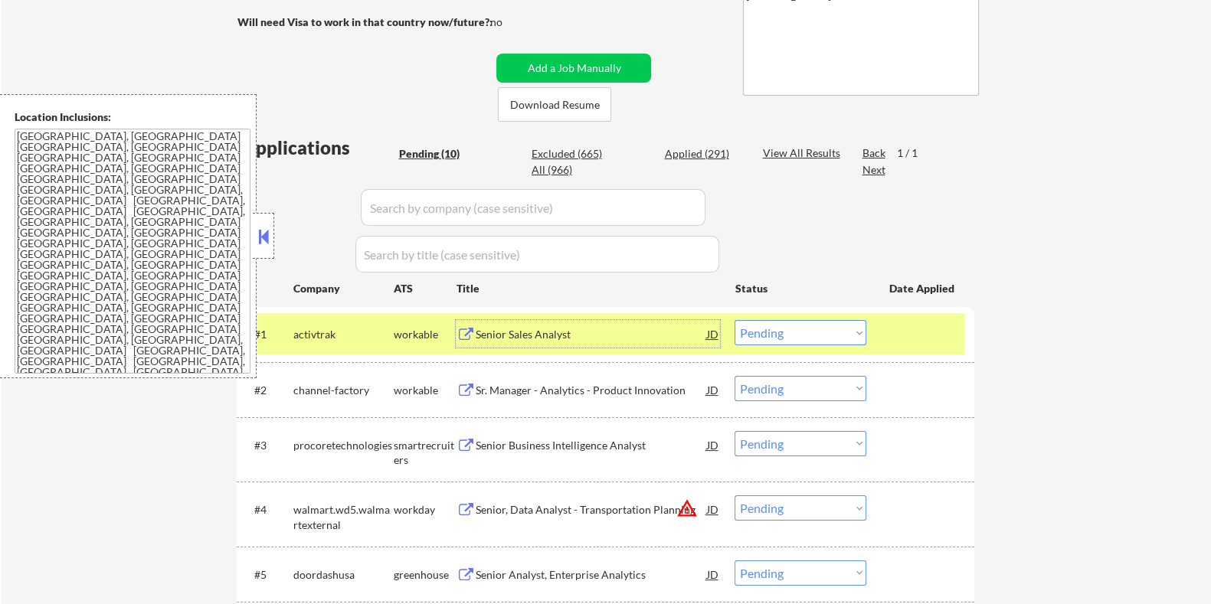
click at [757, 329] on select "Choose an option... Pending Applied Excluded (Questions) Excluded (Expired) Exc…" at bounding box center [800, 332] width 132 height 25
click at [734, 320] on select "Choose an option... Pending Applied Excluded (Questions) Excluded (Expired) Exc…" at bounding box center [800, 332] width 132 height 25
select select ""pending""
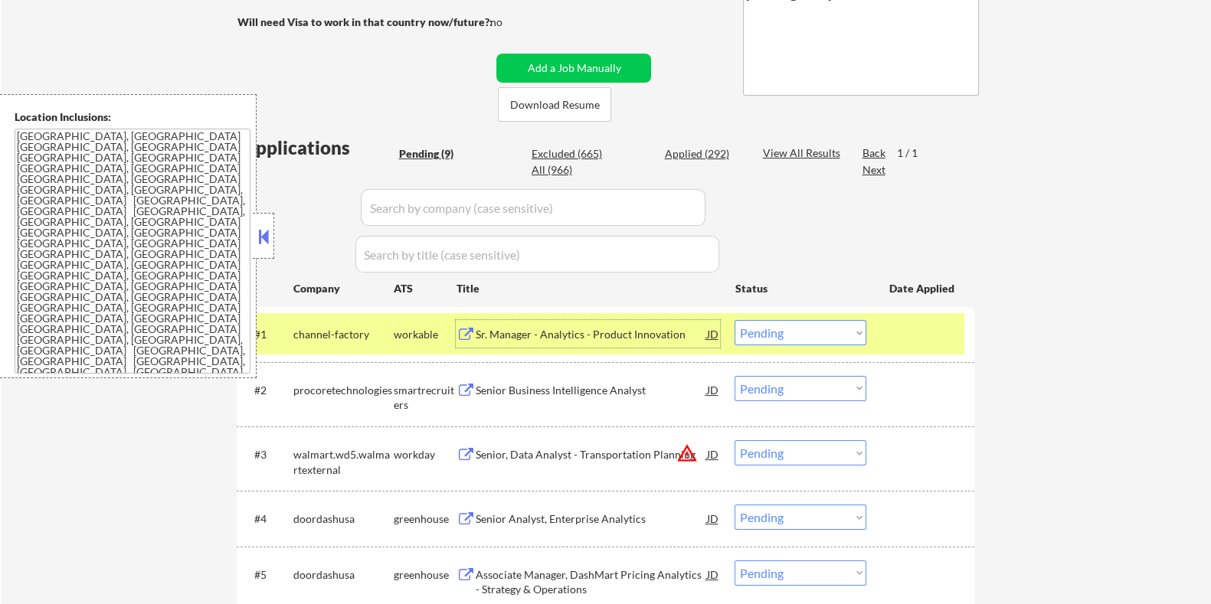
click at [528, 331] on div "Sr. Manager - Analytics - Product Innovation" at bounding box center [590, 334] width 231 height 15
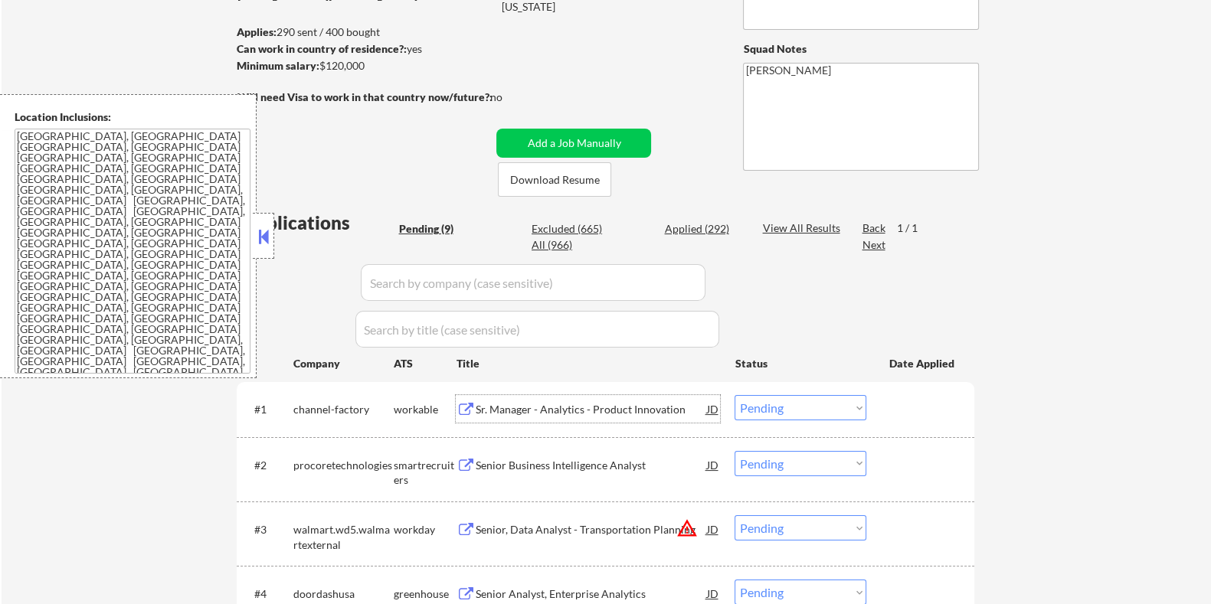
scroll to position [95, 0]
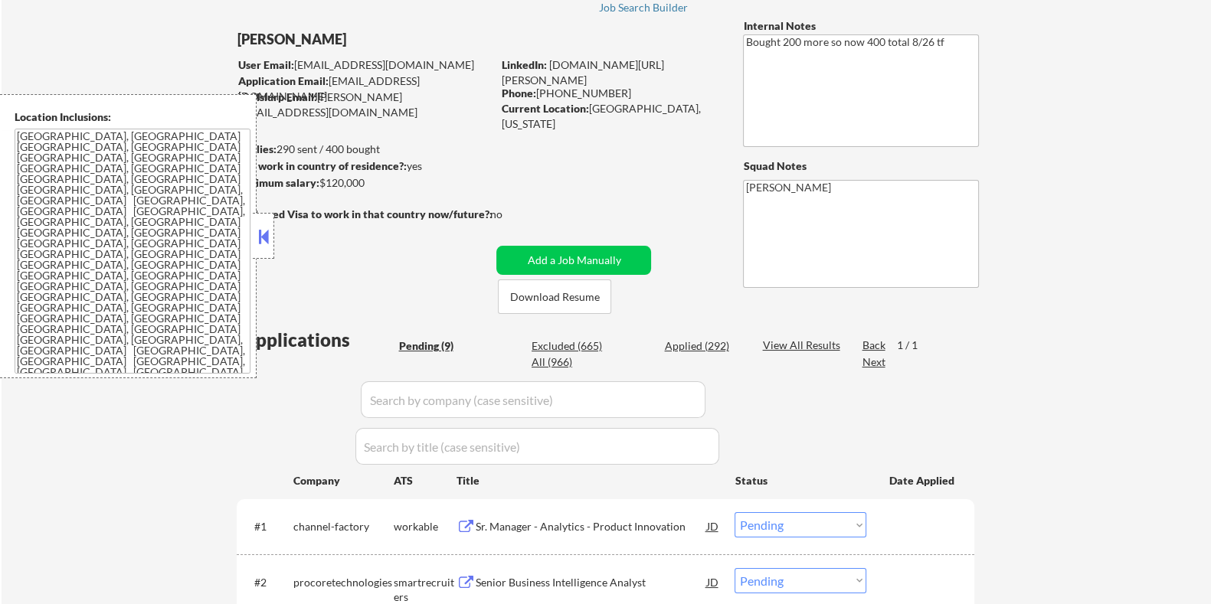
drag, startPoint x: 374, startPoint y: 185, endPoint x: 321, endPoint y: 181, distance: 53.7
click at [321, 181] on div "Minimum salary: $120,000" at bounding box center [363, 182] width 255 height 15
copy div "$120,000"
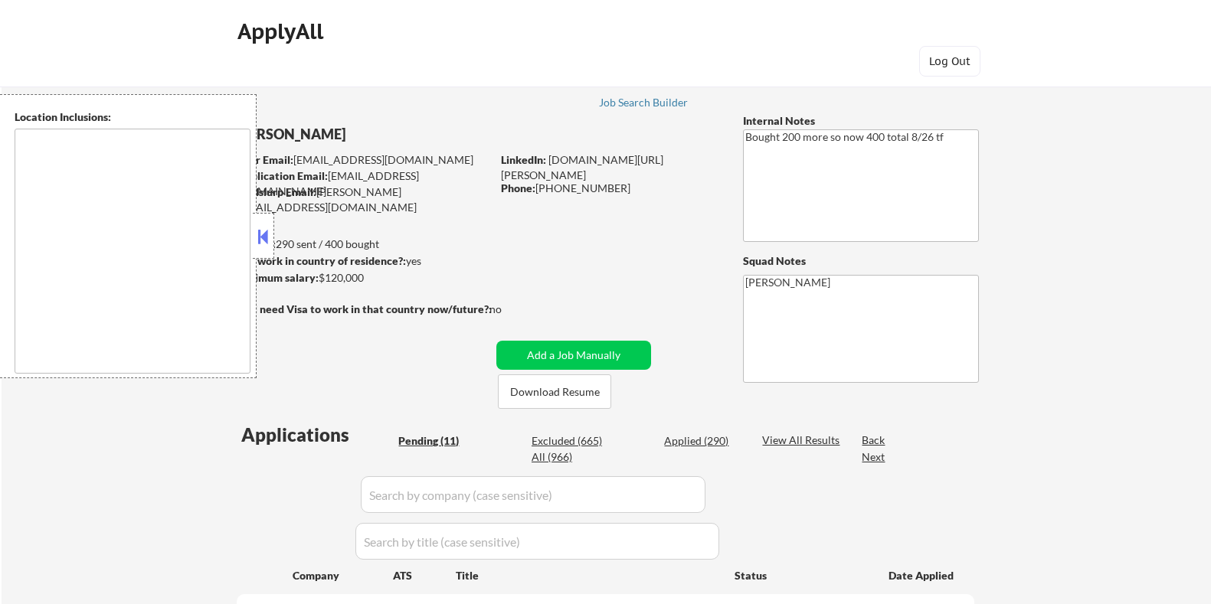
select select ""pending""
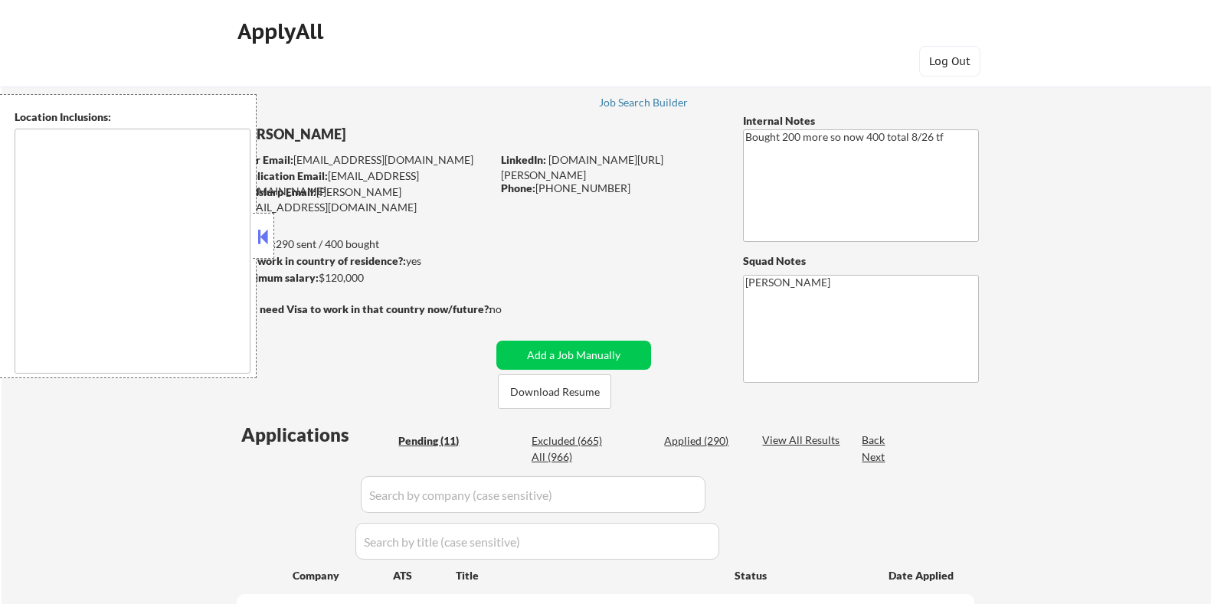
select select ""pending""
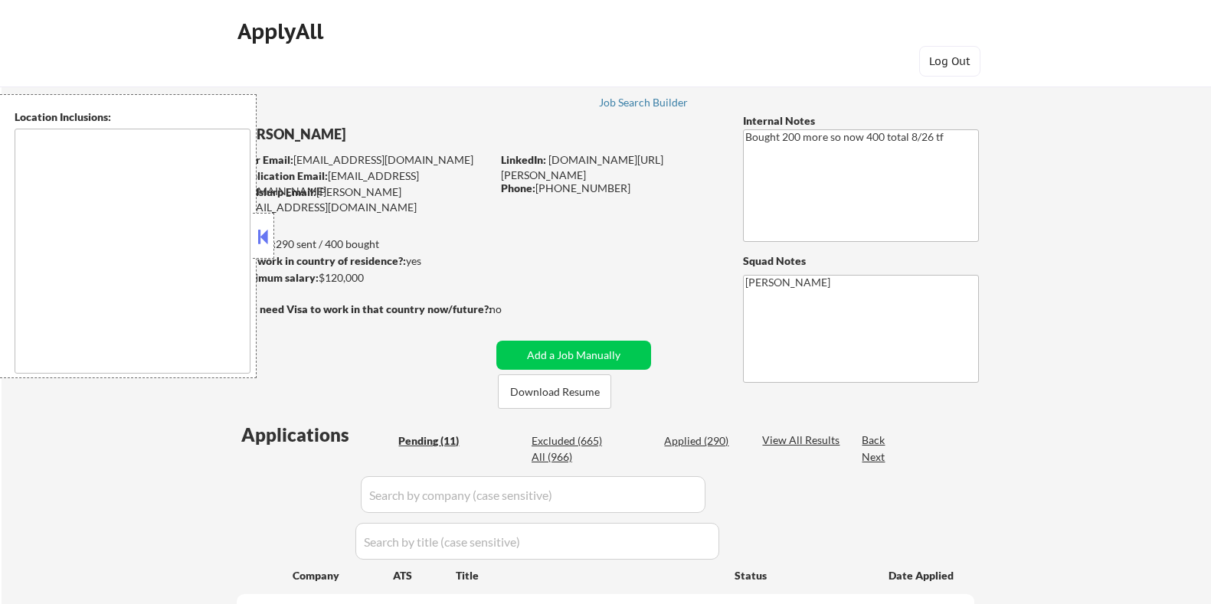
select select ""pending""
type textarea "[GEOGRAPHIC_DATA], [GEOGRAPHIC_DATA] [GEOGRAPHIC_DATA], [GEOGRAPHIC_DATA] [GEOG…"
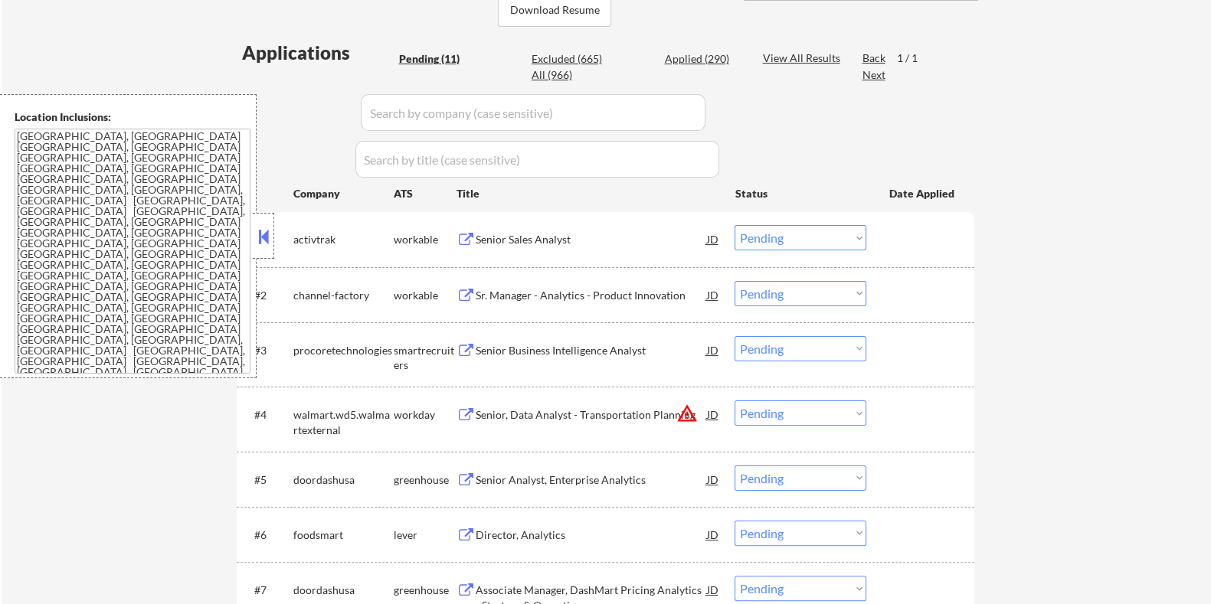
scroll to position [479, 0]
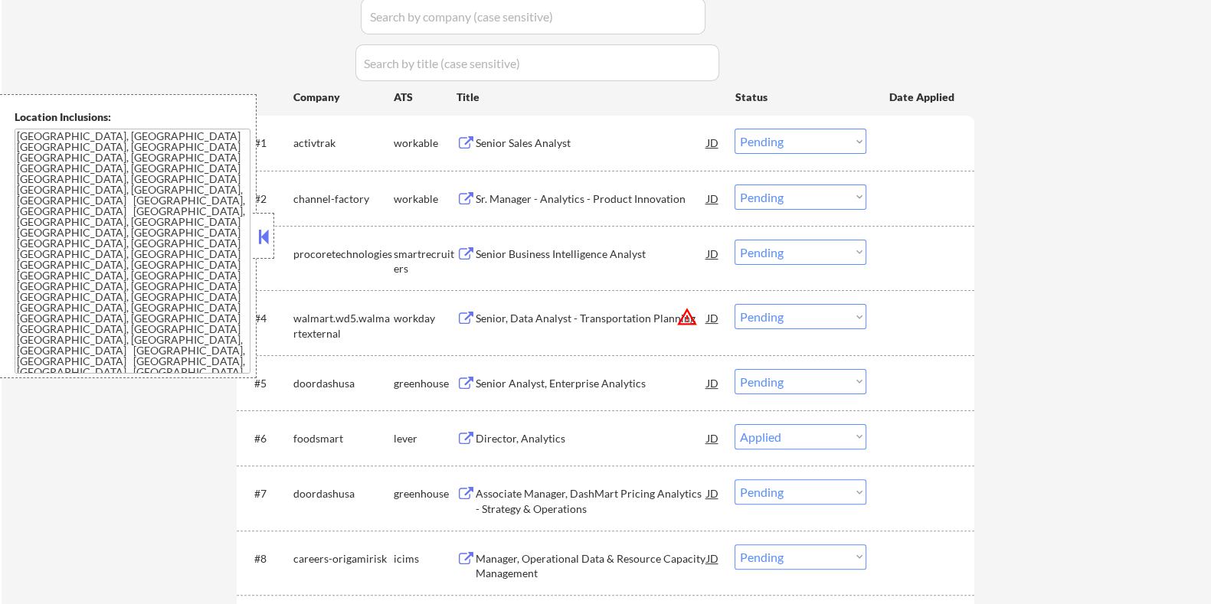
select select ""pending""
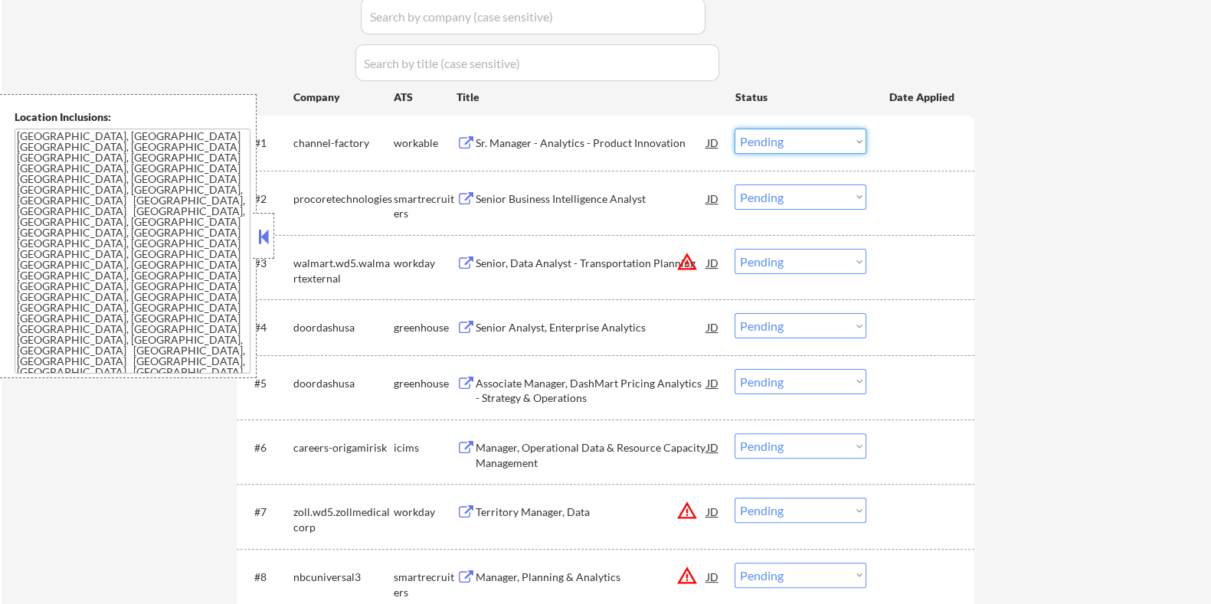
click at [793, 143] on select "Choose an option... Pending Applied Excluded (Questions) Excluded (Expired) Exc…" at bounding box center [800, 141] width 132 height 25
click at [734, 129] on select "Choose an option... Pending Applied Excluded (Questions) Excluded (Expired) Exc…" at bounding box center [800, 141] width 132 height 25
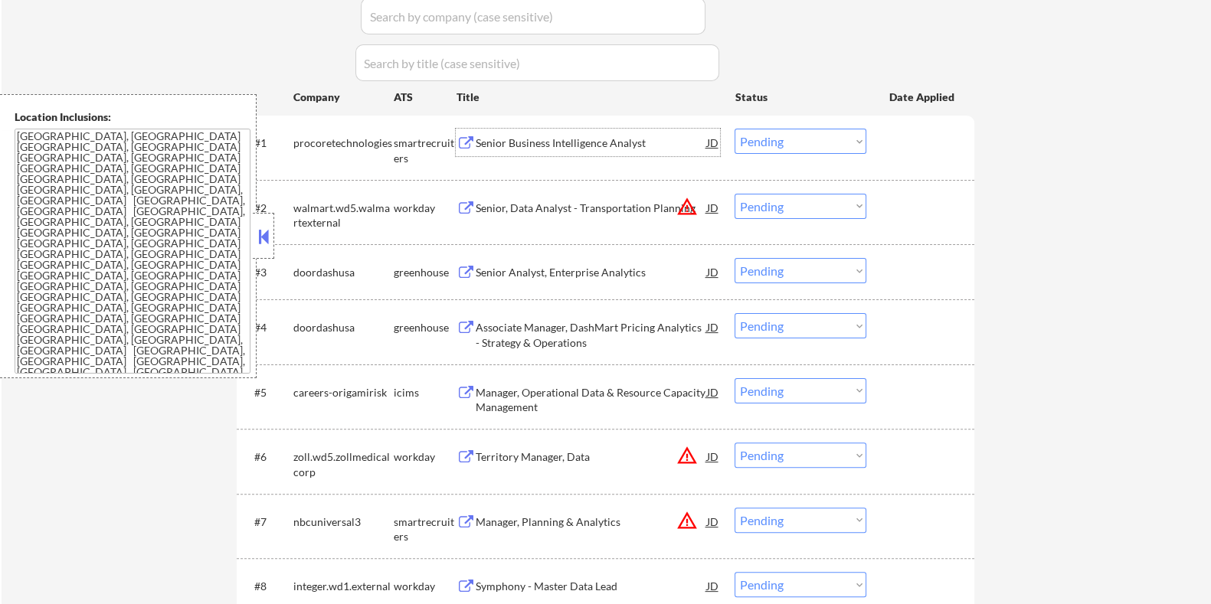
click at [532, 139] on div "Senior Business Intelligence Analyst" at bounding box center [590, 143] width 231 height 15
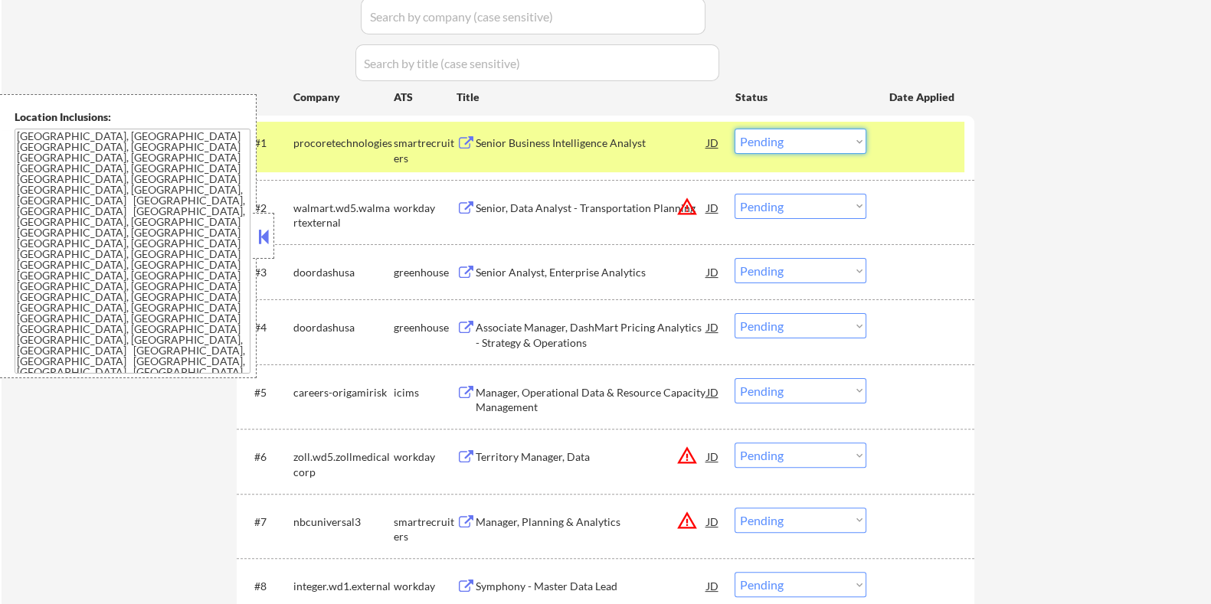
click at [825, 136] on select "Choose an option... Pending Applied Excluded (Questions) Excluded (Expired) Exc…" at bounding box center [800, 141] width 132 height 25
click at [734, 129] on select "Choose an option... Pending Applied Excluded (Questions) Excluded (Expired) Exc…" at bounding box center [800, 141] width 132 height 25
select select ""pending""
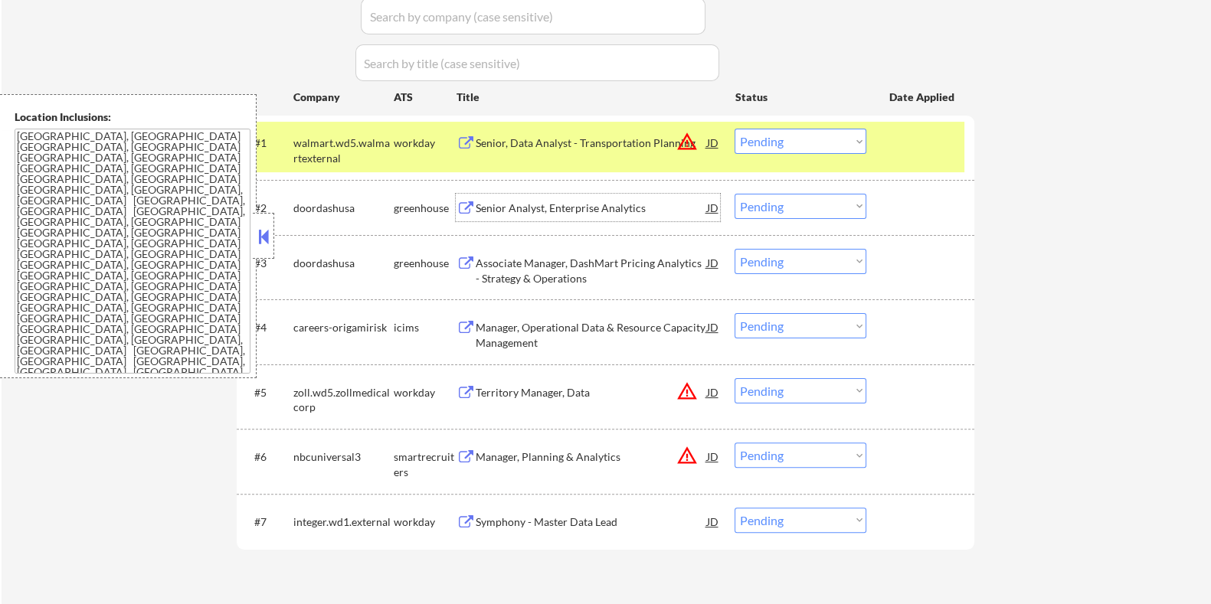
click at [573, 201] on div "Senior Analyst, Enterprise Analytics" at bounding box center [590, 208] width 231 height 15
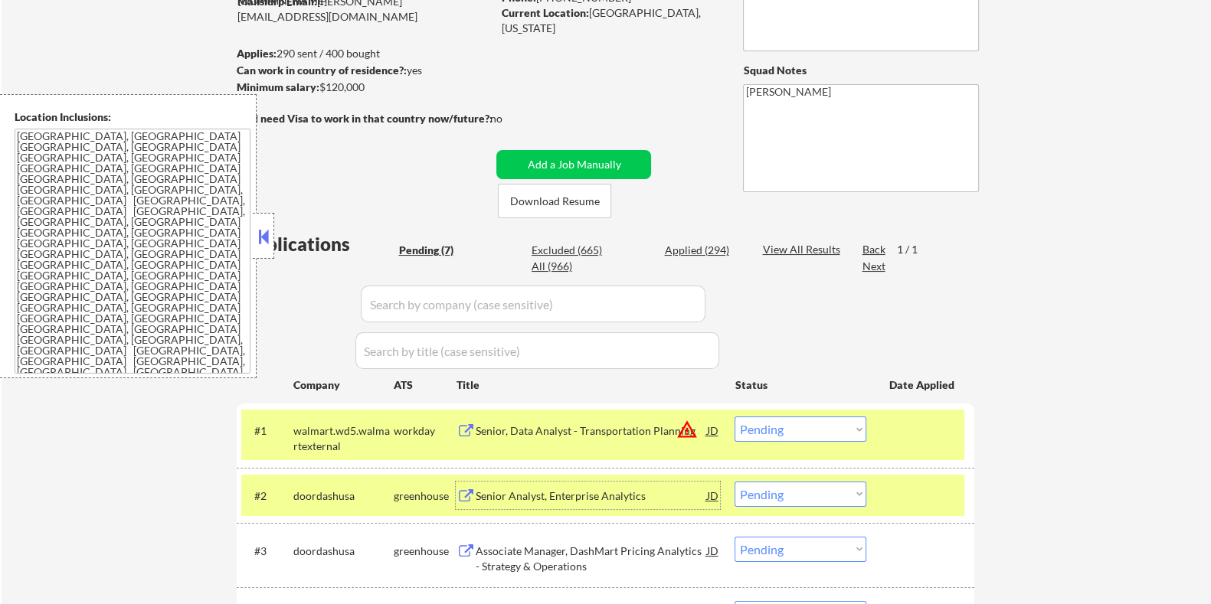
scroll to position [287, 0]
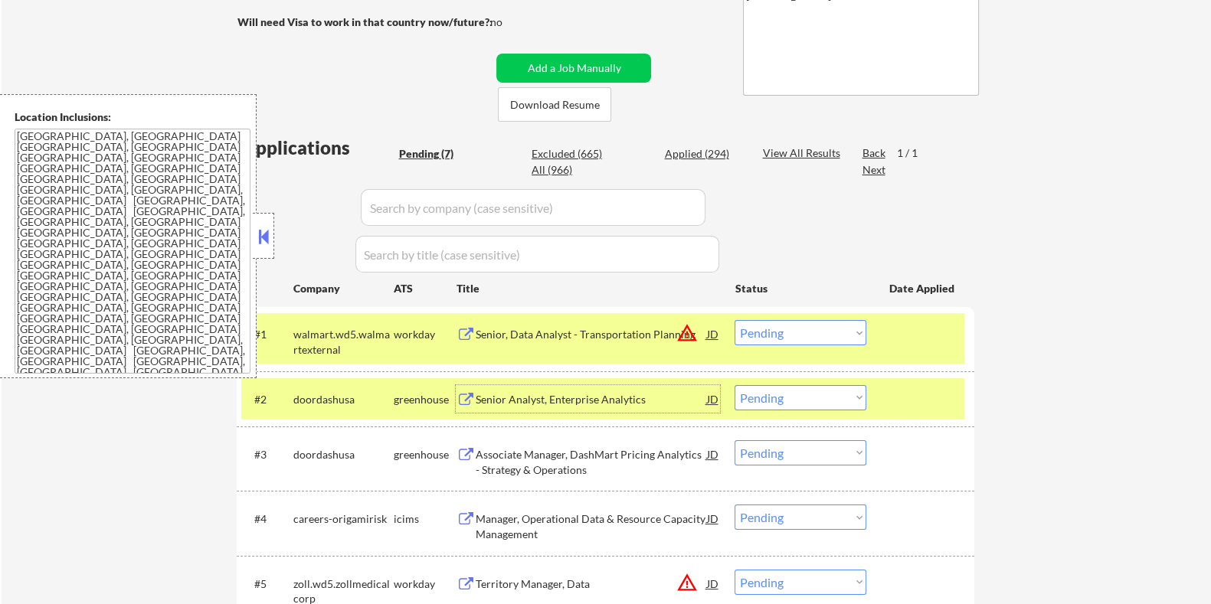
click at [843, 402] on select "Choose an option... Pending Applied Excluded (Questions) Excluded (Expired) Exc…" at bounding box center [800, 397] width 132 height 25
click at [734, 385] on select "Choose an option... Pending Applied Excluded (Questions) Excluded (Expired) Exc…" at bounding box center [800, 397] width 132 height 25
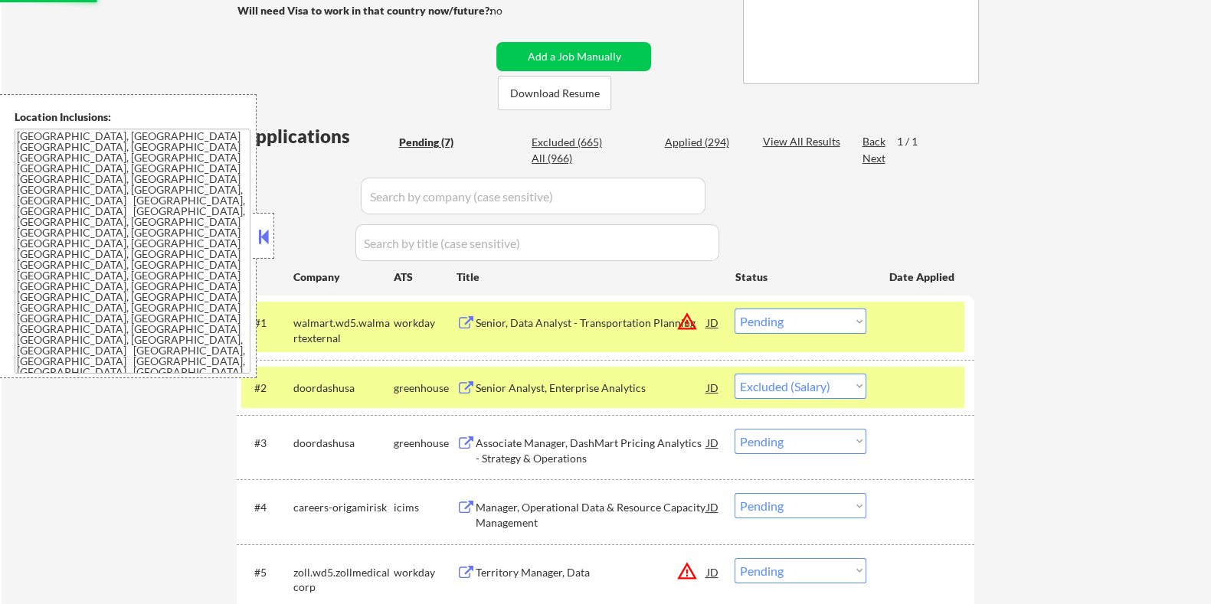
scroll to position [479, 0]
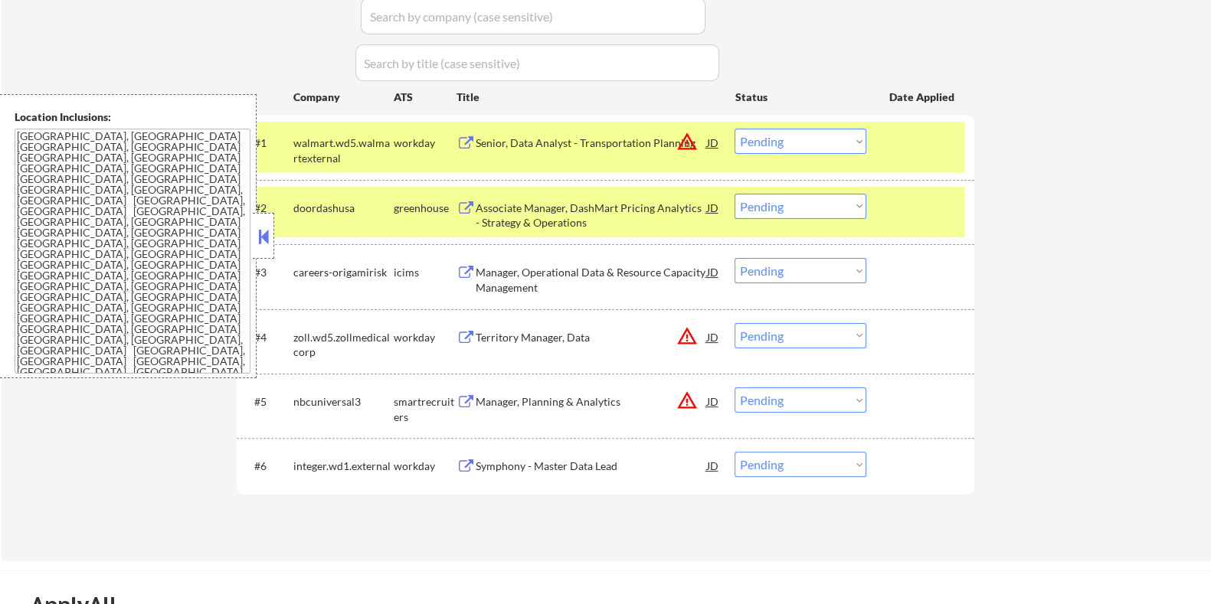
click at [576, 212] on div "Associate Manager, DashMart Pricing Analytics - Strategy & Operations" at bounding box center [590, 216] width 231 height 30
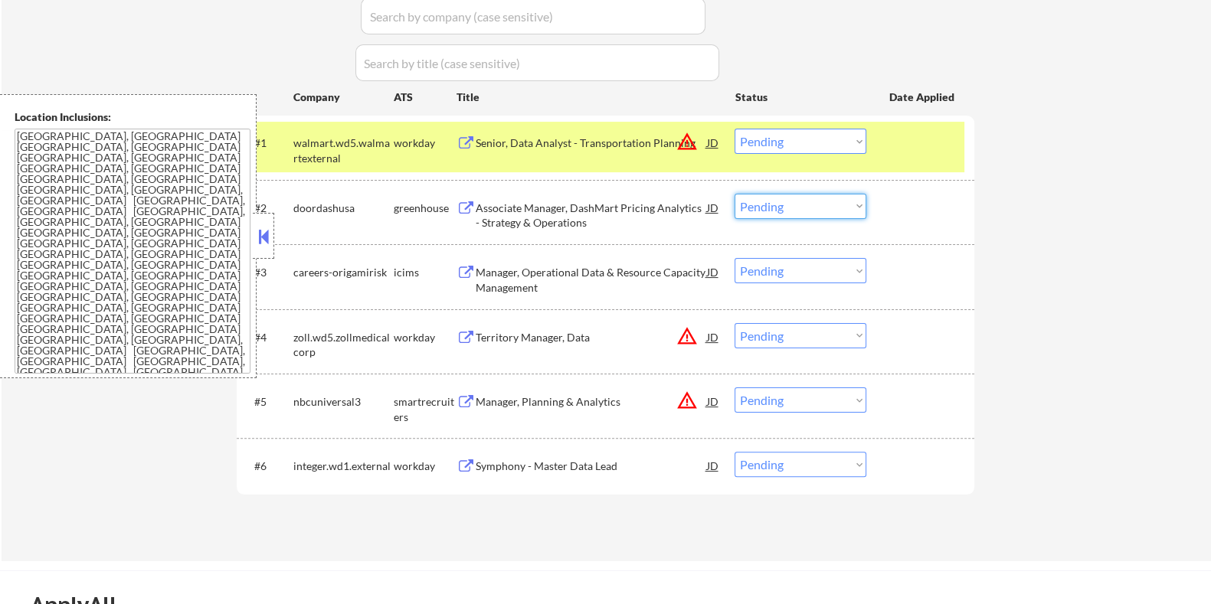
click at [773, 202] on select "Choose an option... Pending Applied Excluded (Questions) Excluded (Expired) Exc…" at bounding box center [800, 206] width 132 height 25
click at [734, 194] on select "Choose an option... Pending Applied Excluded (Questions) Excluded (Expired) Exc…" at bounding box center [800, 206] width 132 height 25
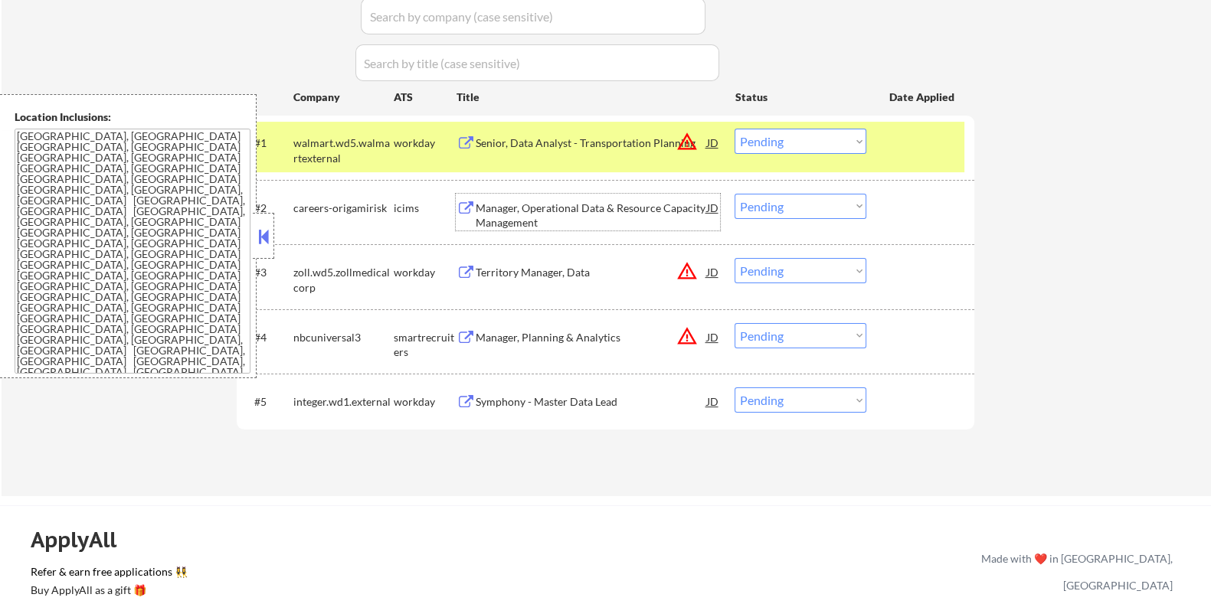
click at [516, 216] on div "Manager, Operational Data & Resource Capacity Management" at bounding box center [590, 216] width 231 height 30
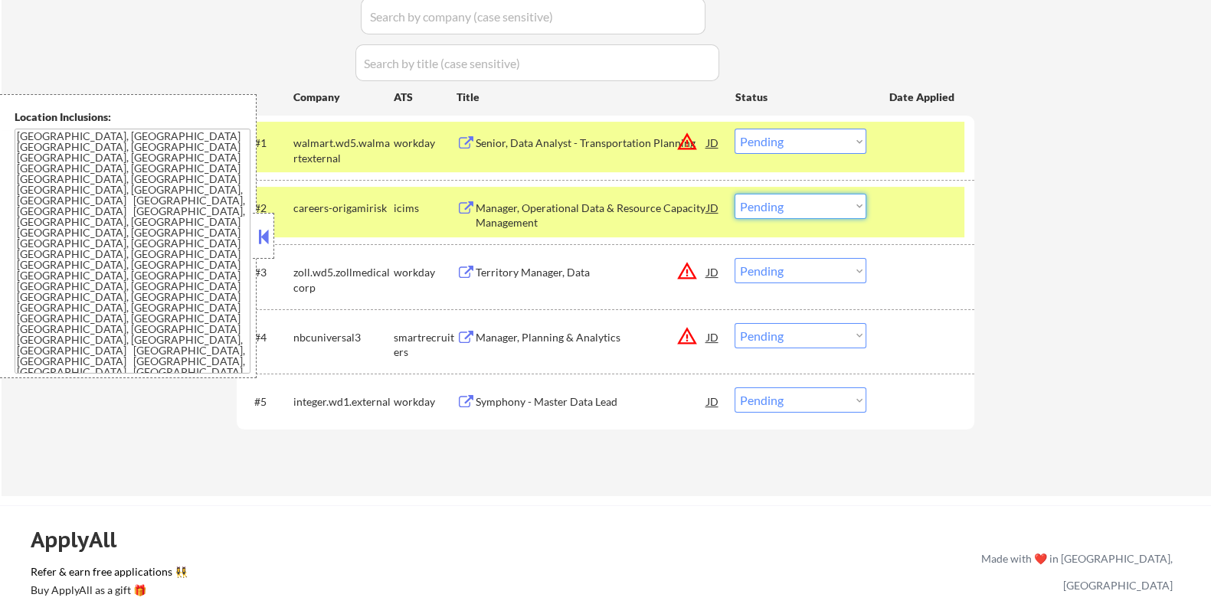
click at [800, 207] on select "Choose an option... Pending Applied Excluded (Questions) Excluded (Expired) Exc…" at bounding box center [800, 206] width 132 height 25
click at [734, 194] on select "Choose an option... Pending Applied Excluded (Questions) Excluded (Expired) Exc…" at bounding box center [800, 206] width 132 height 25
select select ""pending""
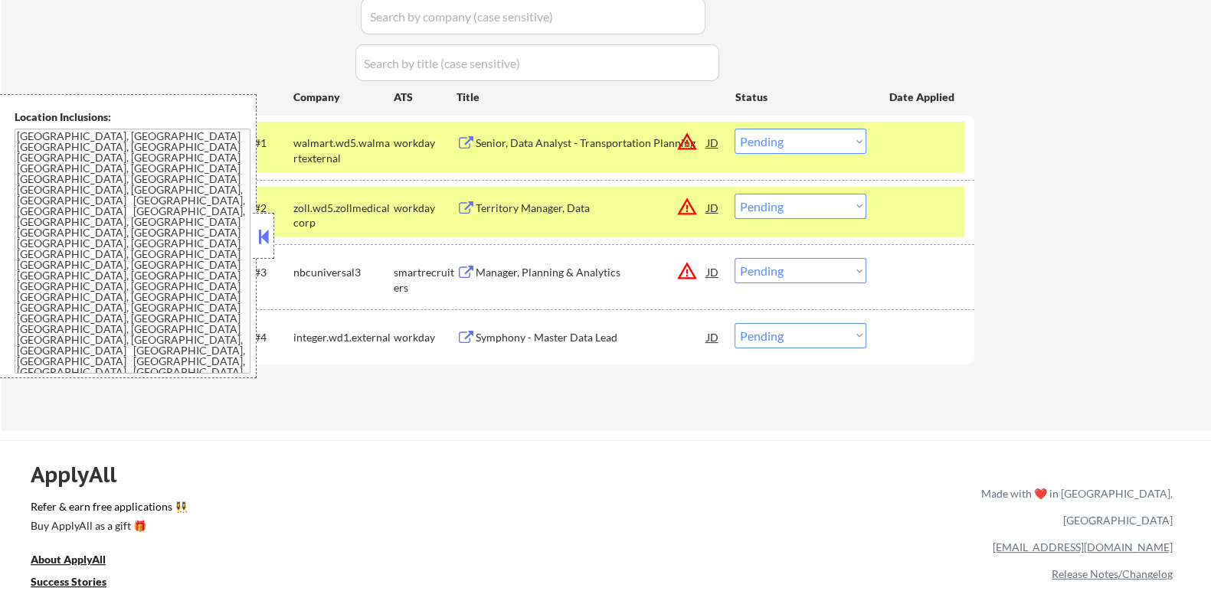
scroll to position [574, 0]
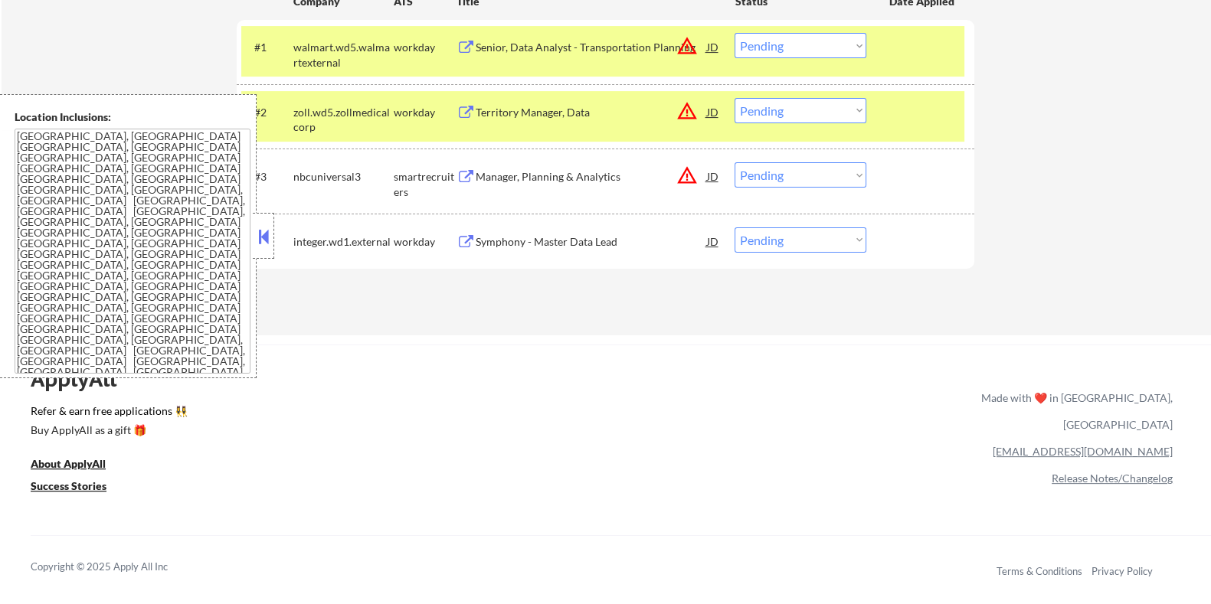
click at [573, 239] on div "Symphony - Master Data Lead" at bounding box center [590, 241] width 231 height 15
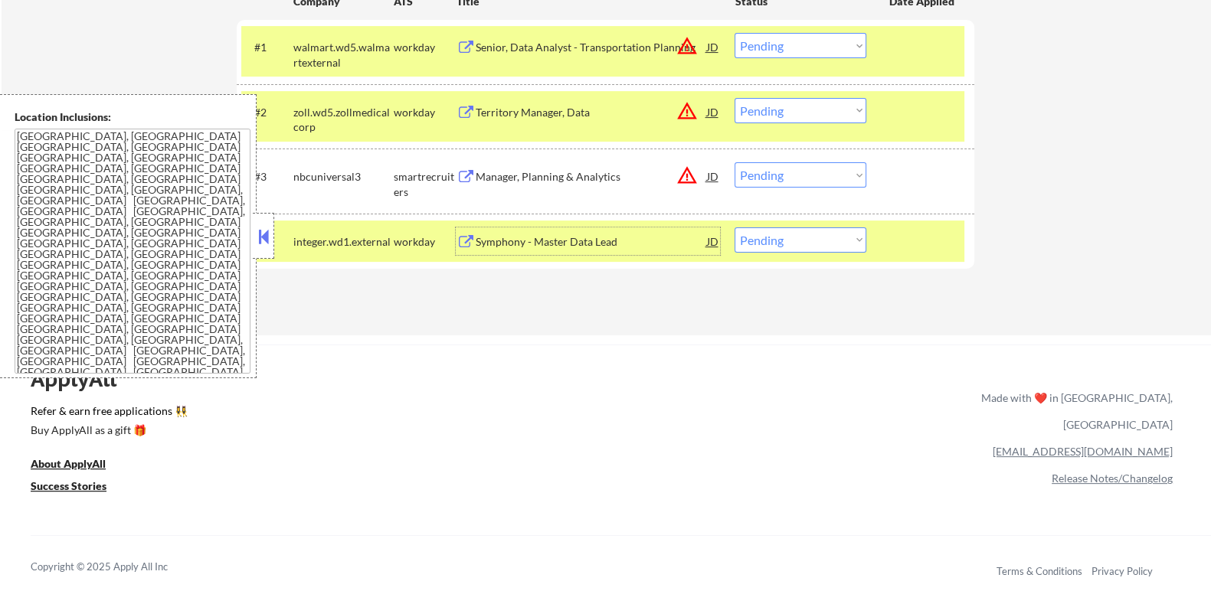
click at [816, 240] on select "Choose an option... Pending Applied Excluded (Questions) Excluded (Expired) Exc…" at bounding box center [800, 239] width 132 height 25
select select ""applied""
click at [734, 227] on select "Choose an option... Pending Applied Excluded (Questions) Excluded (Expired) Exc…" at bounding box center [800, 239] width 132 height 25
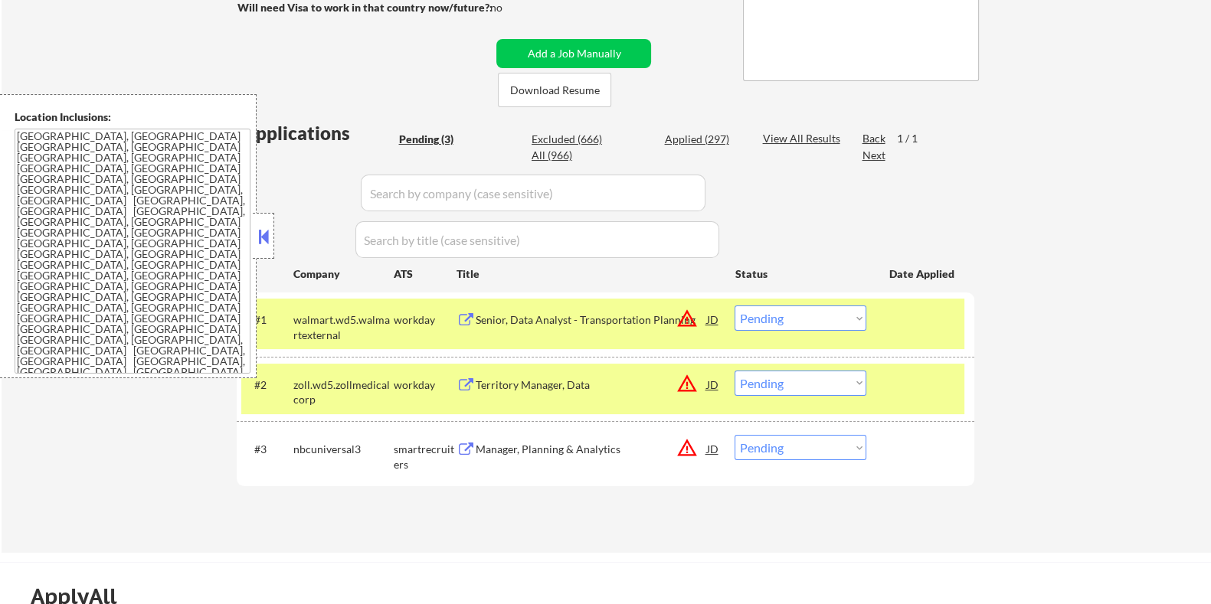
scroll to position [382, 0]
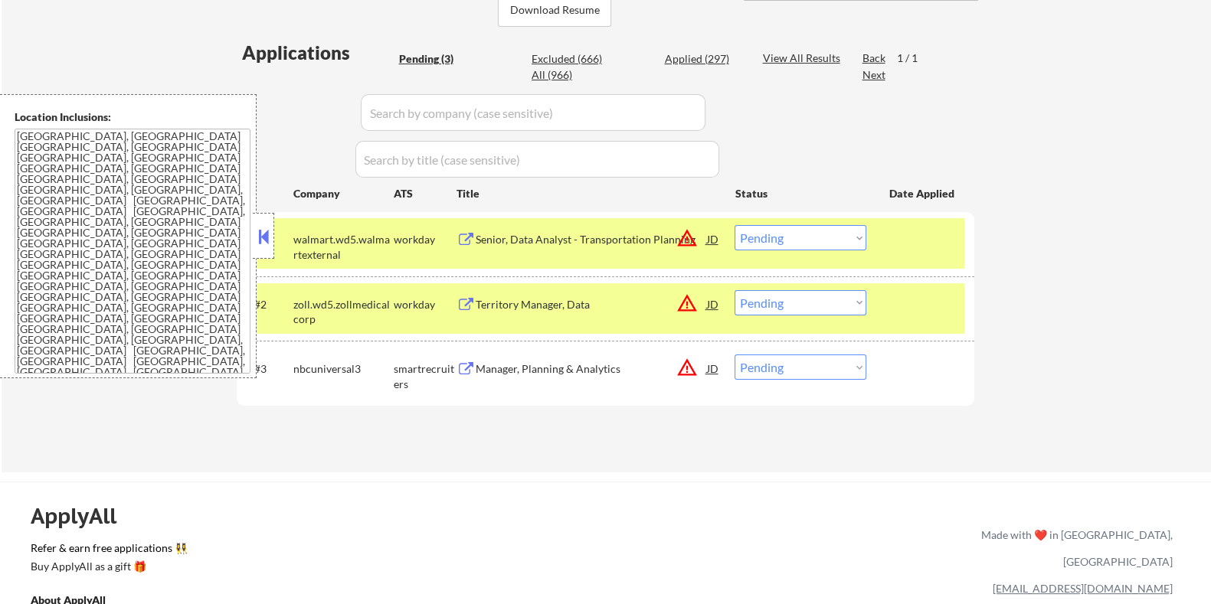
click at [551, 365] on div "Manager, Planning & Analytics" at bounding box center [590, 368] width 231 height 15
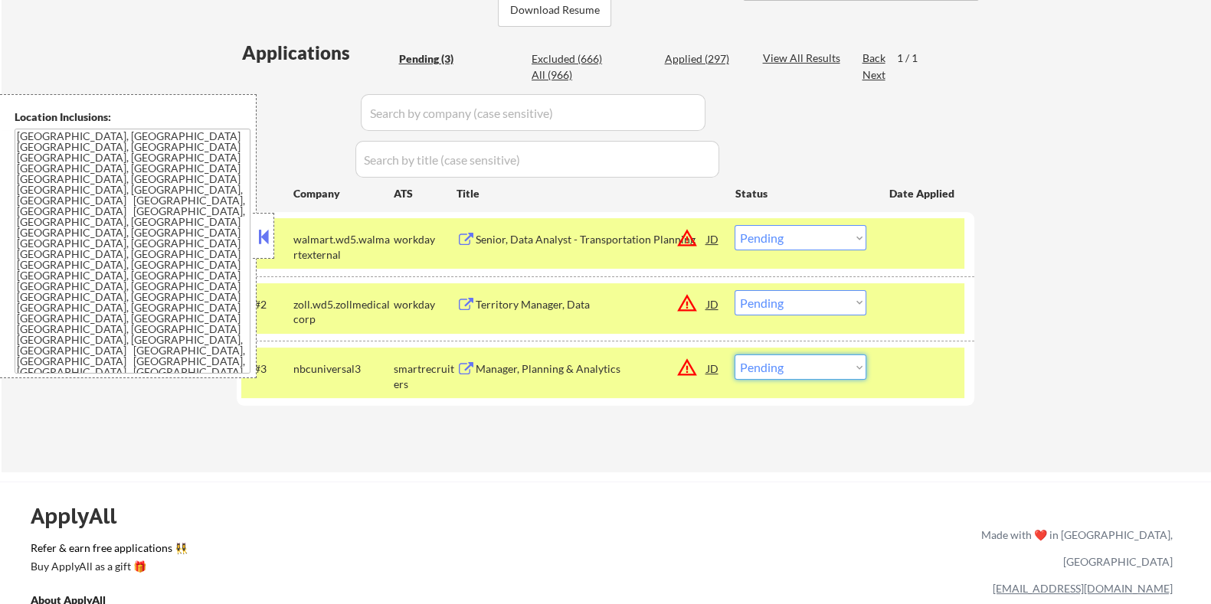
click at [806, 361] on select "Choose an option... Pending Applied Excluded (Questions) Excluded (Expired) Exc…" at bounding box center [800, 367] width 132 height 25
select select ""excluded__expired_""
click at [734, 355] on select "Choose an option... Pending Applied Excluded (Questions) Excluded (Expired) Exc…" at bounding box center [800, 367] width 132 height 25
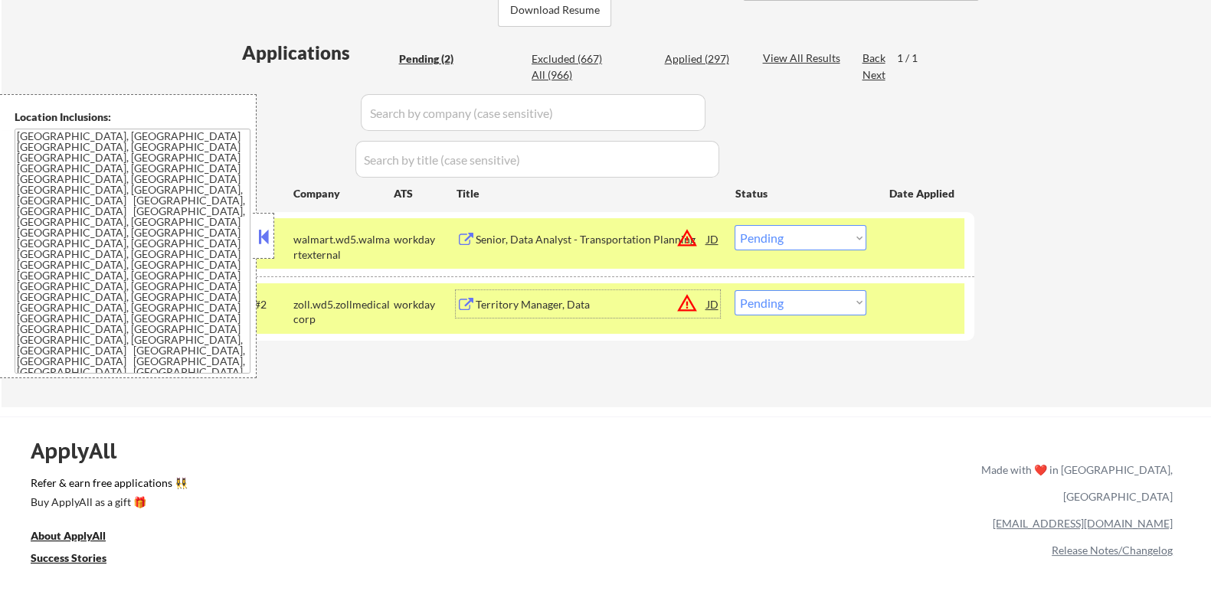
click at [532, 300] on div "Territory Manager, Data" at bounding box center [590, 304] width 231 height 15
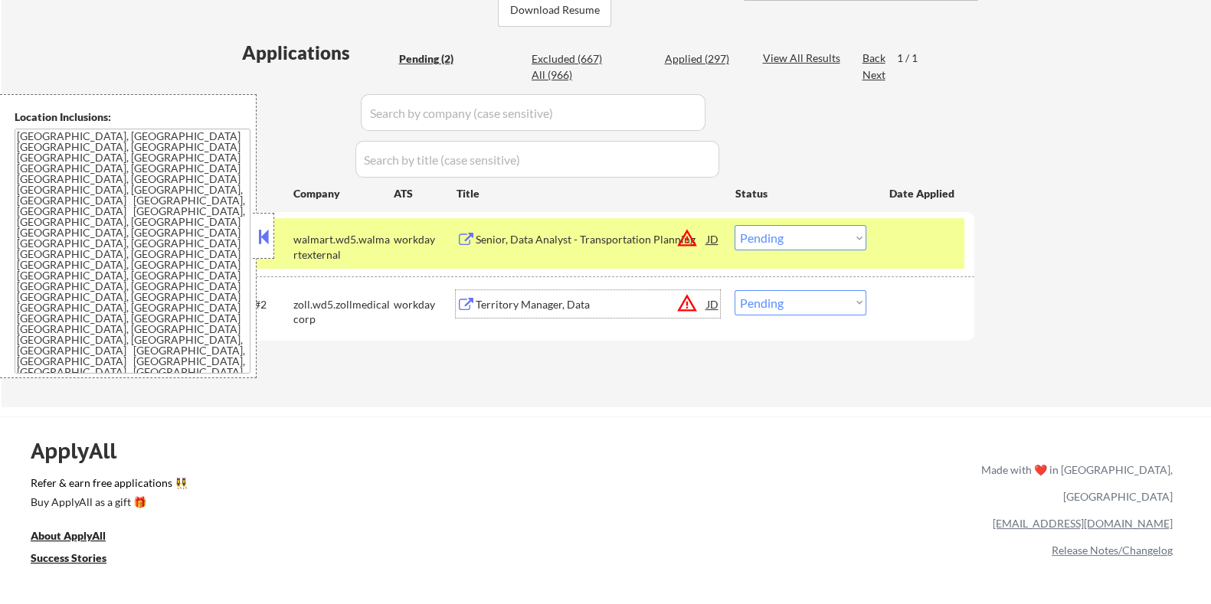
click at [804, 300] on select "Choose an option... Pending Applied Excluded (Questions) Excluded (Expired) Exc…" at bounding box center [800, 302] width 132 height 25
select select ""applied""
click at [734, 290] on select "Choose an option... Pending Applied Excluded (Questions) Excluded (Expired) Exc…" at bounding box center [800, 302] width 132 height 25
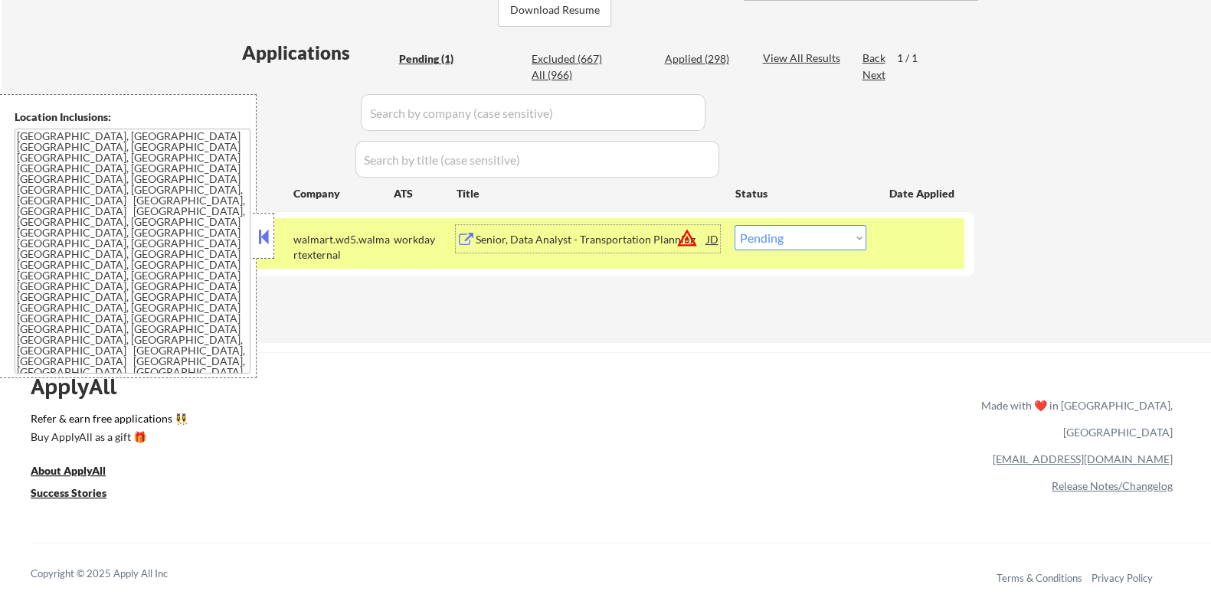
click at [577, 235] on div "Senior, Data Analyst - Transportation Planning" at bounding box center [590, 239] width 231 height 15
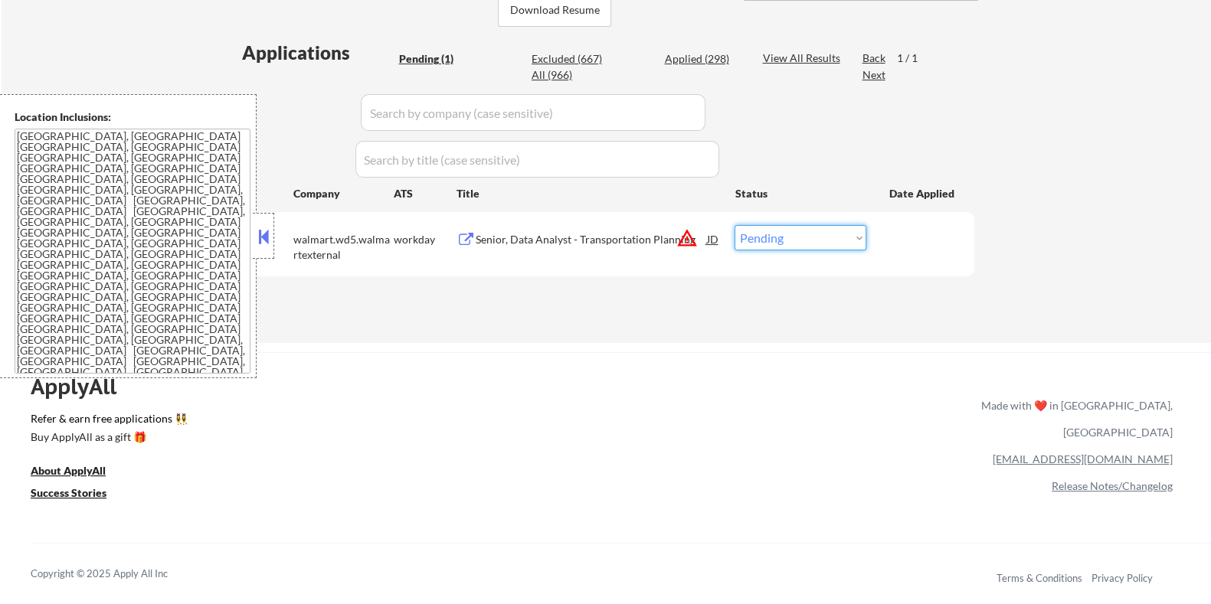
click at [765, 239] on select "Choose an option... Pending Applied Excluded (Questions) Excluded (Expired) Exc…" at bounding box center [800, 237] width 132 height 25
select select ""applied""
click at [734, 225] on select "Choose an option... Pending Applied Excluded (Questions) Excluded (Expired) Exc…" at bounding box center [800, 237] width 132 height 25
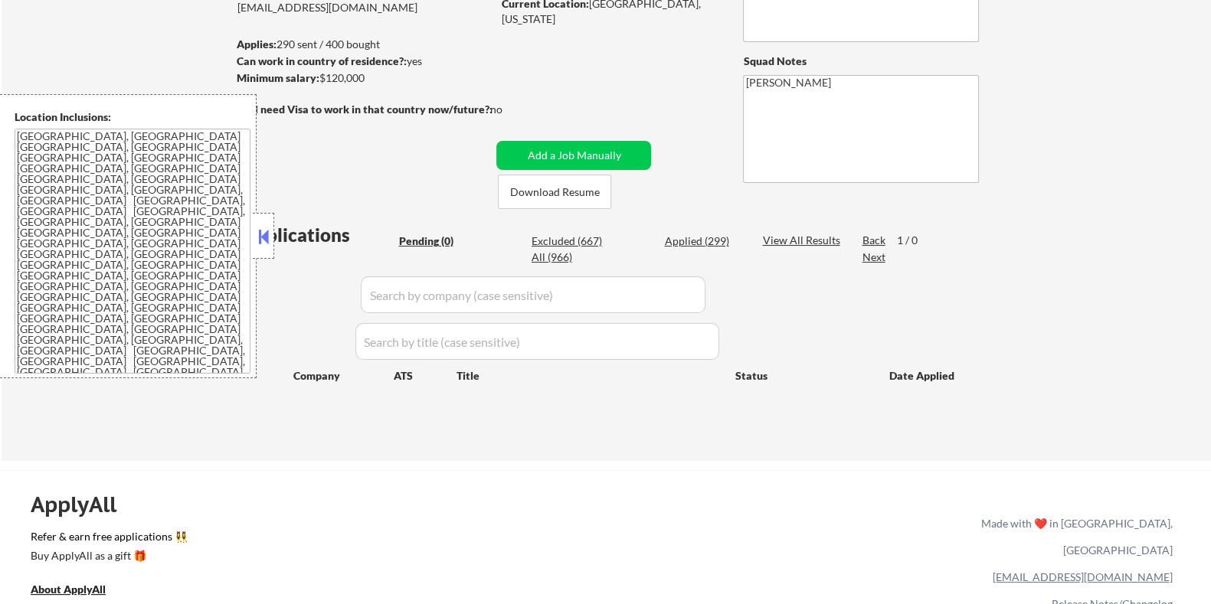
scroll to position [191, 0]
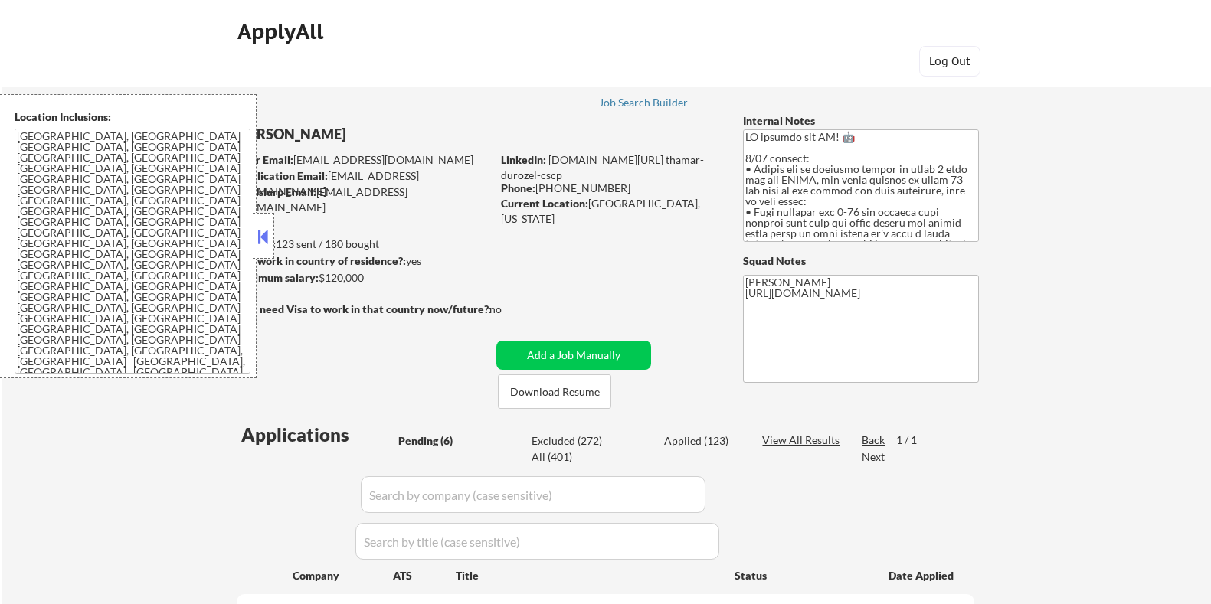
select select ""pending""
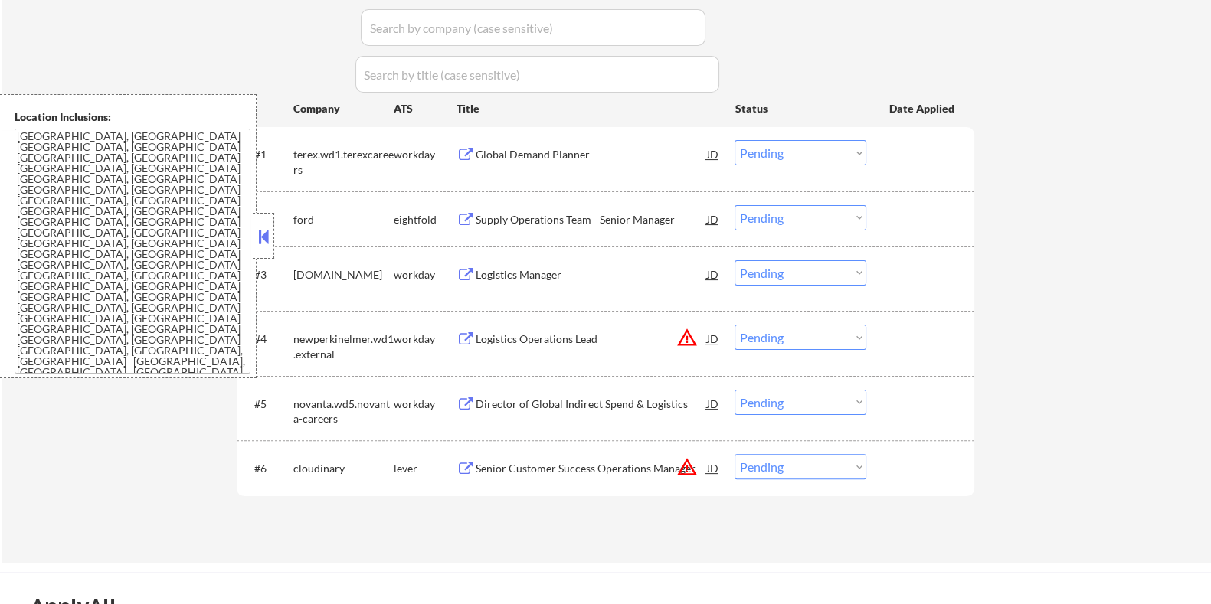
scroll to position [479, 0]
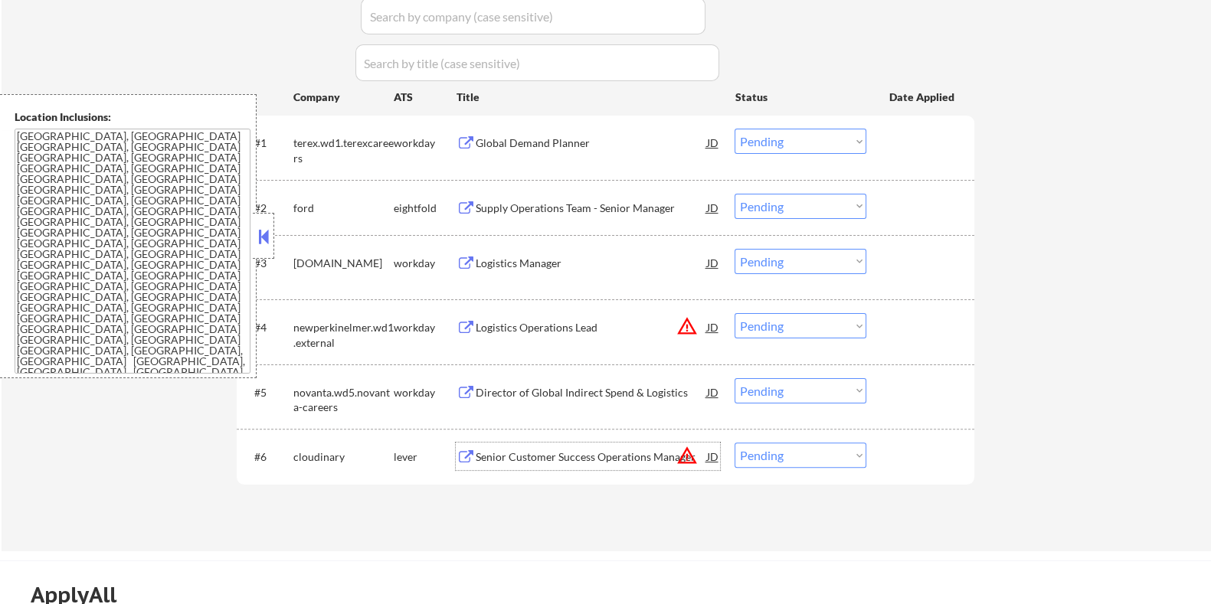
click at [551, 453] on div "Senior Customer Success Operations Manager" at bounding box center [590, 456] width 231 height 15
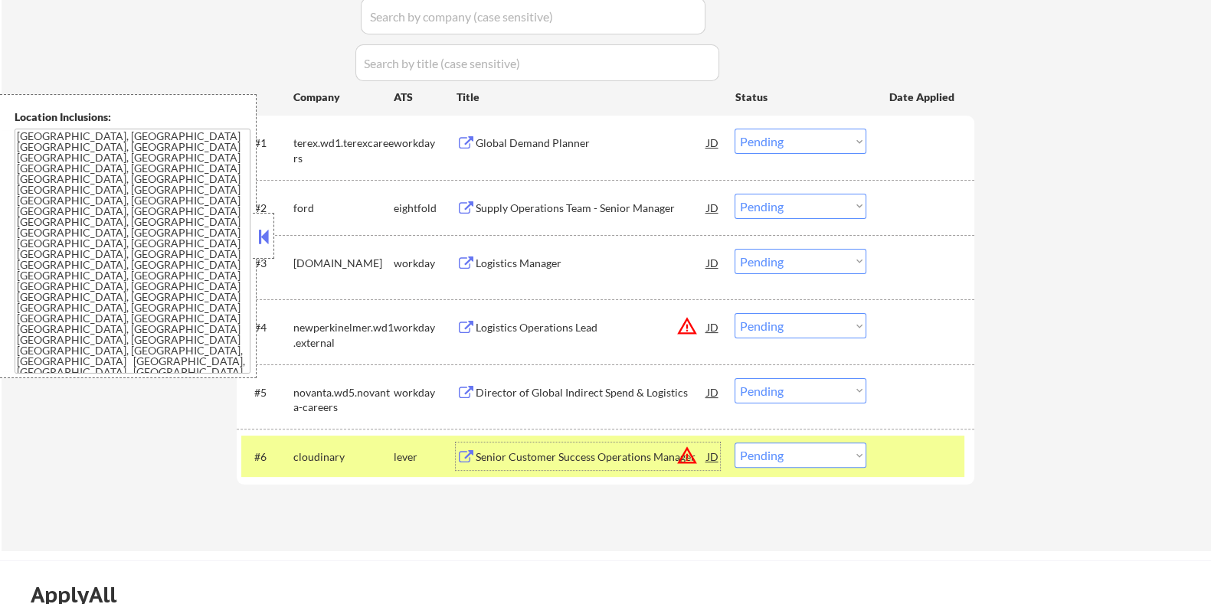
click at [816, 463] on select "Choose an option... Pending Applied Excluded (Questions) Excluded (Expired) Exc…" at bounding box center [800, 455] width 132 height 25
select select ""excluded__location_""
click at [734, 443] on select "Choose an option... Pending Applied Excluded (Questions) Excluded (Expired) Exc…" at bounding box center [800, 455] width 132 height 25
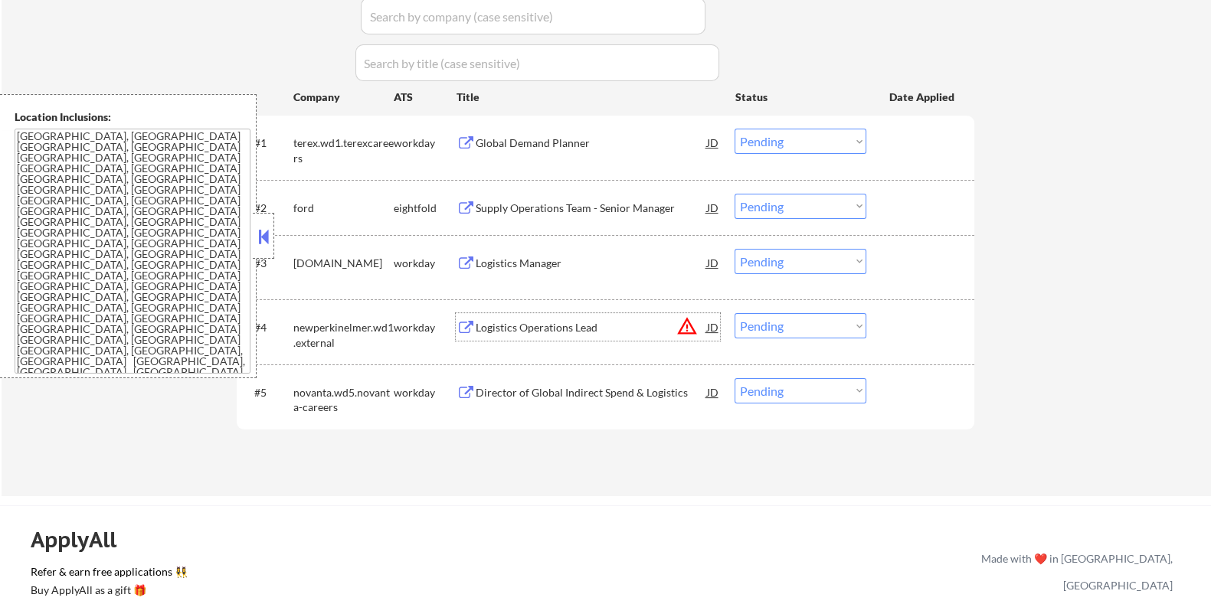
click at [561, 325] on div "Logistics Operations Lead" at bounding box center [590, 327] width 231 height 15
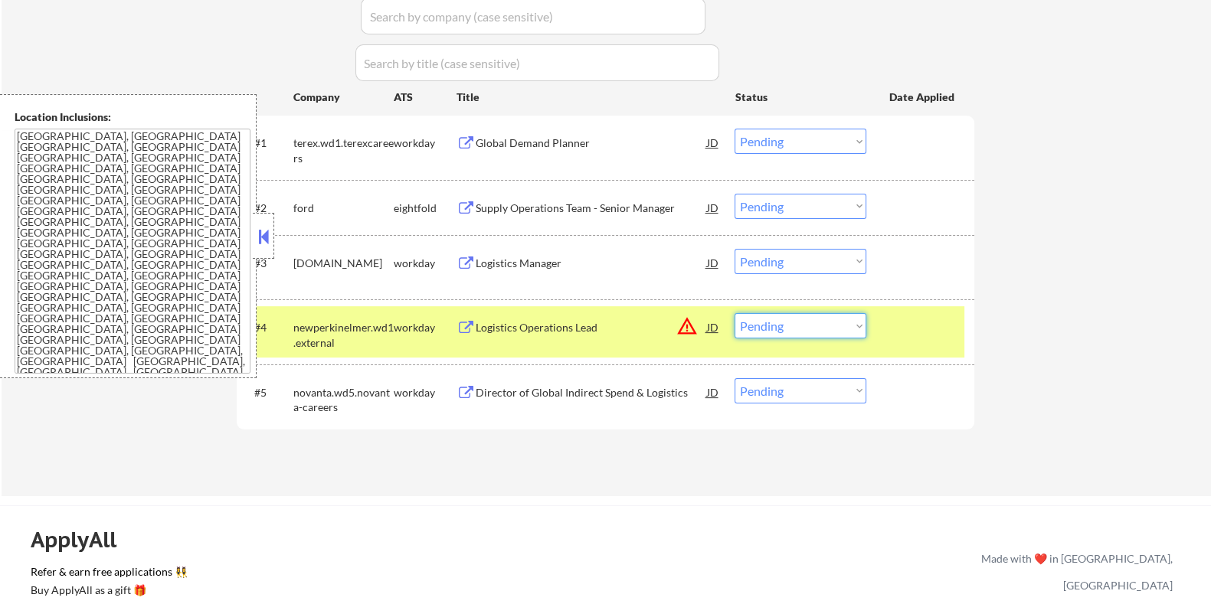
click at [778, 332] on select "Choose an option... Pending Applied Excluded (Questions) Excluded (Expired) Exc…" at bounding box center [800, 325] width 132 height 25
click at [734, 313] on select "Choose an option... Pending Applied Excluded (Questions) Excluded (Expired) Exc…" at bounding box center [800, 325] width 132 height 25
select select ""pending""
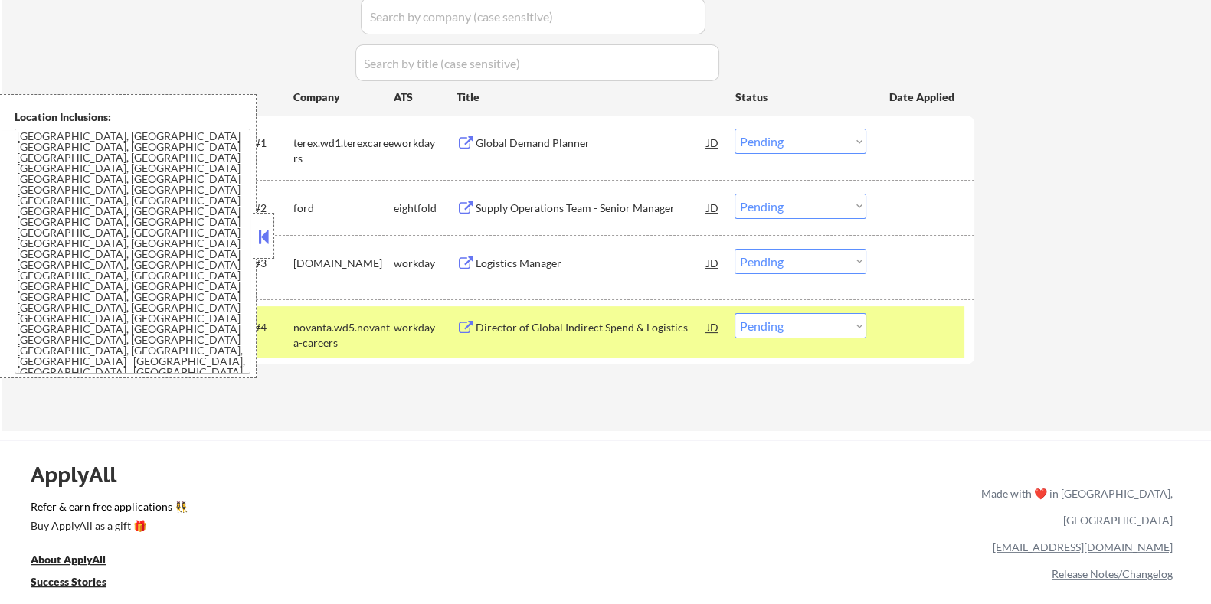
click at [595, 144] on div "Global Demand Planner" at bounding box center [590, 143] width 231 height 15
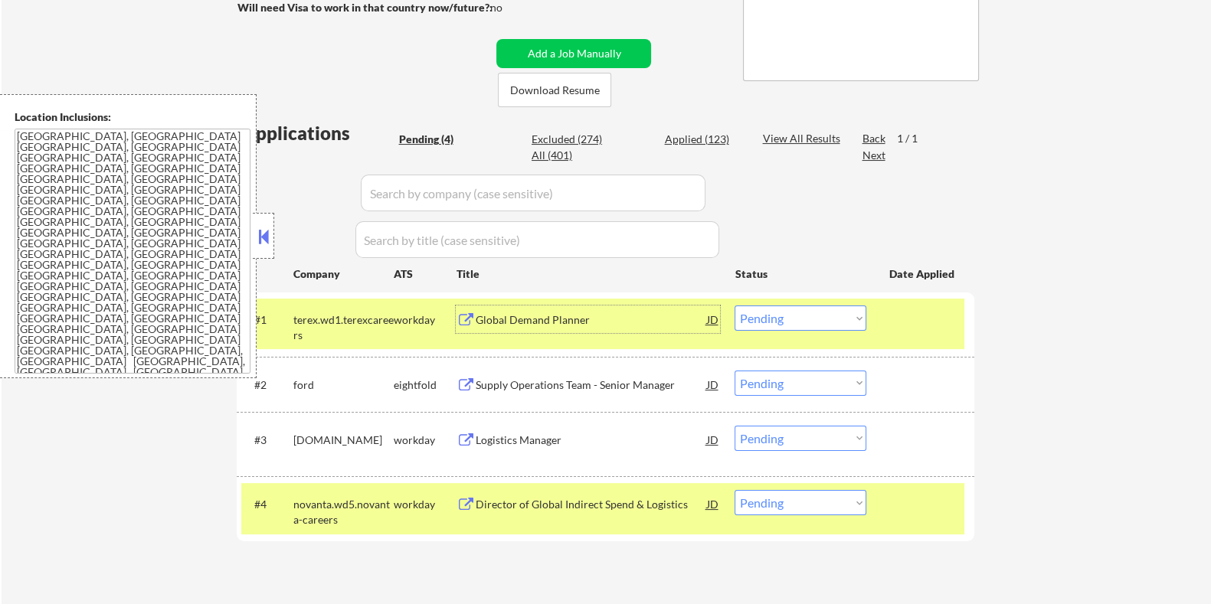
scroll to position [382, 0]
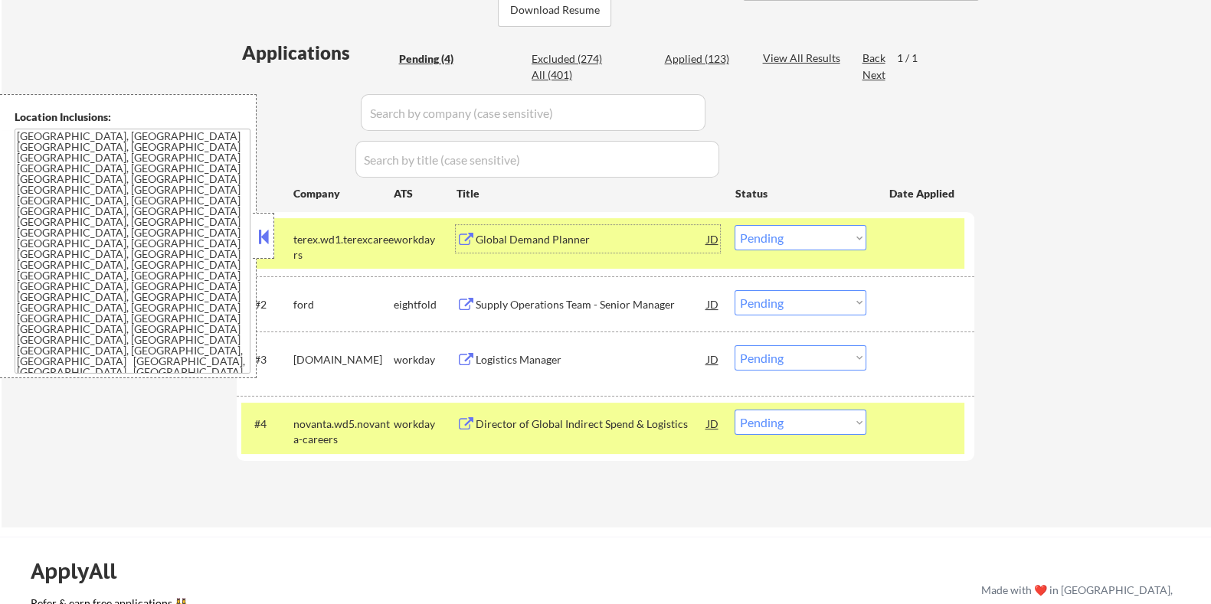
click at [763, 237] on select "Choose an option... Pending Applied Excluded (Questions) Excluded (Expired) Exc…" at bounding box center [800, 237] width 132 height 25
click at [734, 225] on select "Choose an option... Pending Applied Excluded (Questions) Excluded (Expired) Exc…" at bounding box center [800, 237] width 132 height 25
select select ""pending""
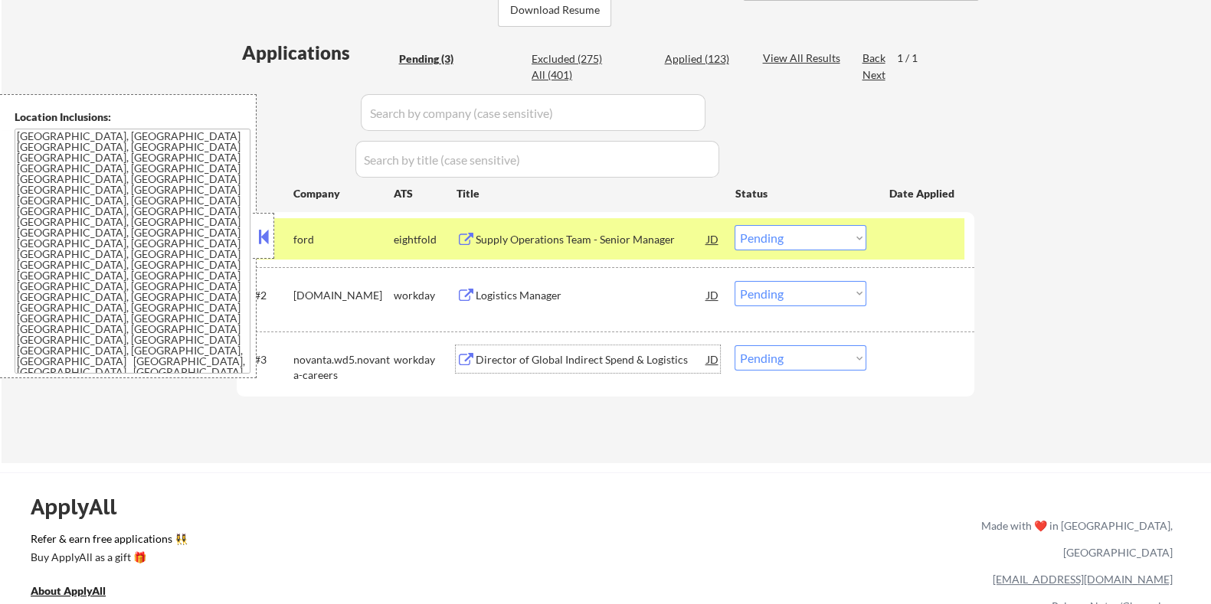
click at [517, 357] on div "Director of Global Indirect Spend & Logistics" at bounding box center [590, 359] width 231 height 15
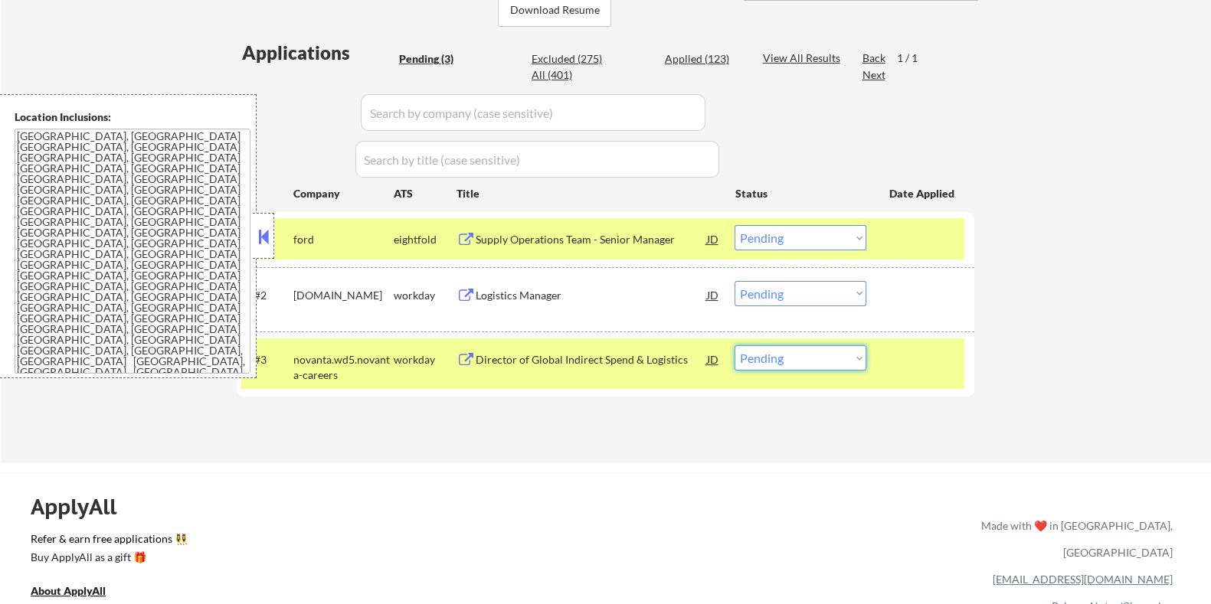
click at [783, 355] on select "Choose an option... Pending Applied Excluded (Questions) Excluded (Expired) Exc…" at bounding box center [800, 357] width 132 height 25
select select ""applied""
click at [734, 345] on select "Choose an option... Pending Applied Excluded (Questions) Excluded (Expired) Exc…" at bounding box center [800, 357] width 132 height 25
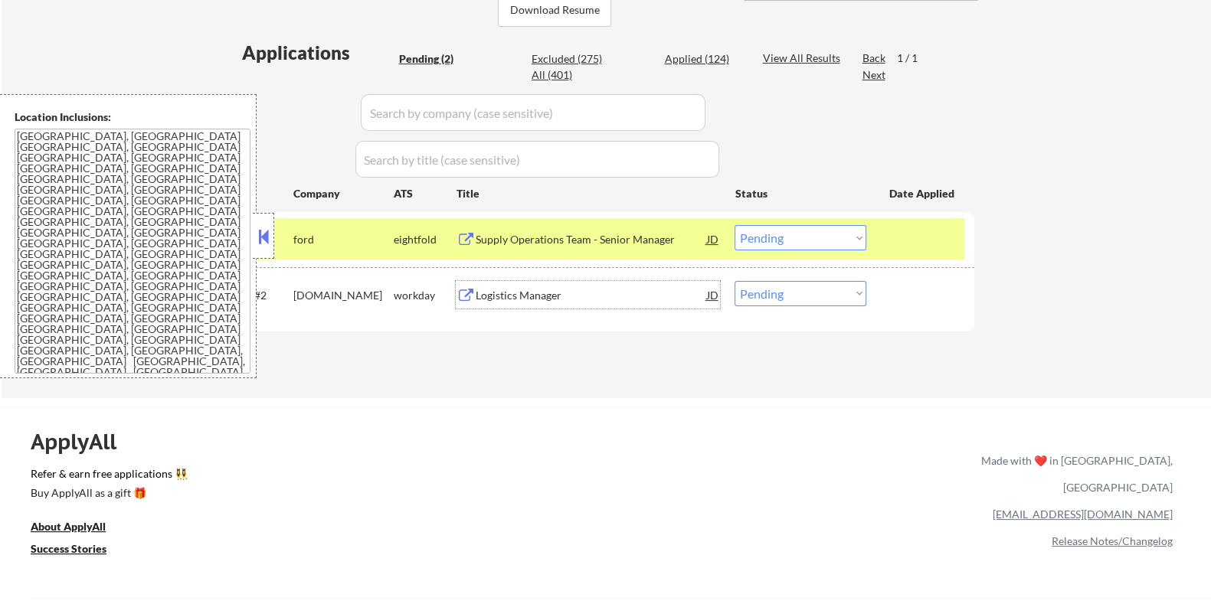
click at [494, 293] on div "Logistics Manager" at bounding box center [590, 295] width 231 height 15
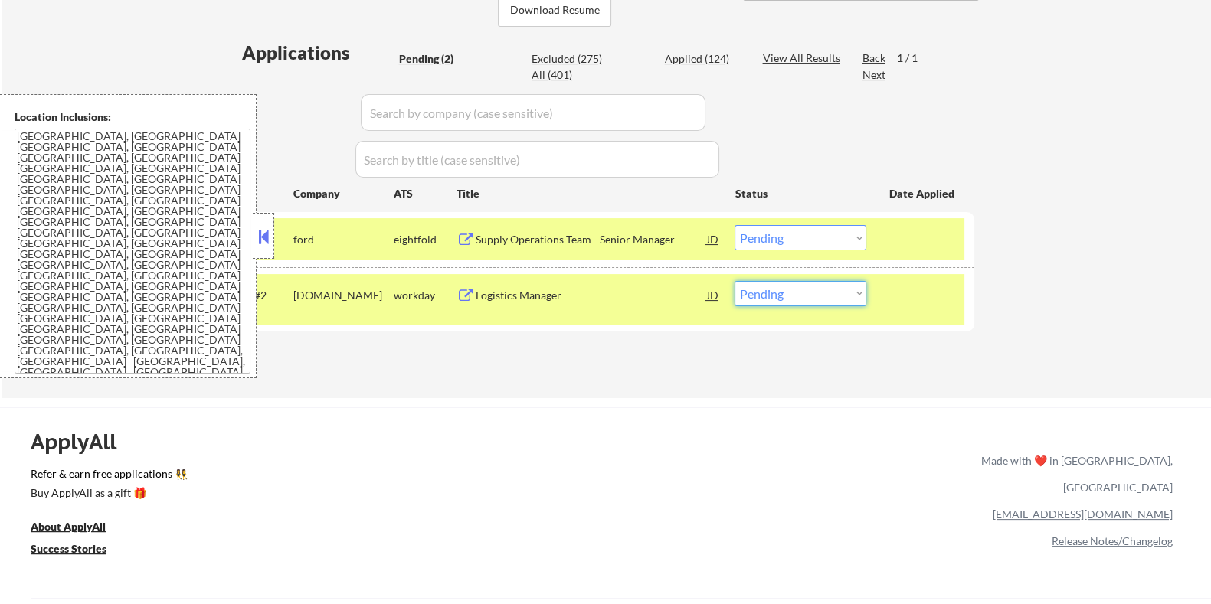
click at [823, 293] on select "Choose an option... Pending Applied Excluded (Questions) Excluded (Expired) Exc…" at bounding box center [800, 293] width 132 height 25
select select ""applied""
click at [734, 281] on select "Choose an option... Pending Applied Excluded (Questions) Excluded (Expired) Exc…" at bounding box center [800, 293] width 132 height 25
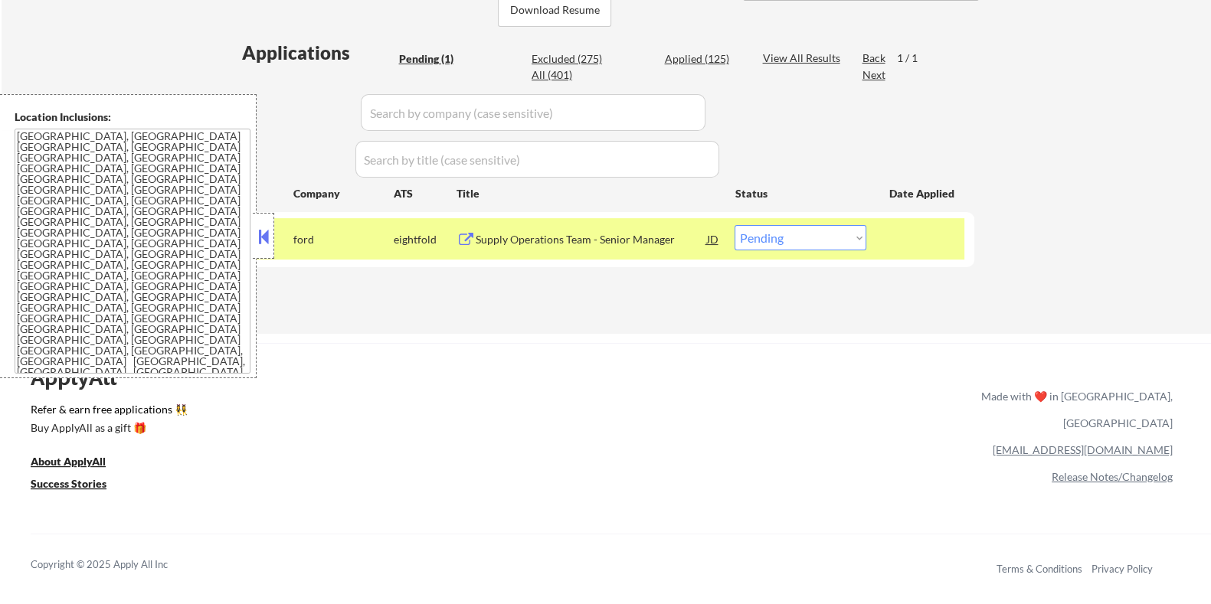
click at [574, 242] on div "Supply Operations Team - Senior Manager" at bounding box center [590, 239] width 231 height 15
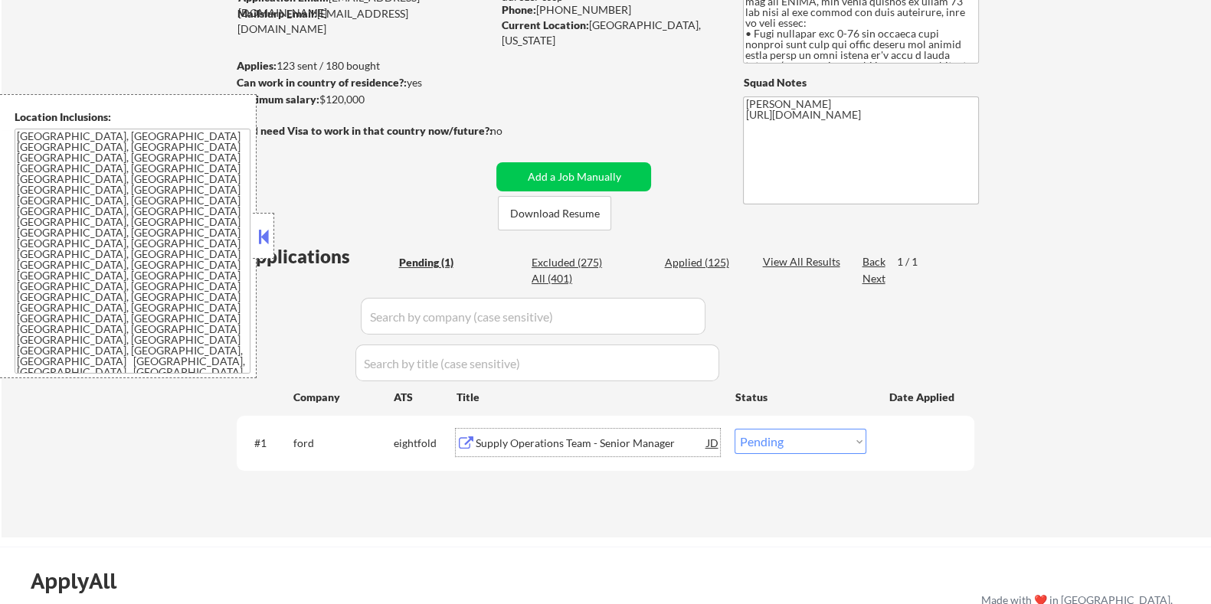
scroll to position [95, 0]
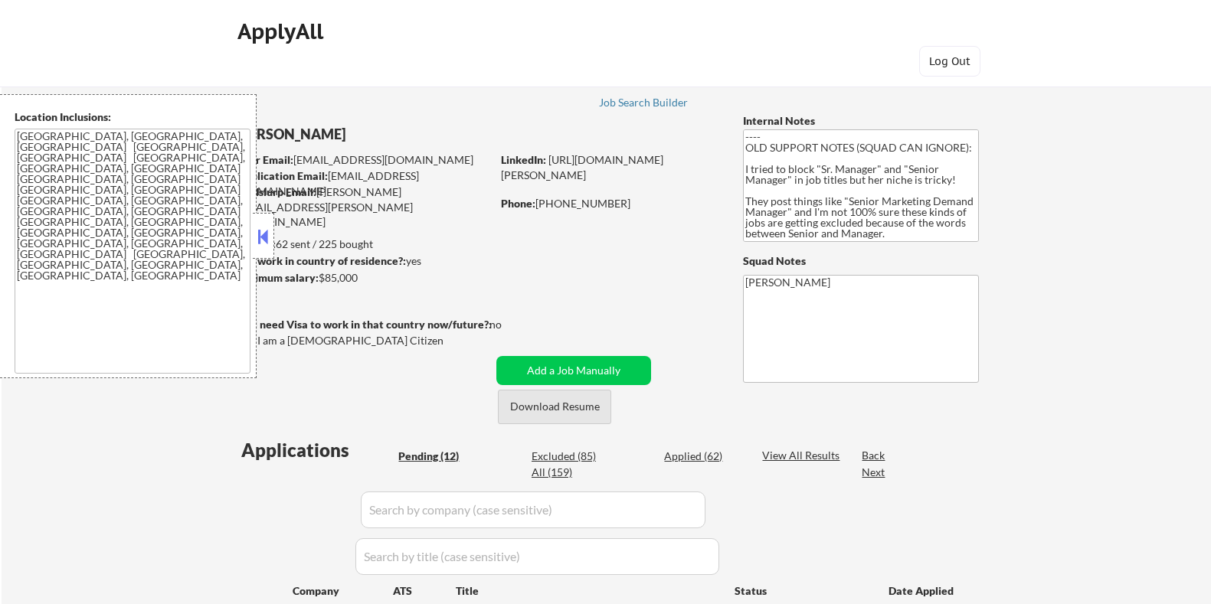
select select ""pending""
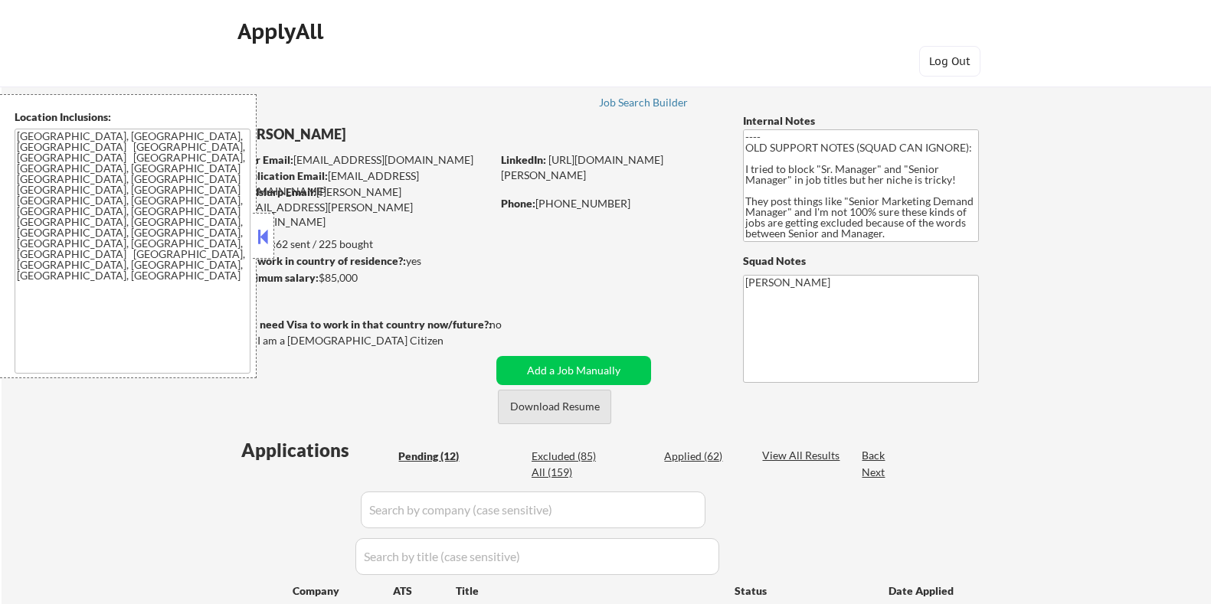
select select ""pending""
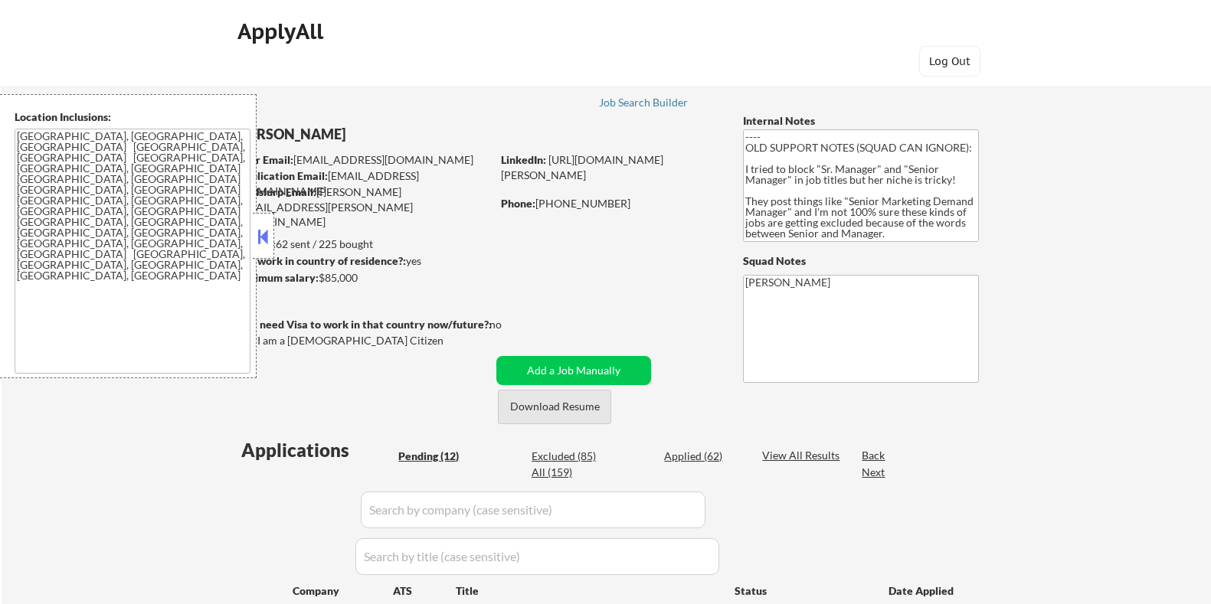
select select ""pending""
click at [565, 411] on button "Download Resume" at bounding box center [554, 407] width 113 height 34
